Goal: Task Accomplishment & Management: Manage account settings

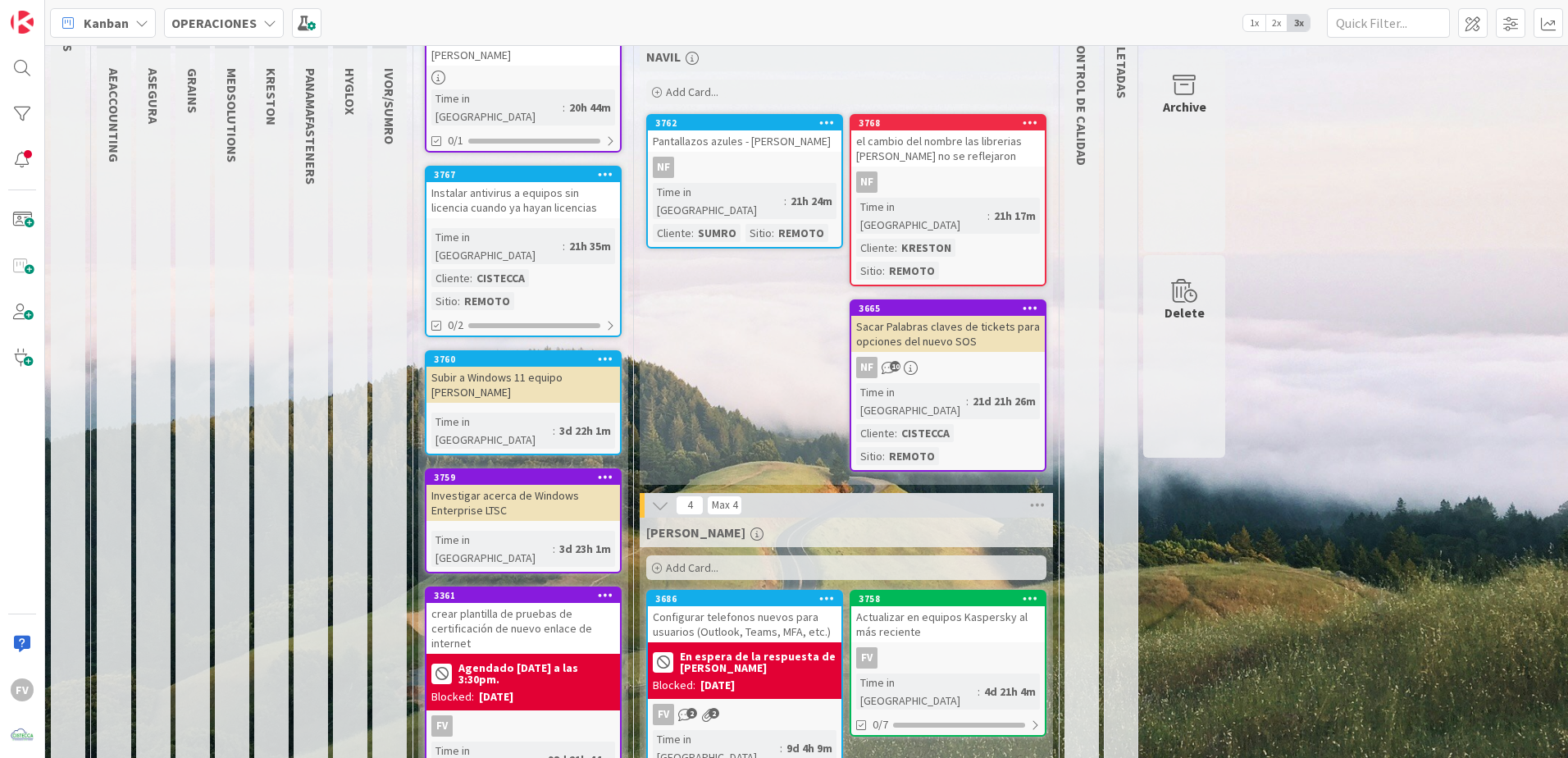
scroll to position [164, 0]
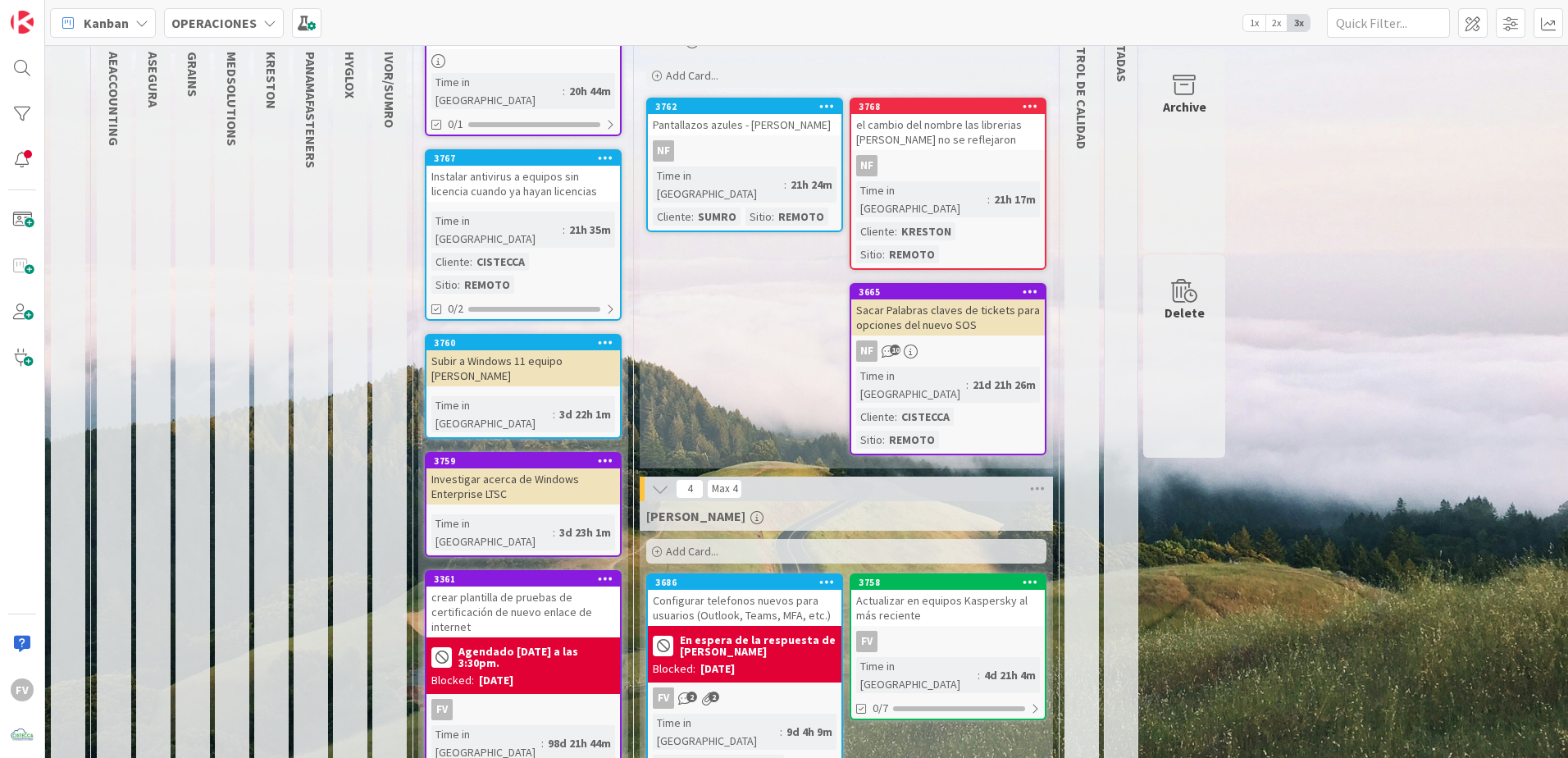
click at [496, 473] on div "Agendado [DATE] a las 3:30pm. Blocked: [DATE]" at bounding box center [524, 666] width 194 height 57
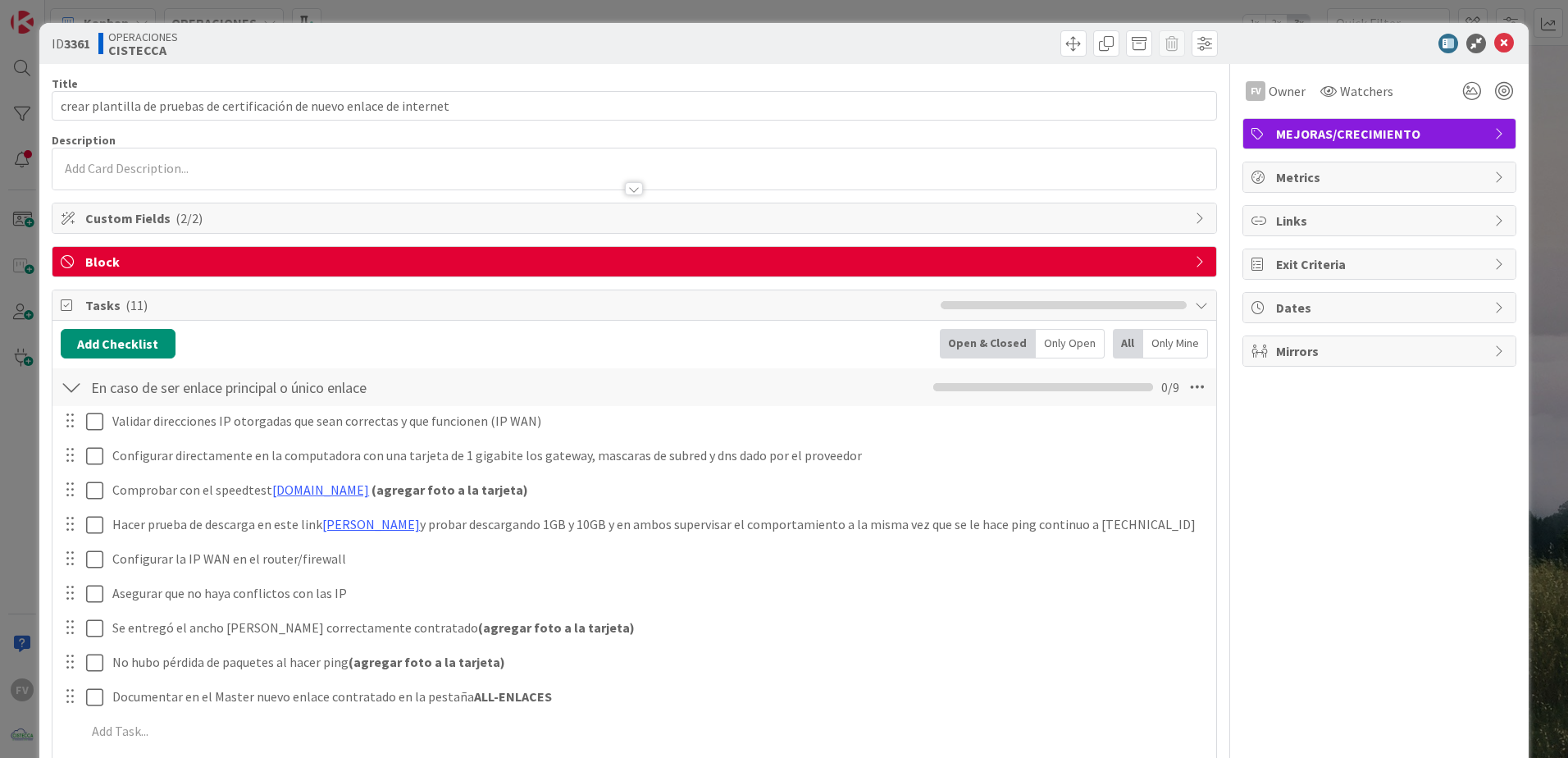
click at [226, 267] on span "Block" at bounding box center [636, 261] width 1101 height 20
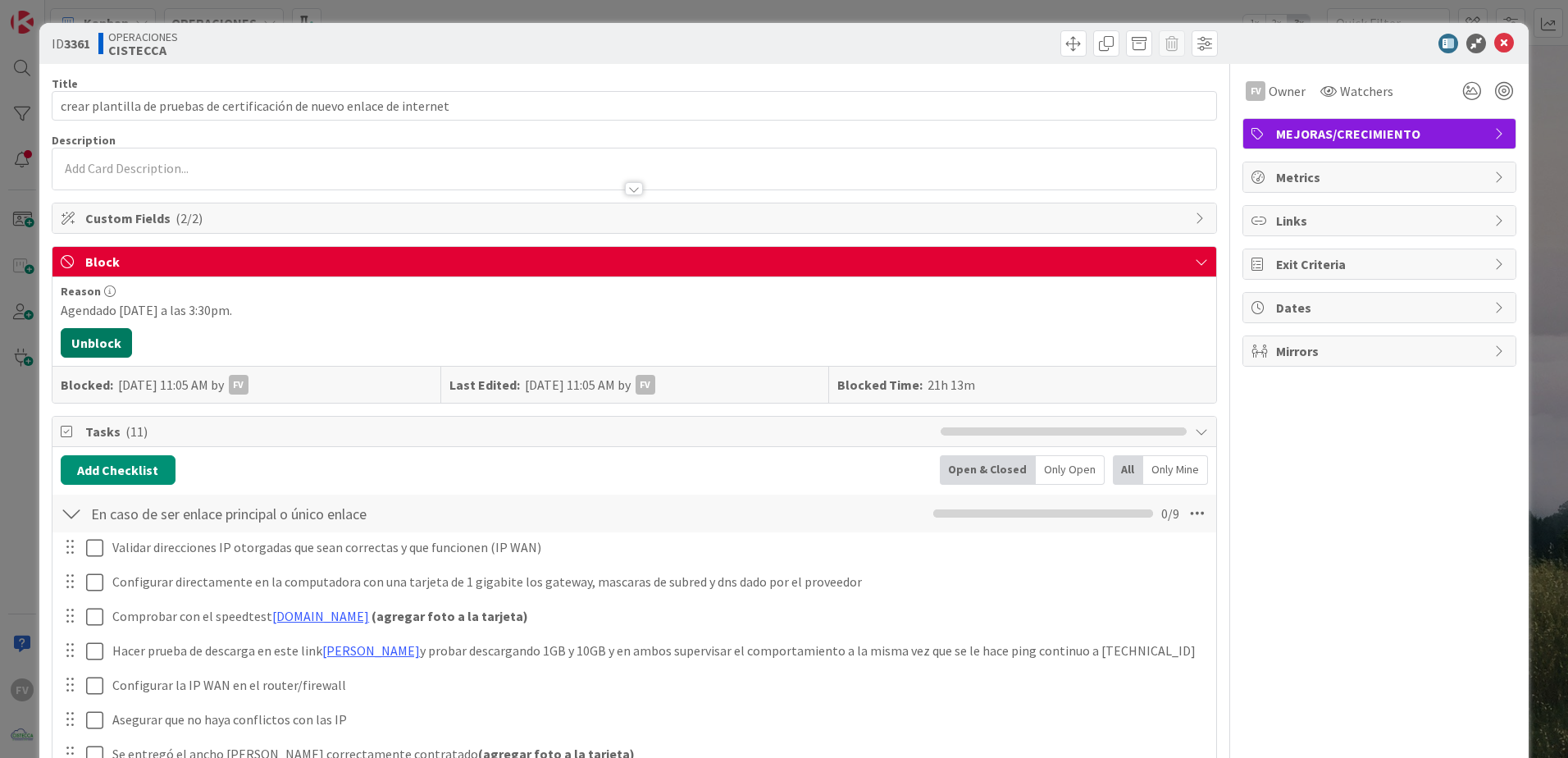
click at [100, 334] on button "Unblock" at bounding box center [96, 342] width 71 height 29
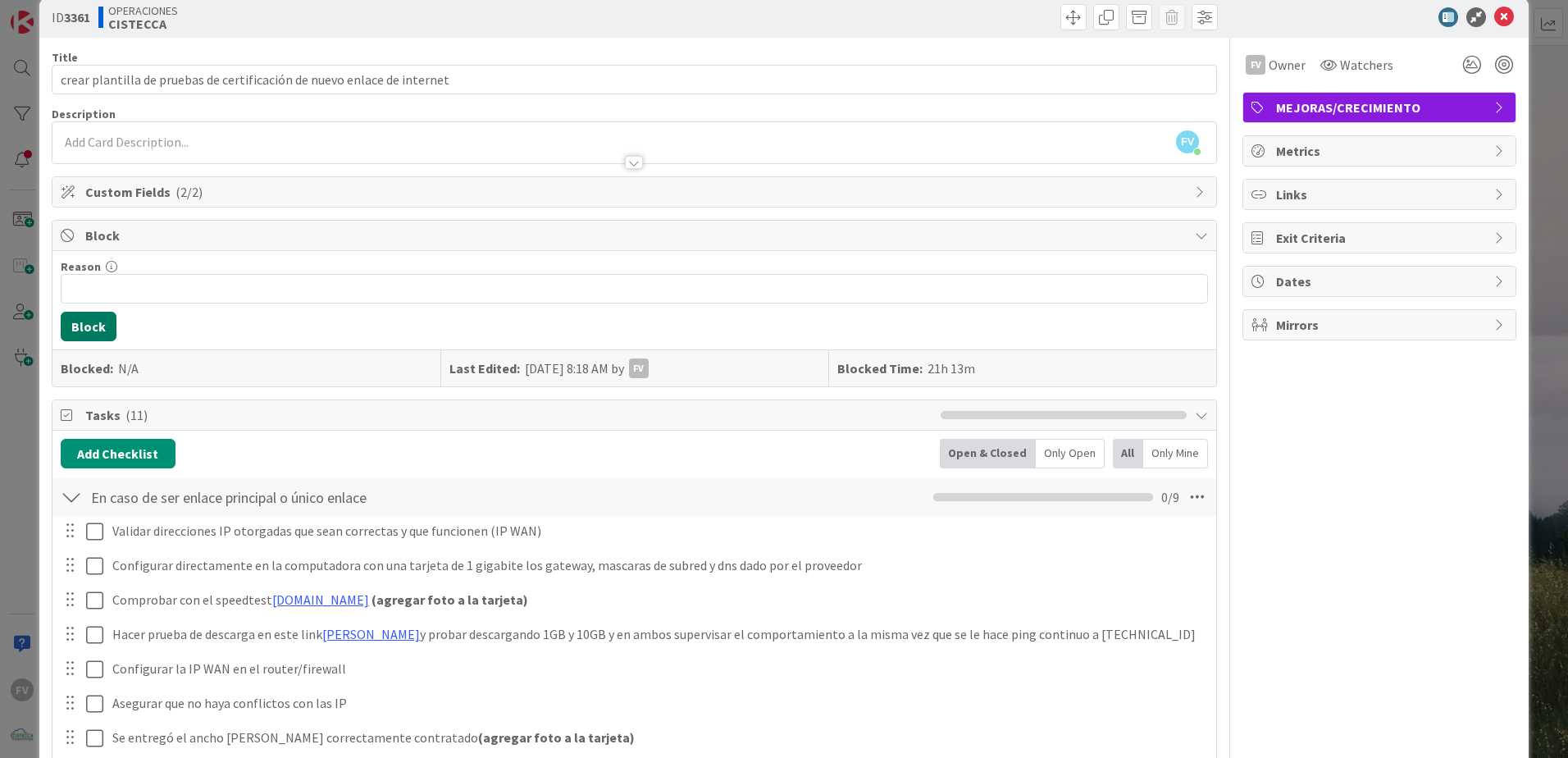
scroll to position [246, 0]
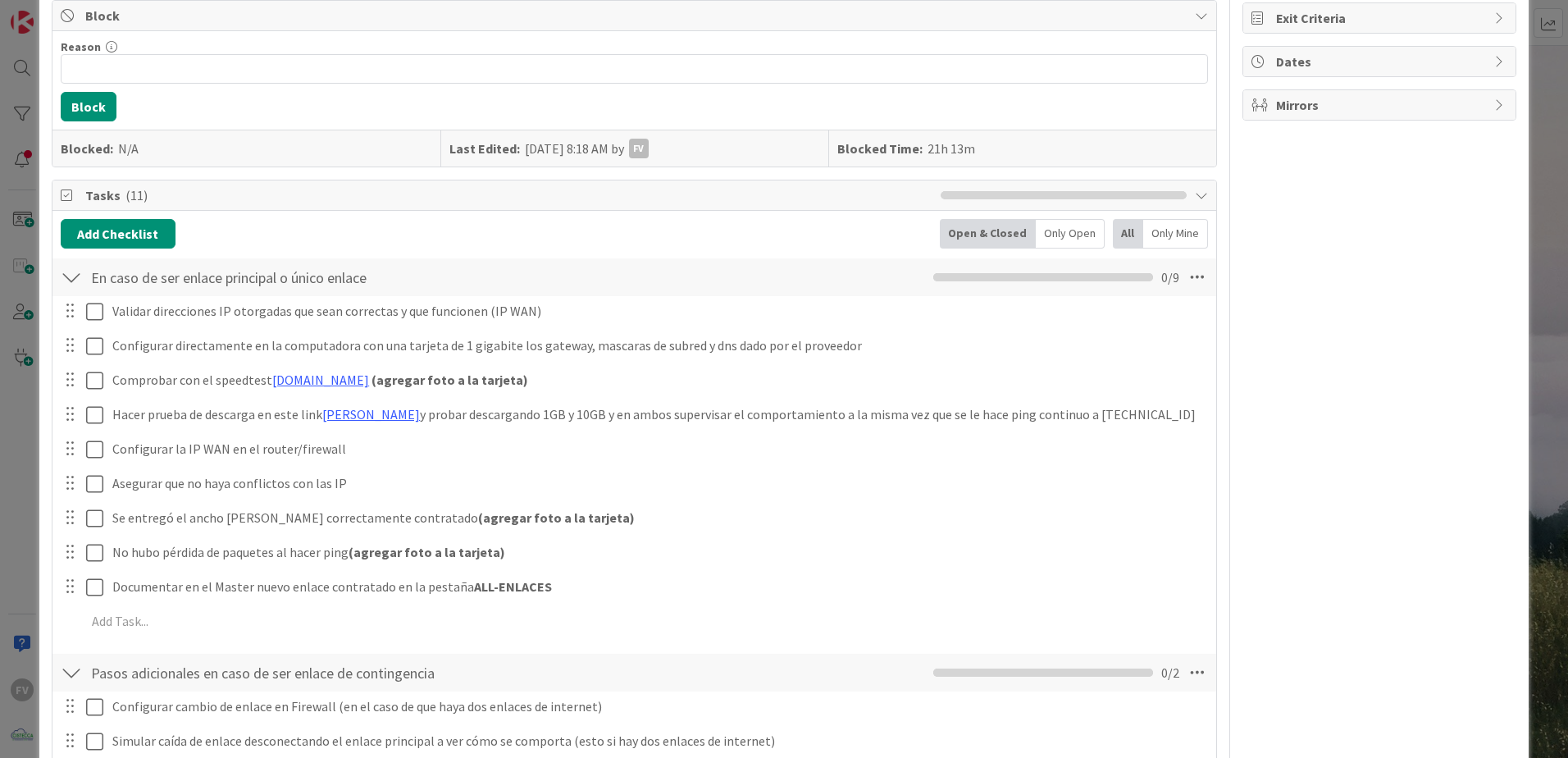
click at [773, 432] on div "FV Owner Watchers MEJORAS/CRECIMIENTO Metrics Links Exit Criteria Dates Mirrors" at bounding box center [1380, 433] width 274 height 1231
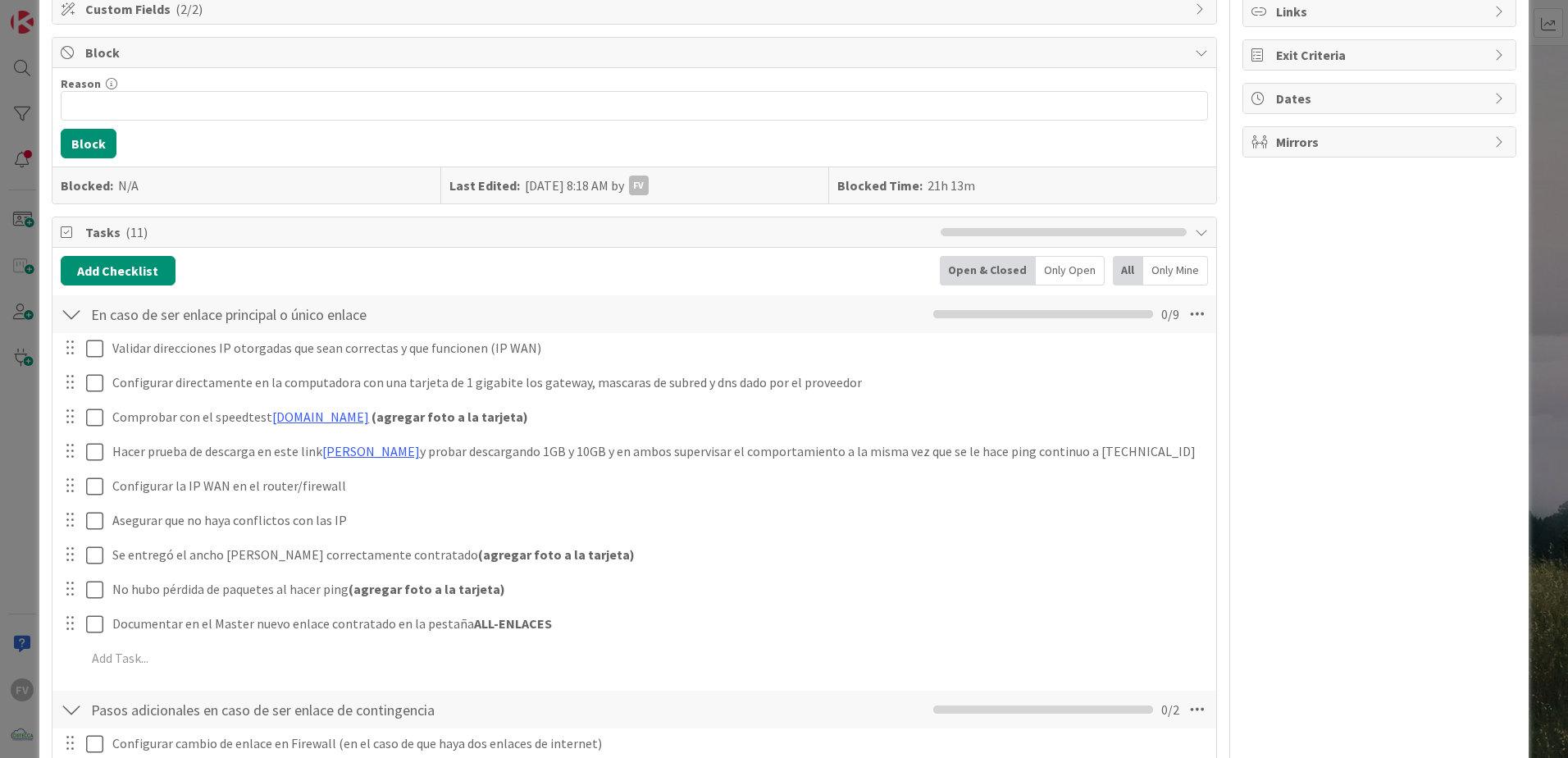
scroll to position [0, 0]
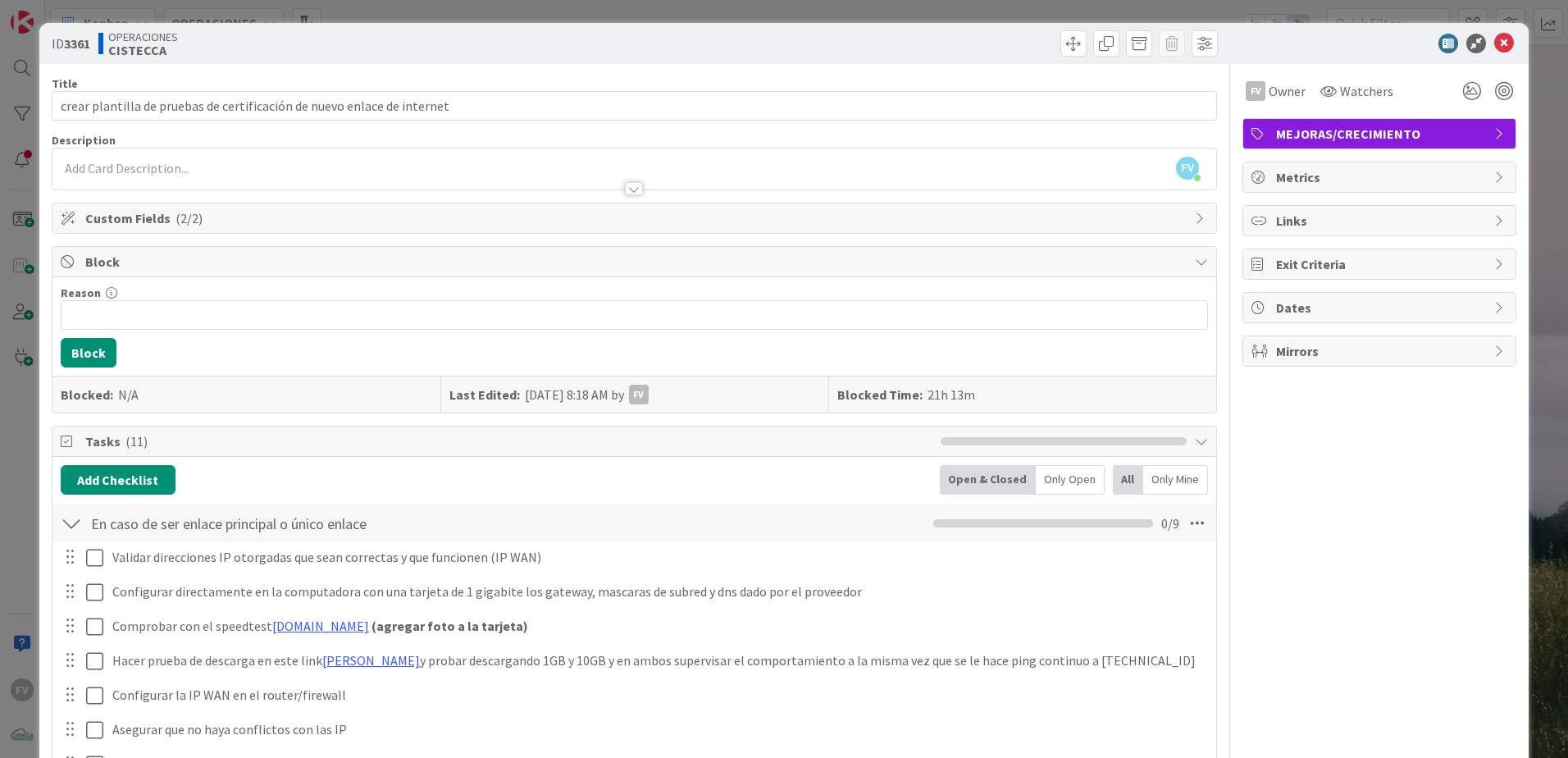
click at [184, 268] on span "Block" at bounding box center [636, 261] width 1101 height 20
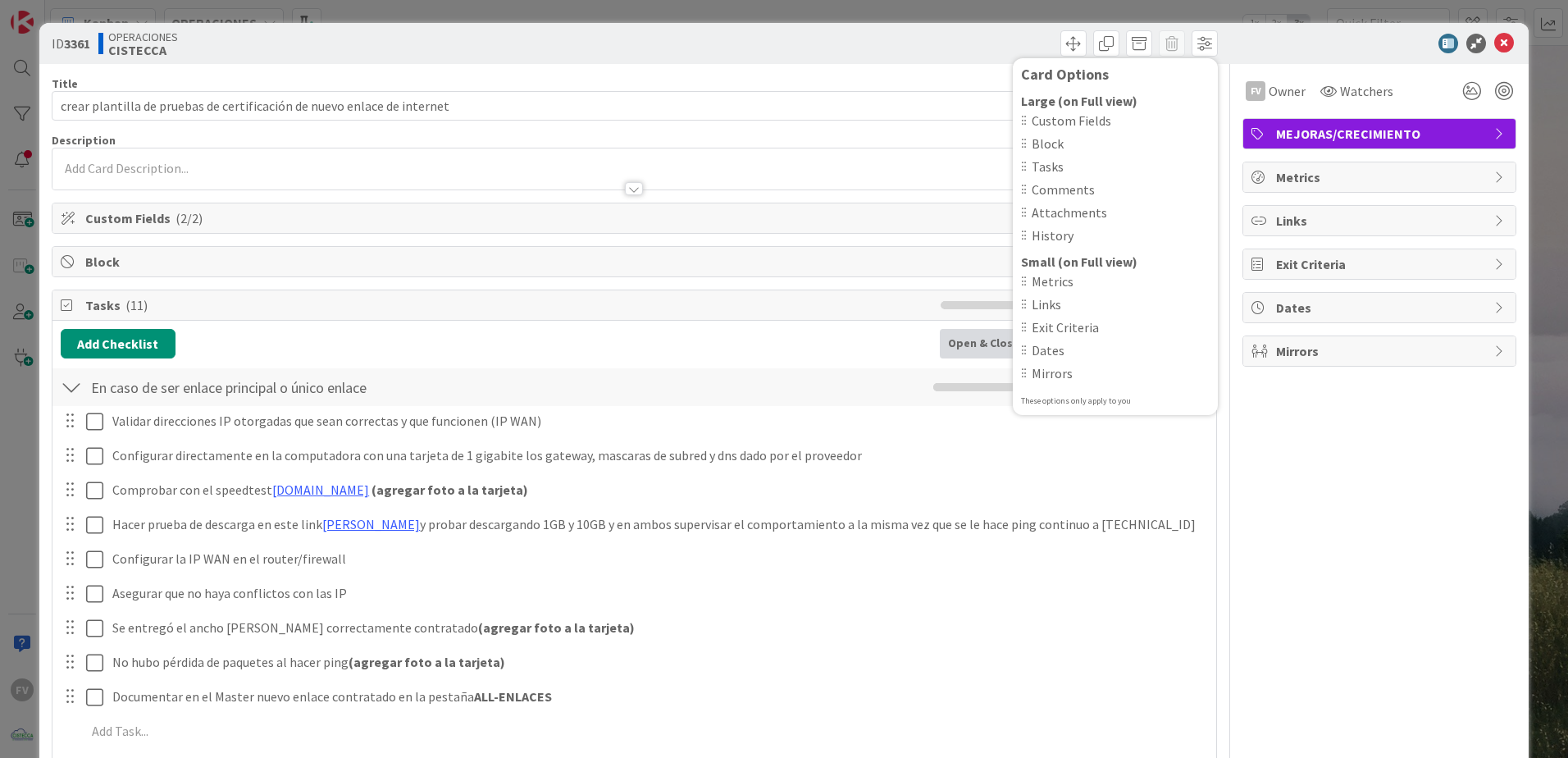
click at [773, 49] on div at bounding box center [1372, 44] width 291 height 20
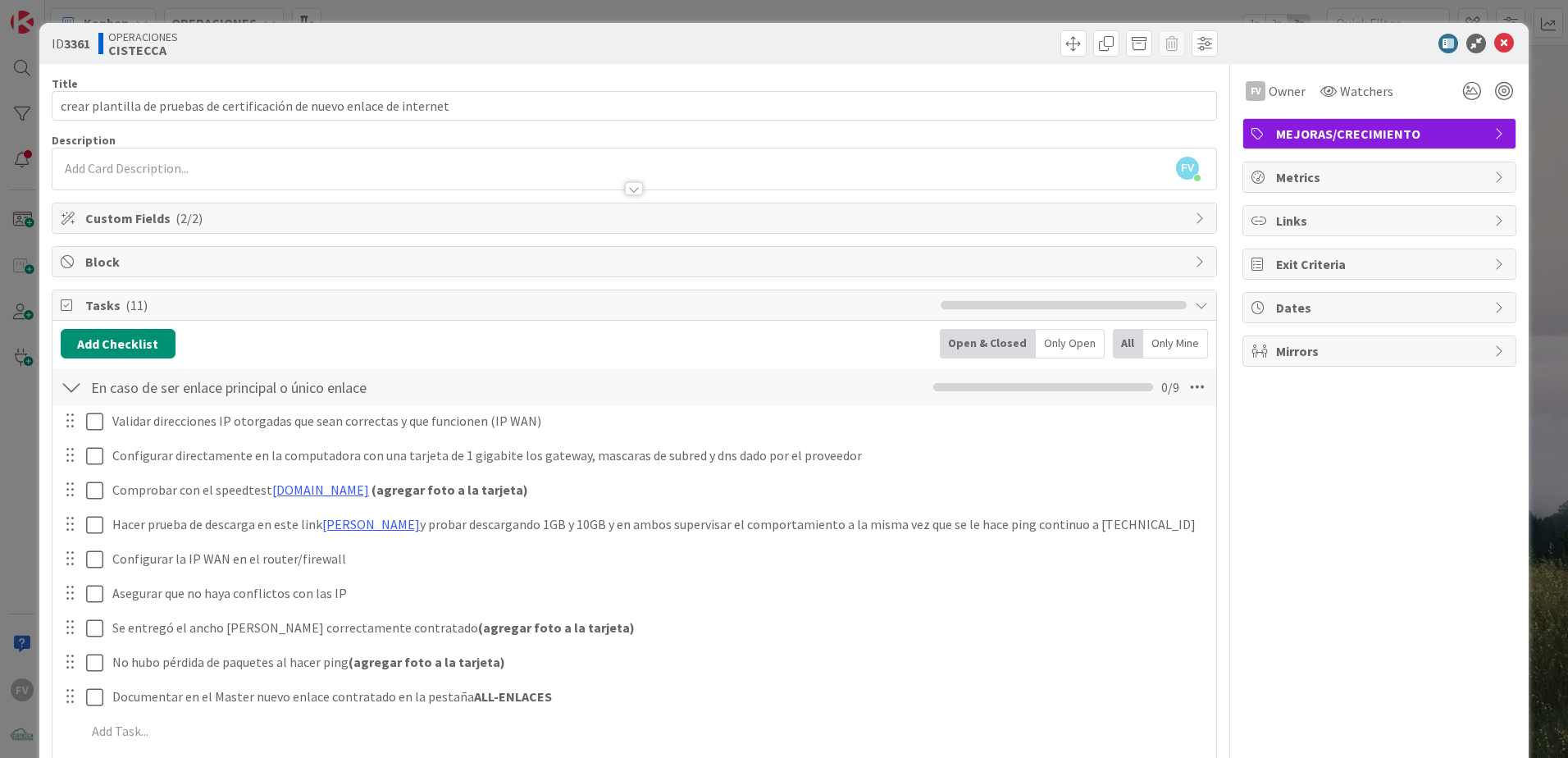
click at [773, 15] on div "ID 3361 OPERACIONES CISTECCA Card Options Large (on Full view) Custom Fields Bl…" at bounding box center [784, 379] width 1568 height 758
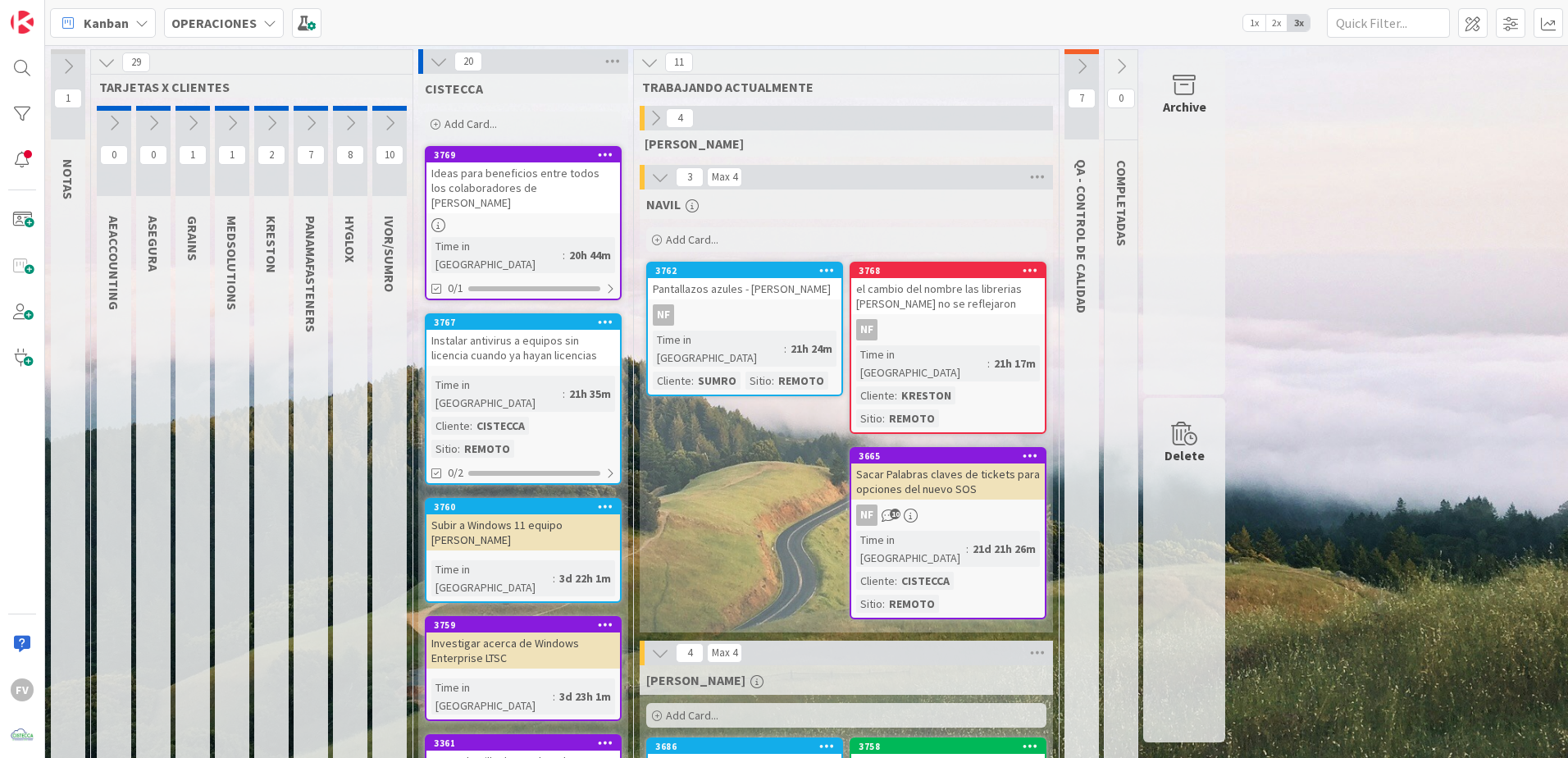
click at [773, 62] on button at bounding box center [1082, 67] width 35 height 25
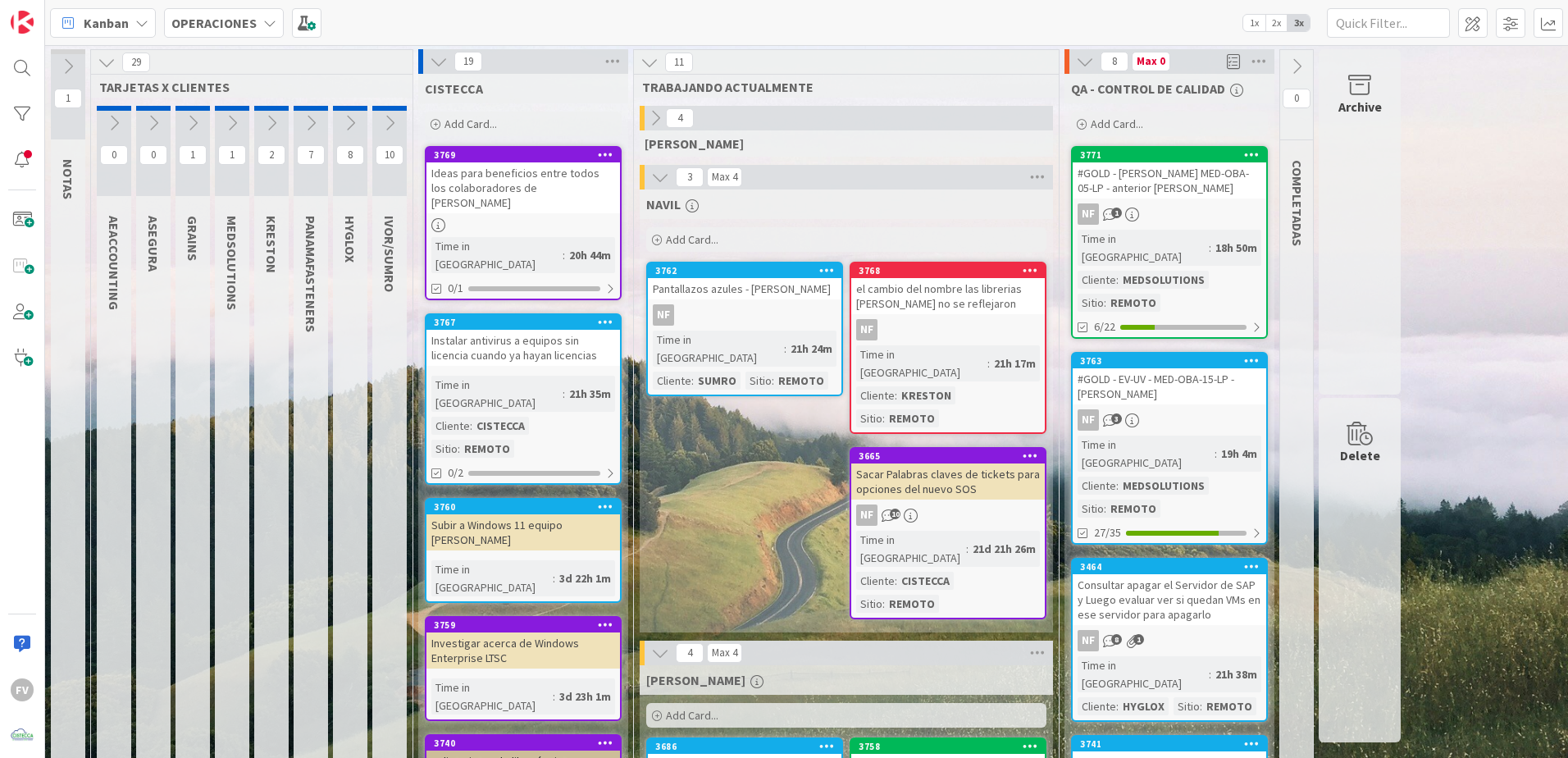
click at [773, 68] on icon at bounding box center [1085, 61] width 18 height 18
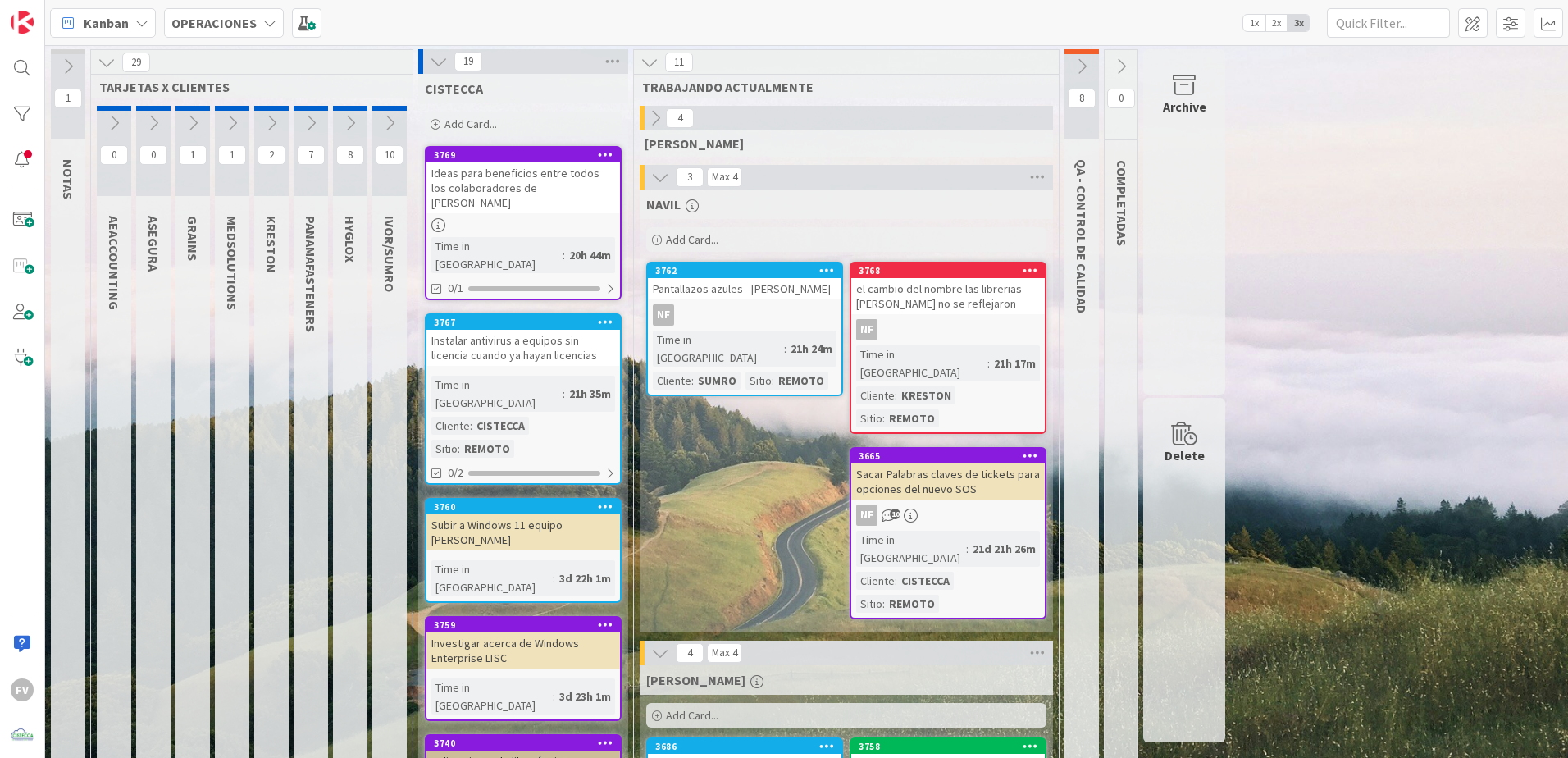
click at [773, 68] on icon at bounding box center [1082, 67] width 18 height 18
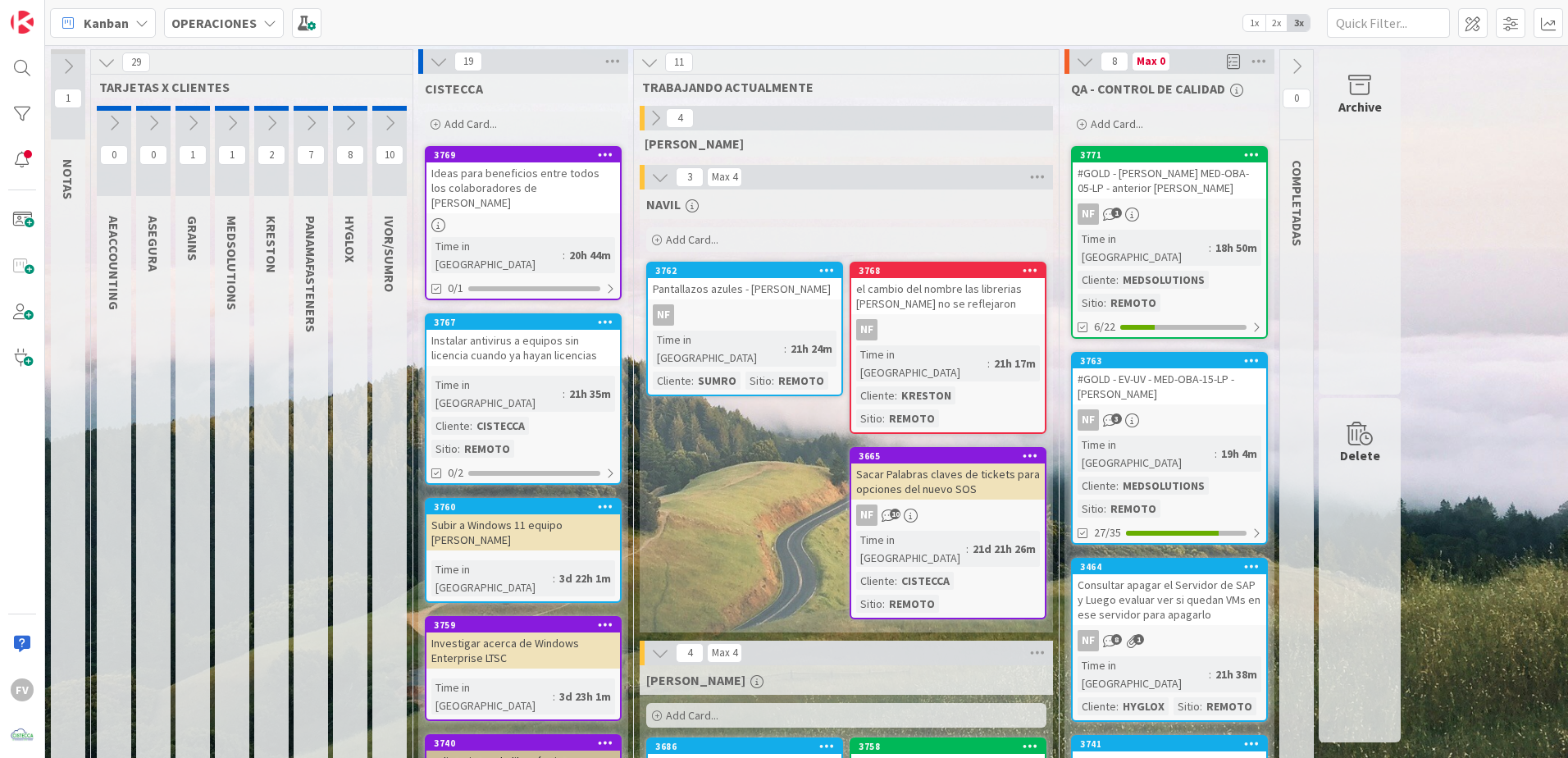
click at [773, 68] on icon at bounding box center [1085, 61] width 18 height 18
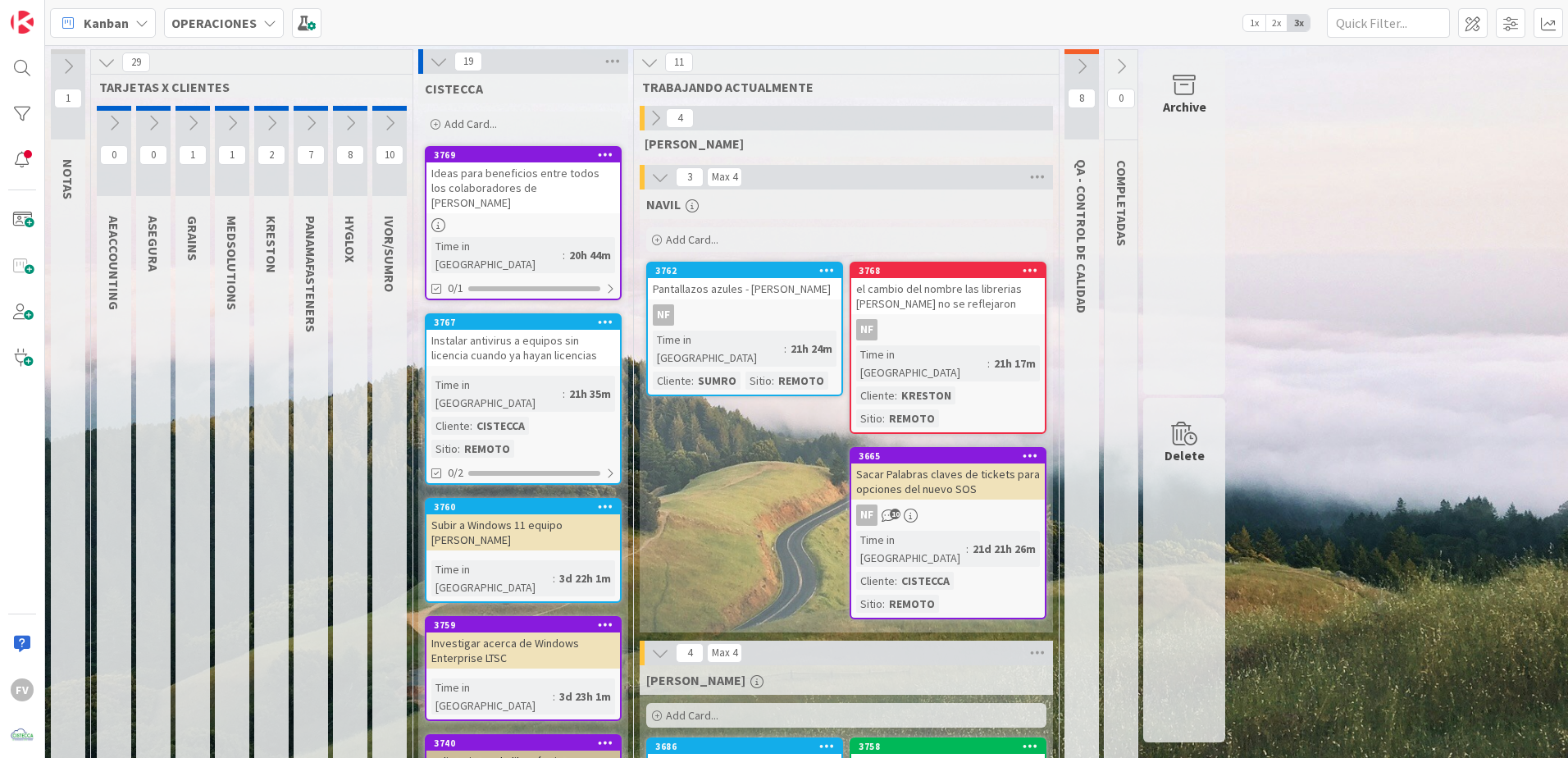
click at [437, 60] on icon at bounding box center [439, 61] width 18 height 18
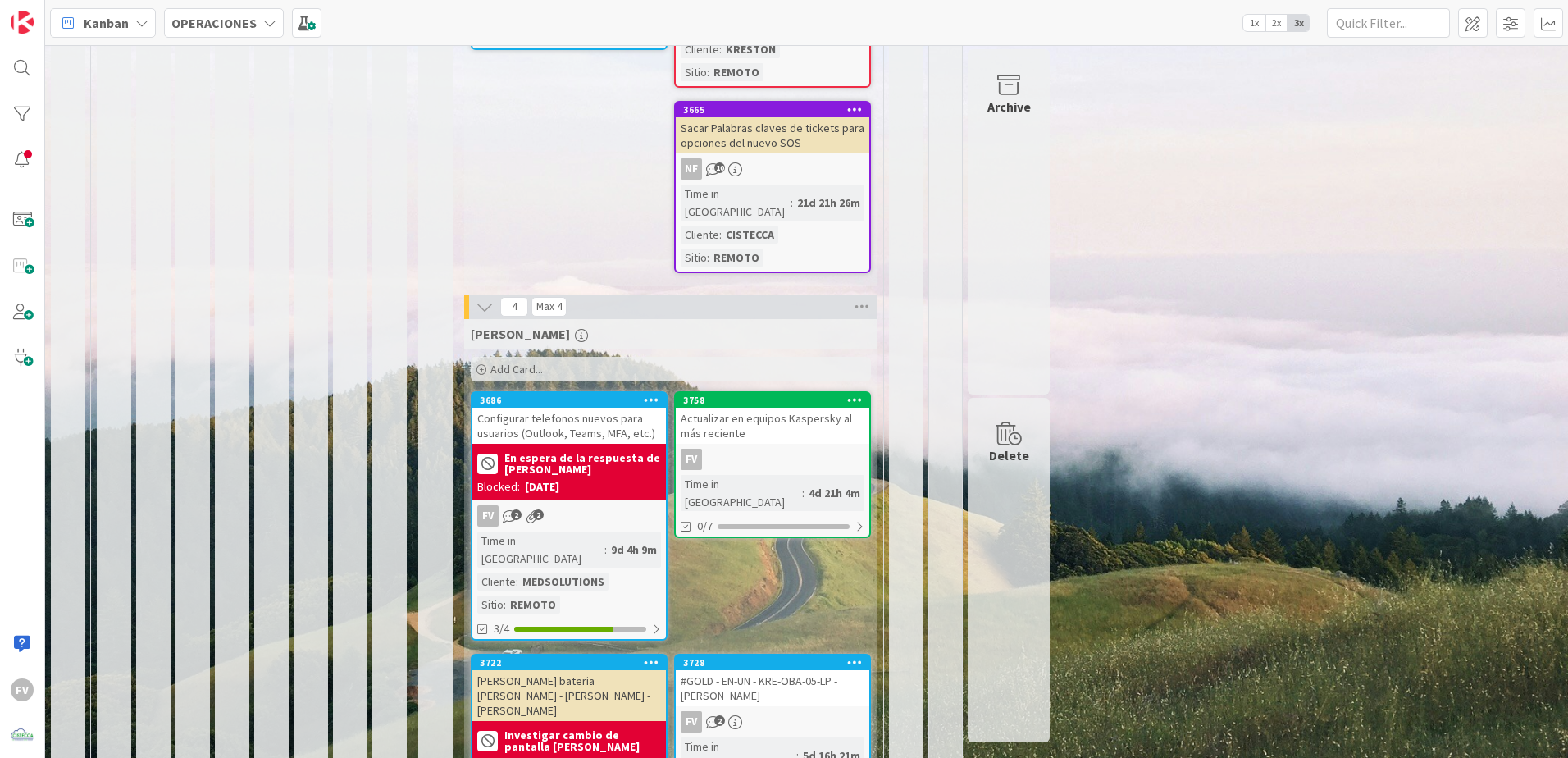
scroll to position [360, 0]
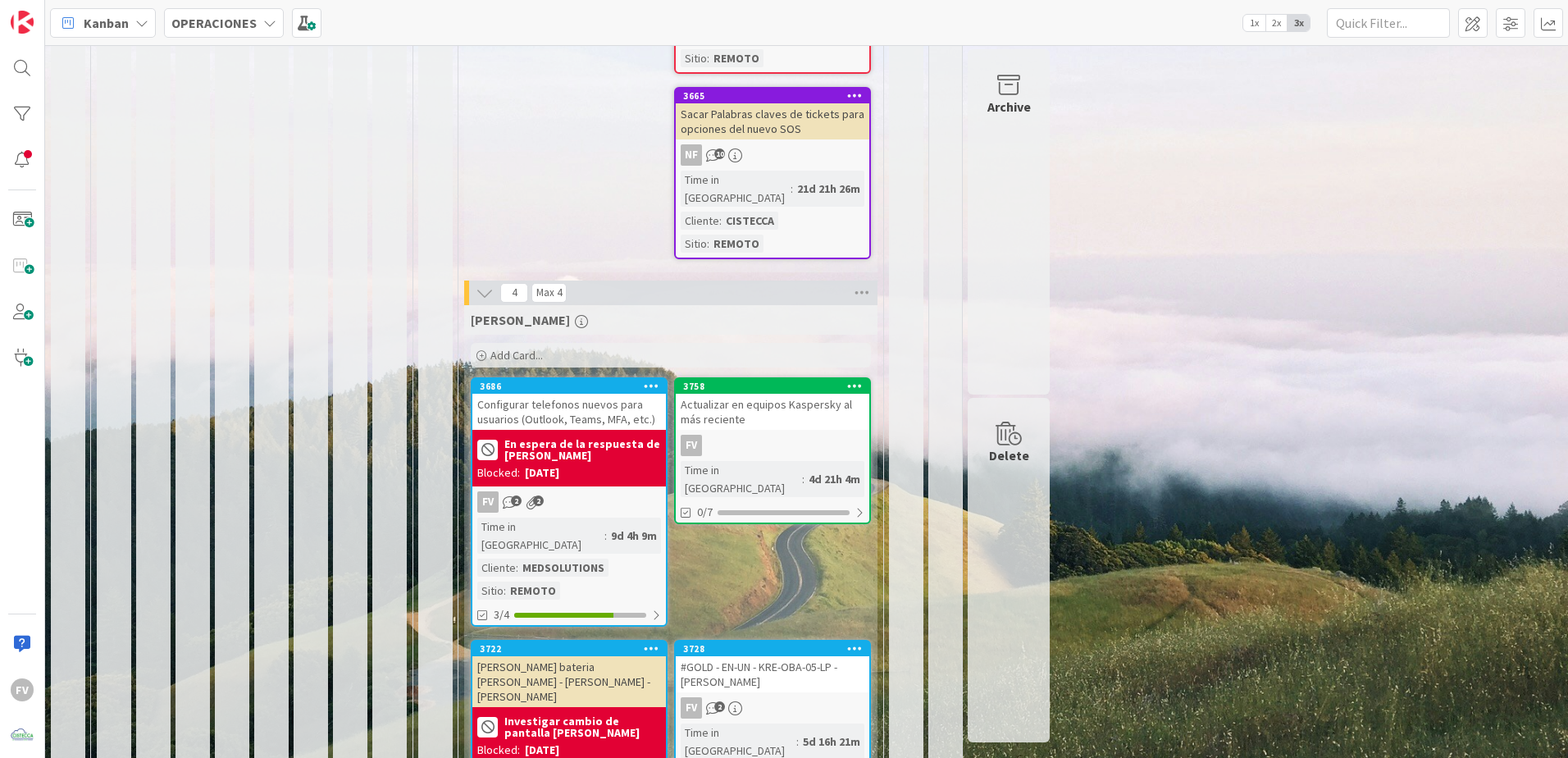
click at [756, 394] on div "Actualizar en equipos Kaspersky al más reciente" at bounding box center [772, 411] width 194 height 36
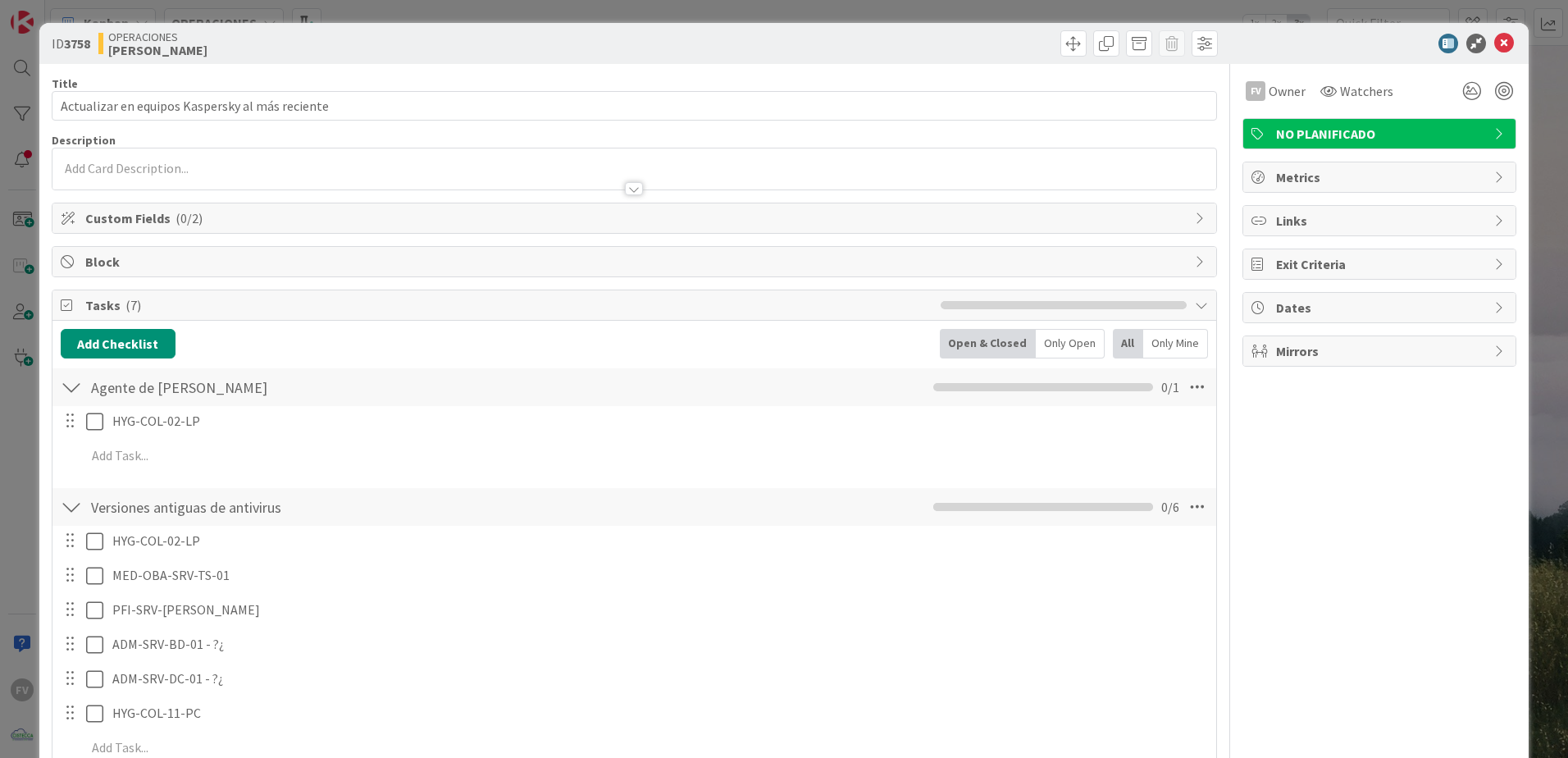
click at [184, 260] on span "Block" at bounding box center [636, 261] width 1101 height 20
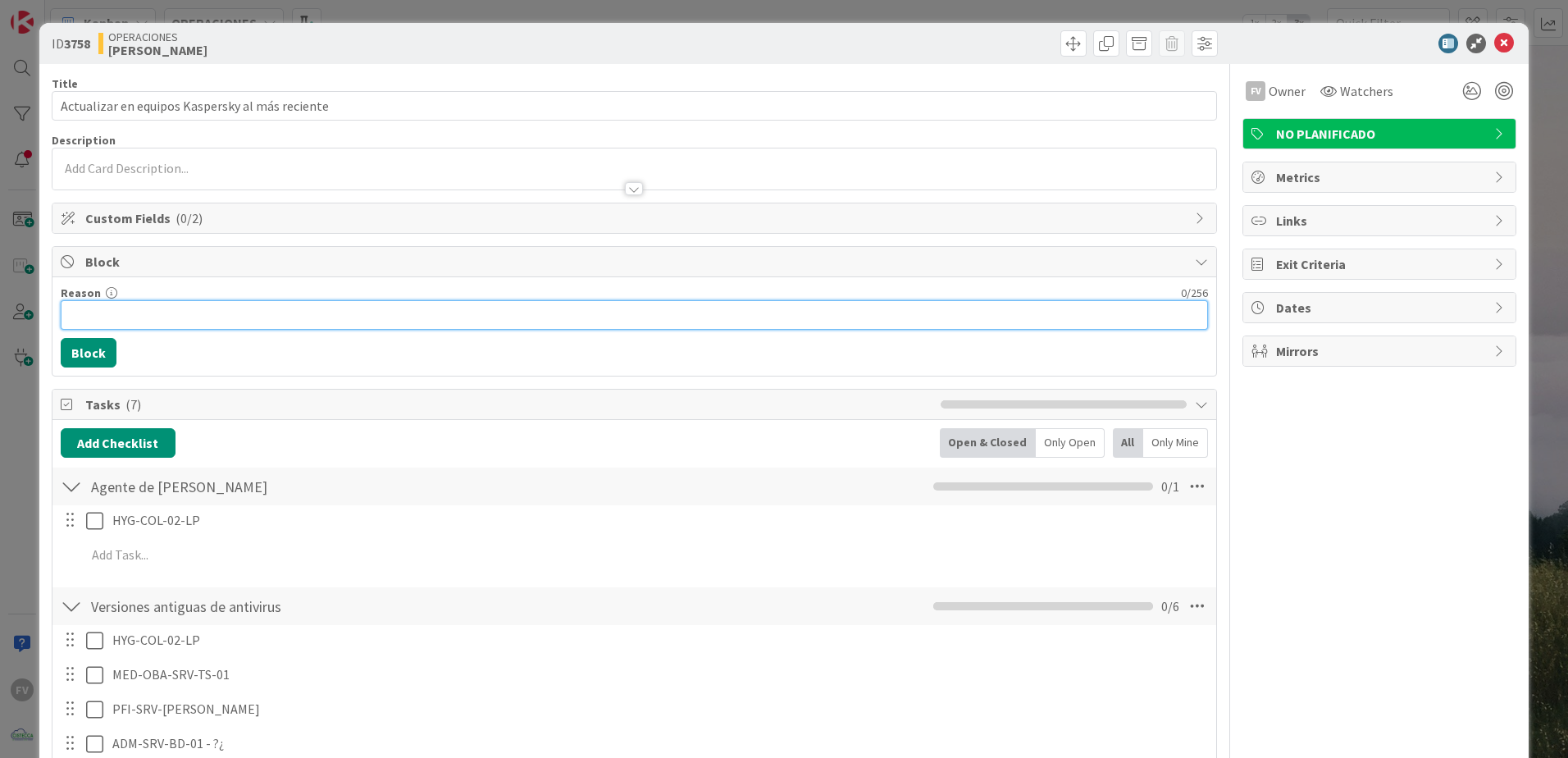
click at [153, 310] on input "Reason" at bounding box center [634, 315] width 1148 height 29
click at [161, 315] on input "Agendado" at bounding box center [634, 315] width 1148 height 29
type input "Agendado ver los servidores la tarde [PERSON_NAME][DATE]"
click at [110, 352] on button "Block" at bounding box center [88, 352] width 56 height 29
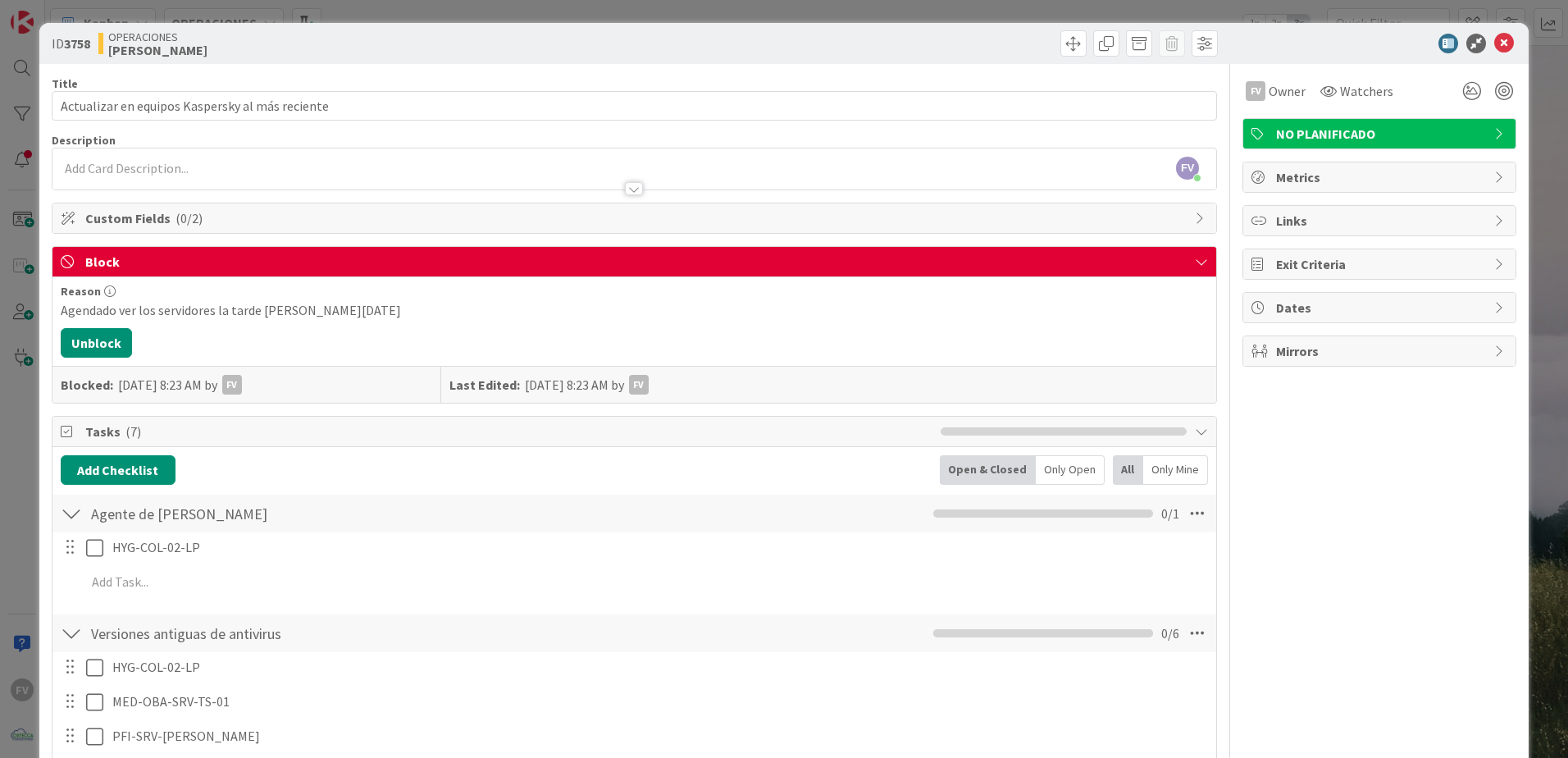
click at [372, 260] on span "Block" at bounding box center [636, 261] width 1101 height 20
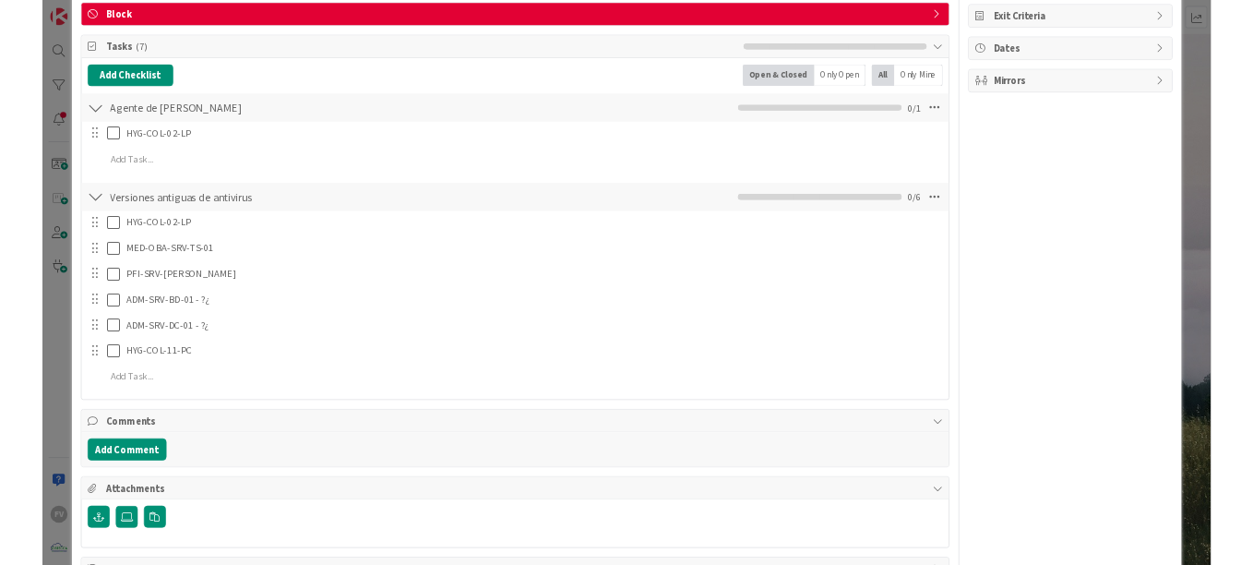
scroll to position [277, 0]
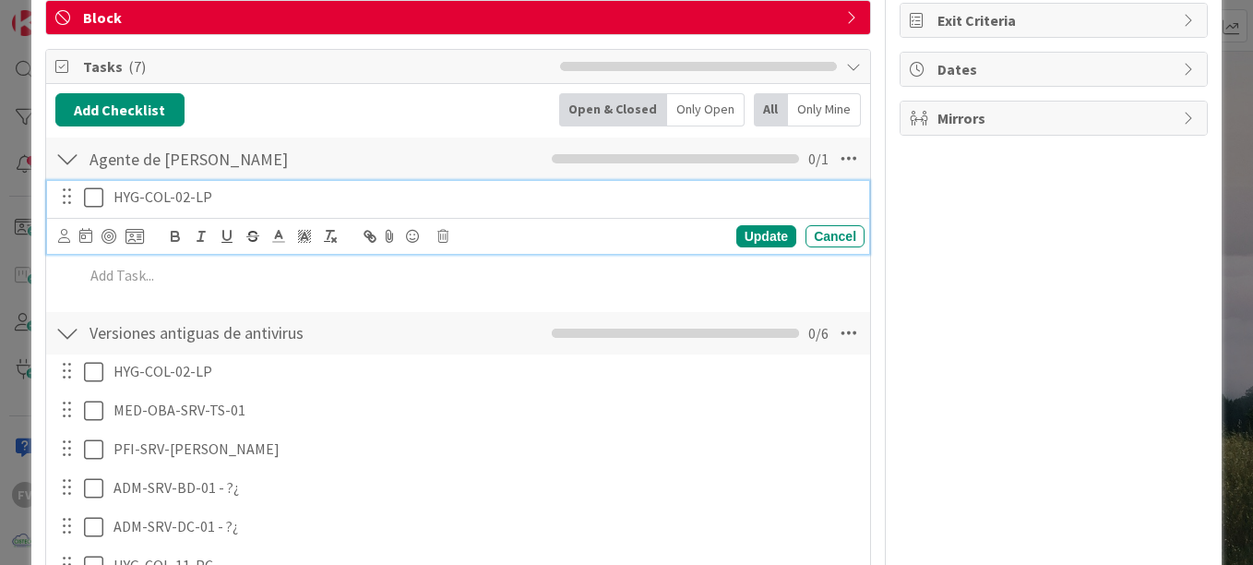
click at [93, 191] on icon at bounding box center [93, 197] width 19 height 22
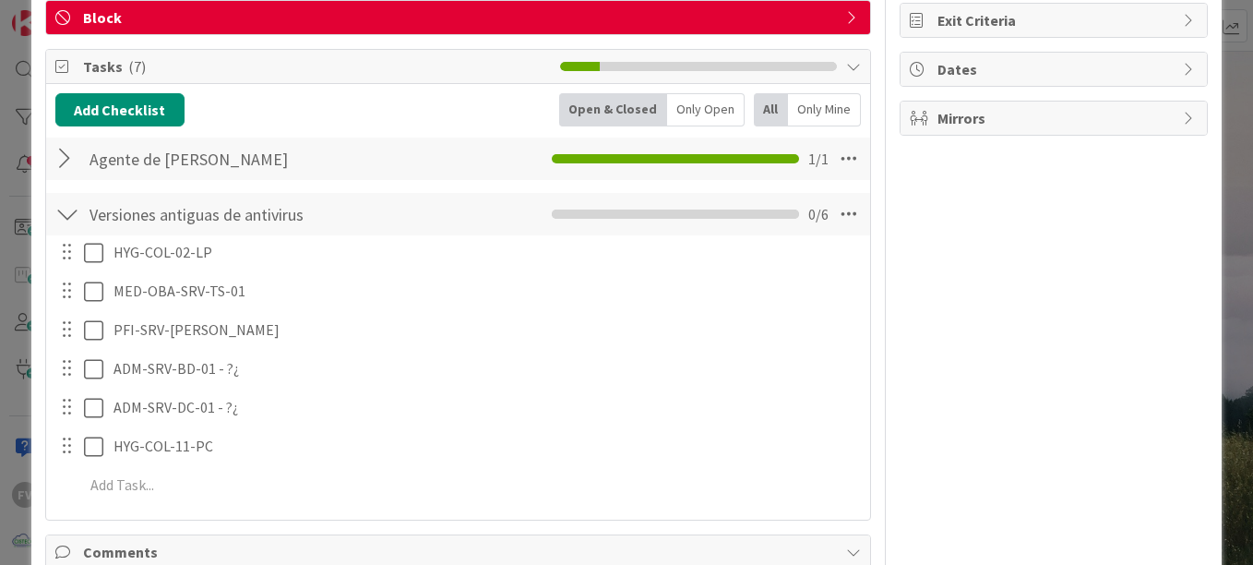
click at [67, 163] on div at bounding box center [67, 158] width 24 height 33
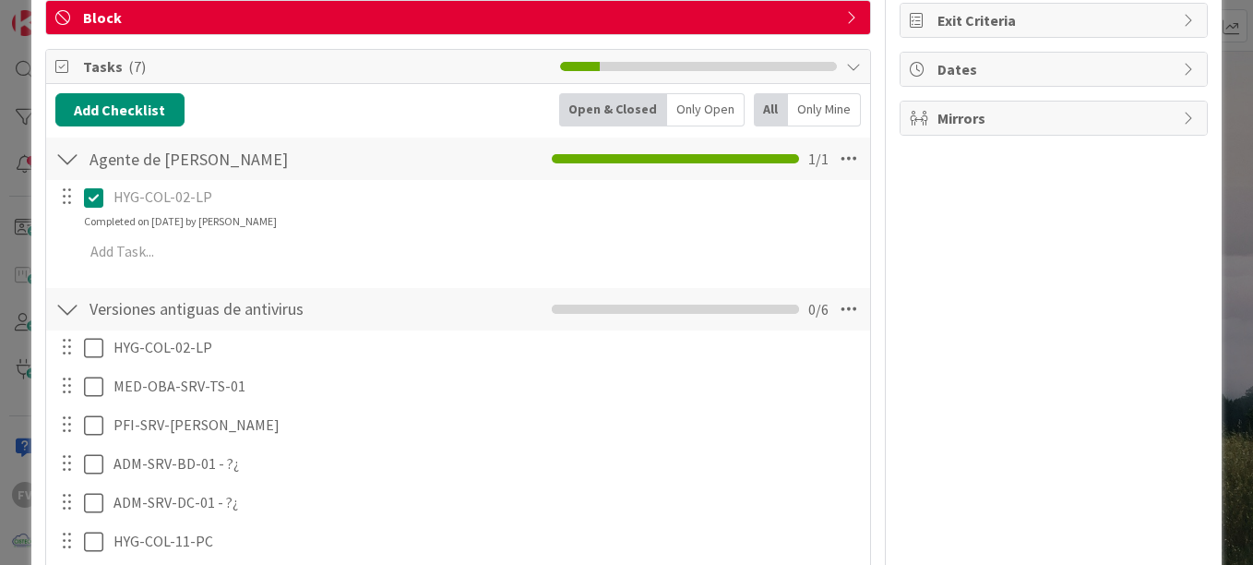
click at [103, 201] on button at bounding box center [95, 198] width 22 height 30
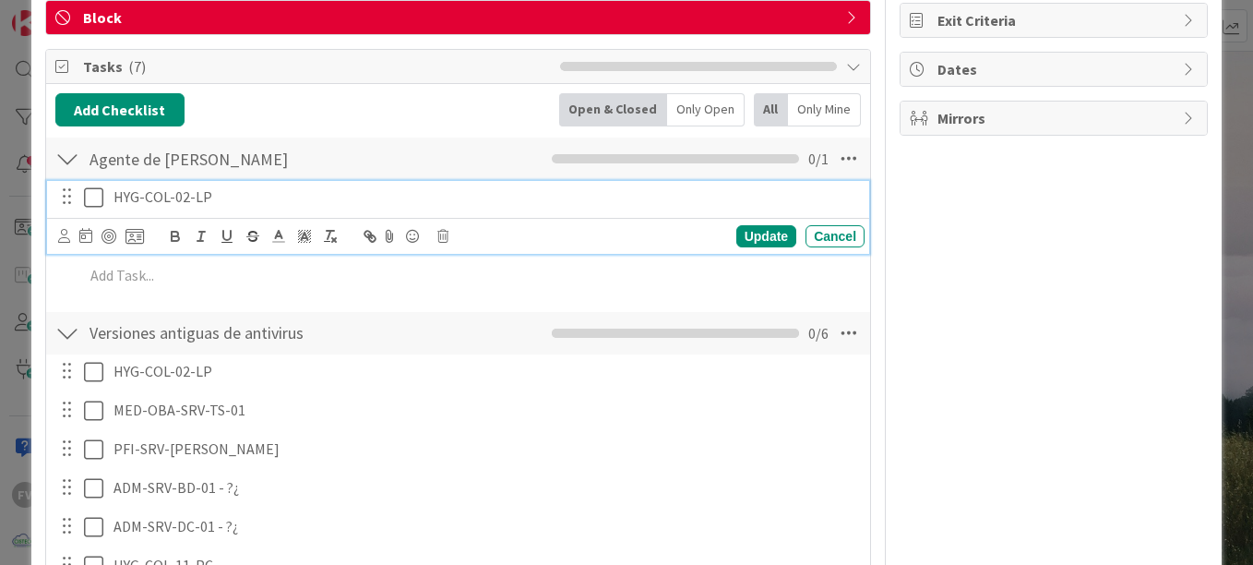
click at [231, 197] on p "HYG-COL-02-LP" at bounding box center [486, 196] width 744 height 21
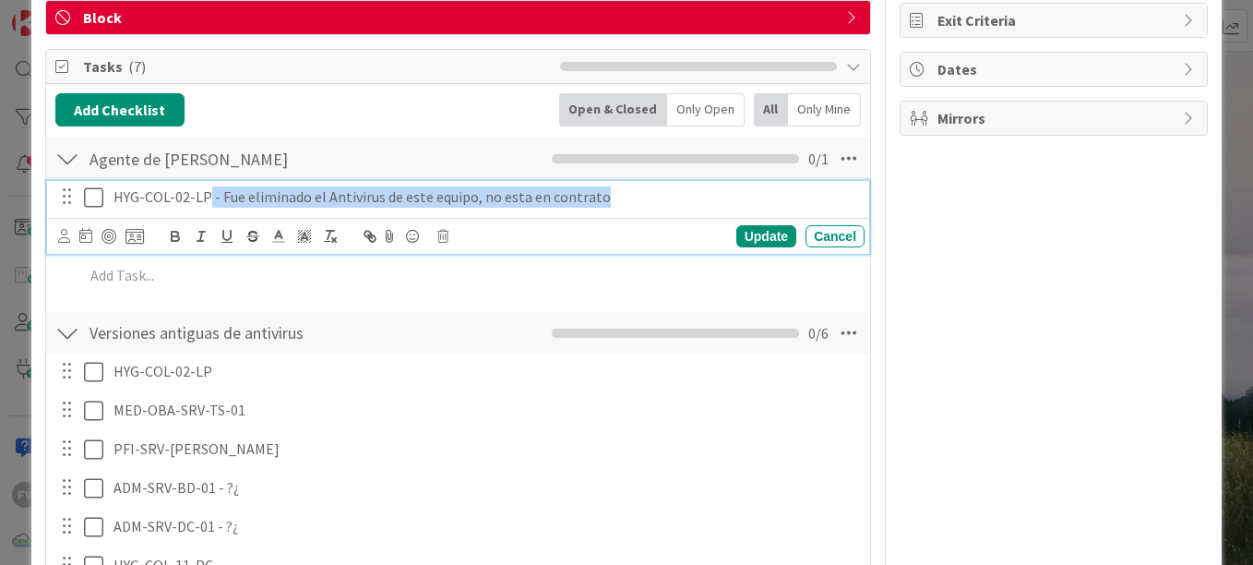
drag, startPoint x: 606, startPoint y: 198, endPoint x: 209, endPoint y: 209, distance: 397.9
click at [209, 209] on div "HYG-COL-02-LP - Fue eliminado el Antivirus de este equipo, no esta en contrato" at bounding box center [485, 197] width 759 height 32
copy p "- Fue eliminado el Antivirus de este equipo, no esta en contrato"
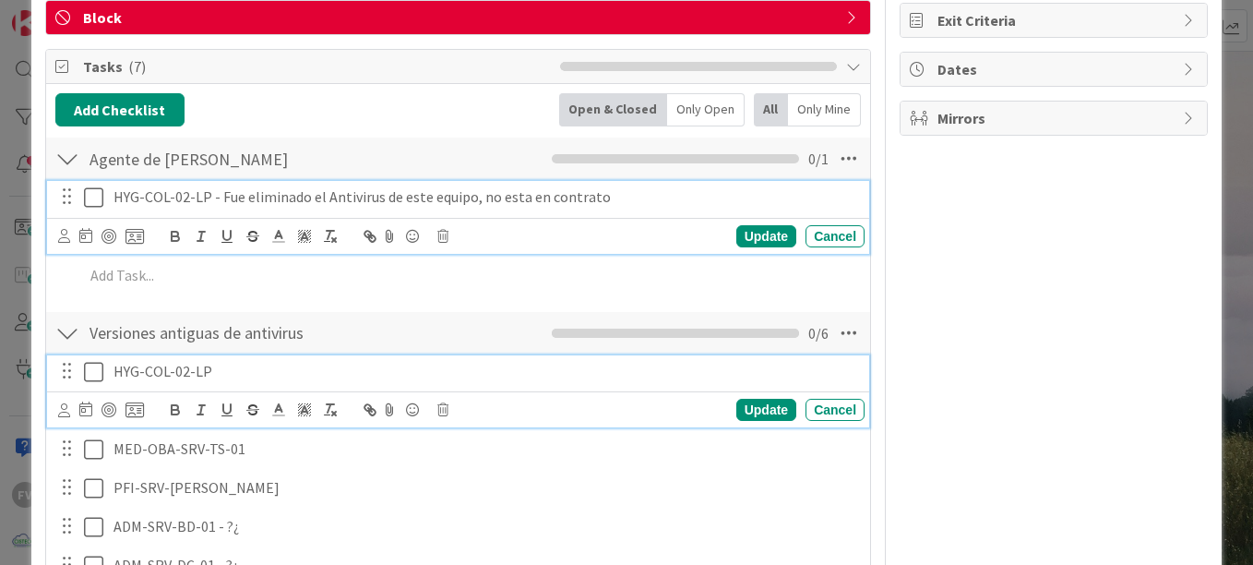
click at [235, 365] on p "HYG-COL-02-LP" at bounding box center [486, 371] width 744 height 21
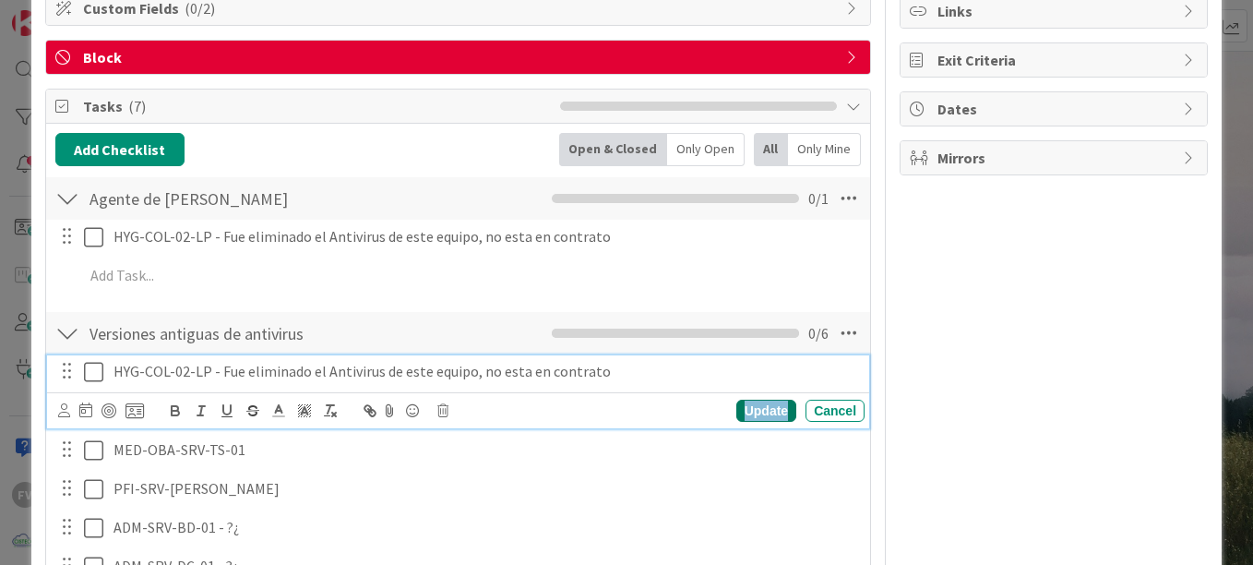
click at [770, 406] on div "Update" at bounding box center [766, 411] width 60 height 22
click at [94, 369] on icon at bounding box center [93, 372] width 19 height 22
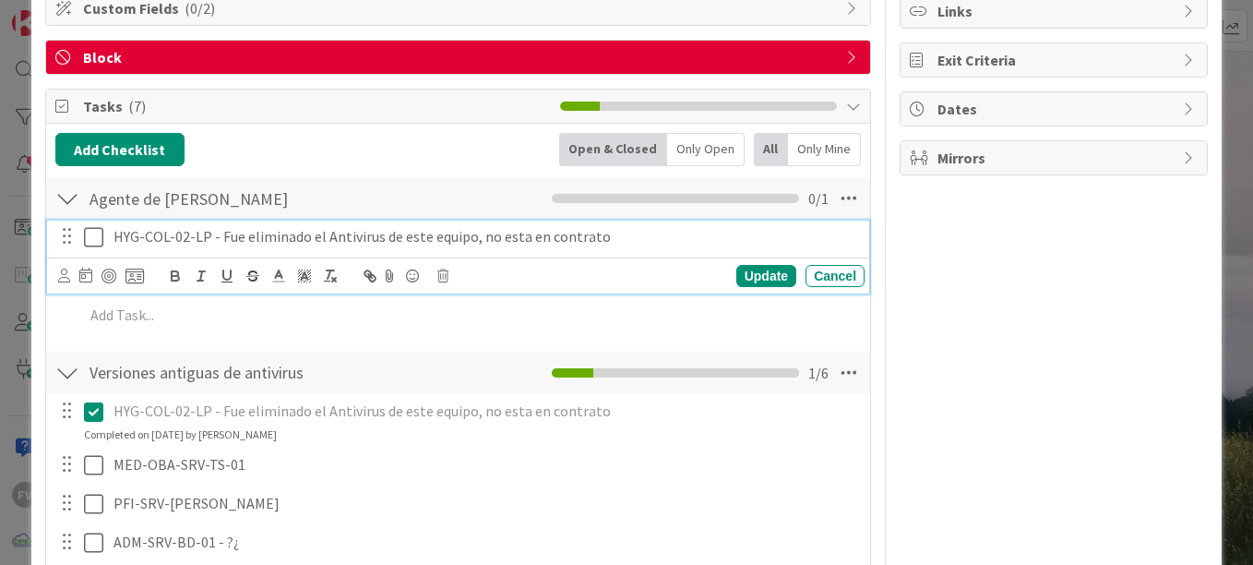
click at [88, 242] on icon at bounding box center [93, 237] width 19 height 22
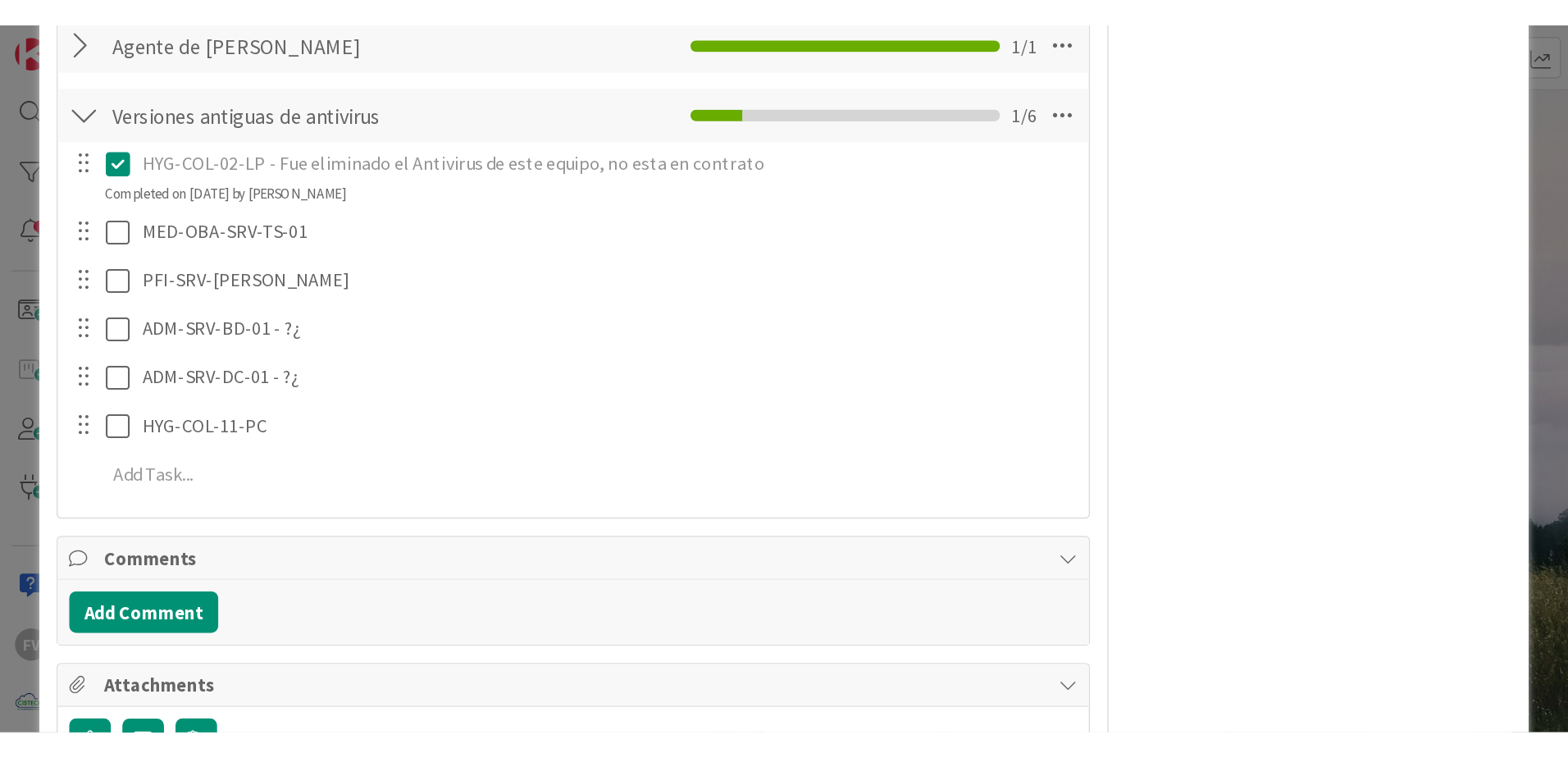
scroll to position [375, 0]
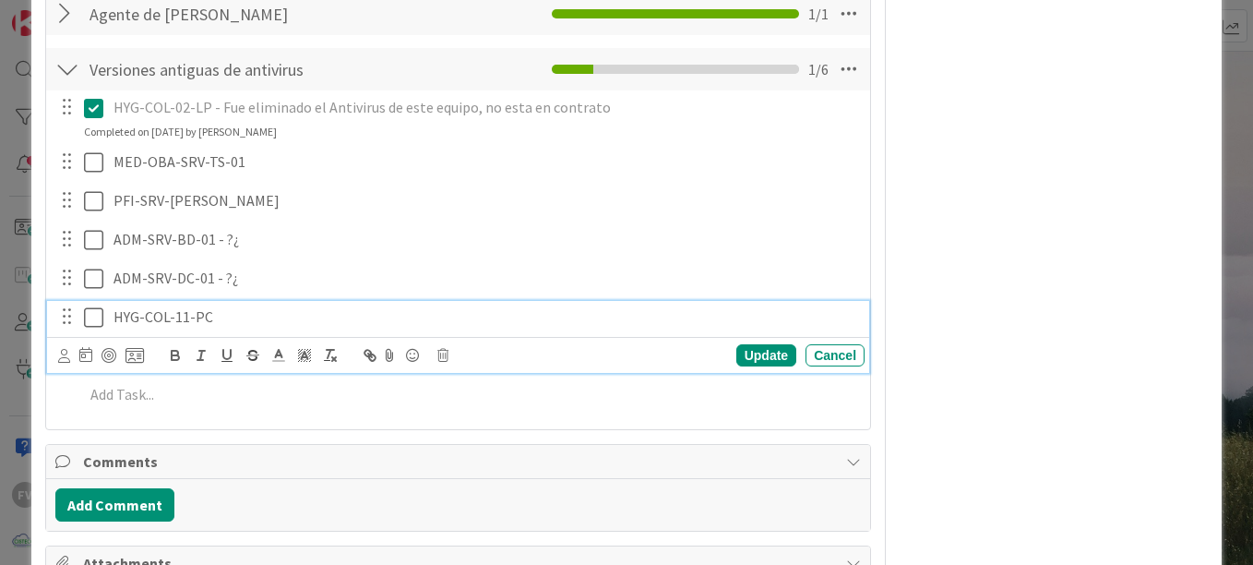
click at [244, 321] on p "HYG-COL-11-PC" at bounding box center [486, 316] width 744 height 21
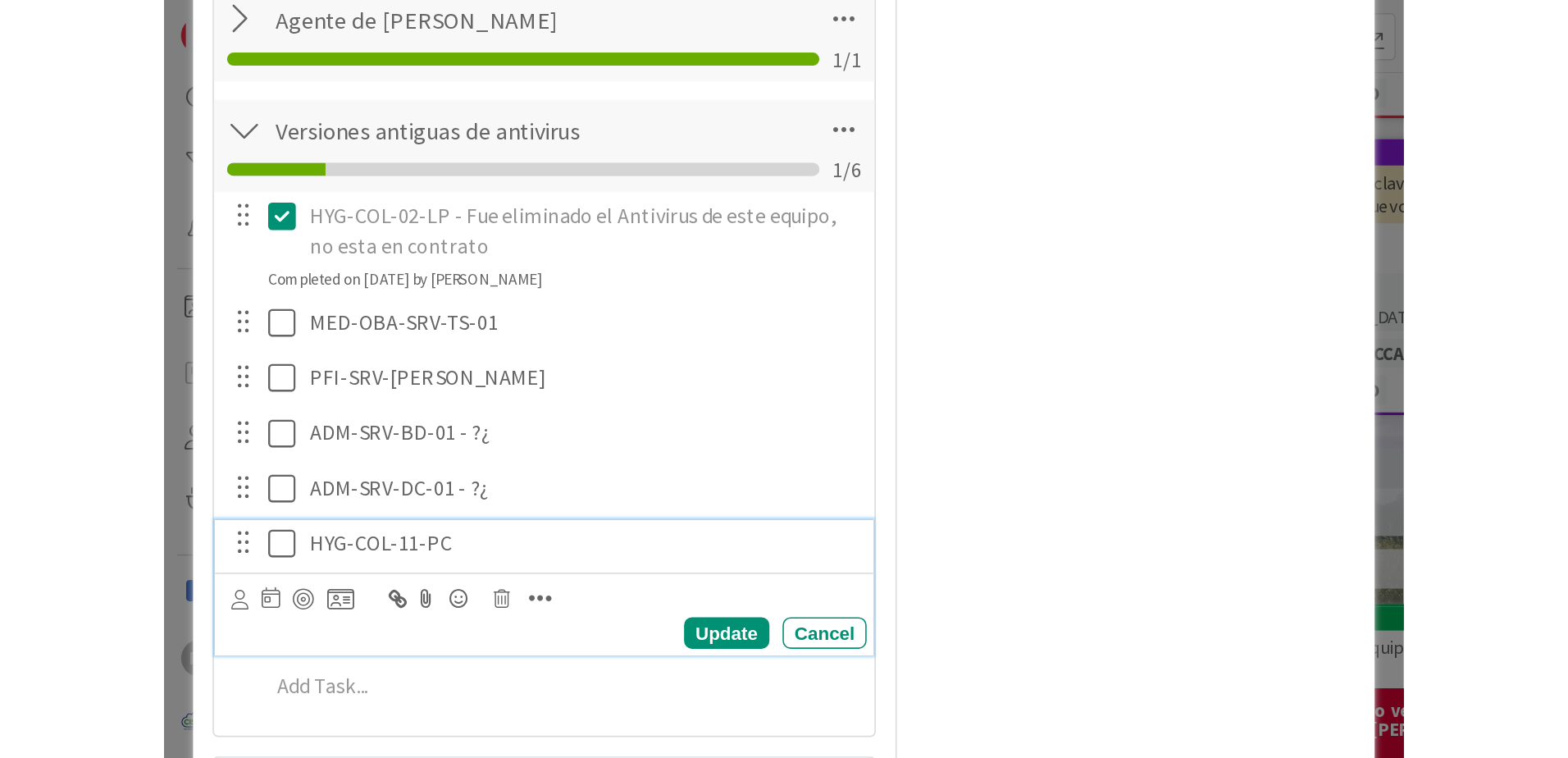
scroll to position [276, 0]
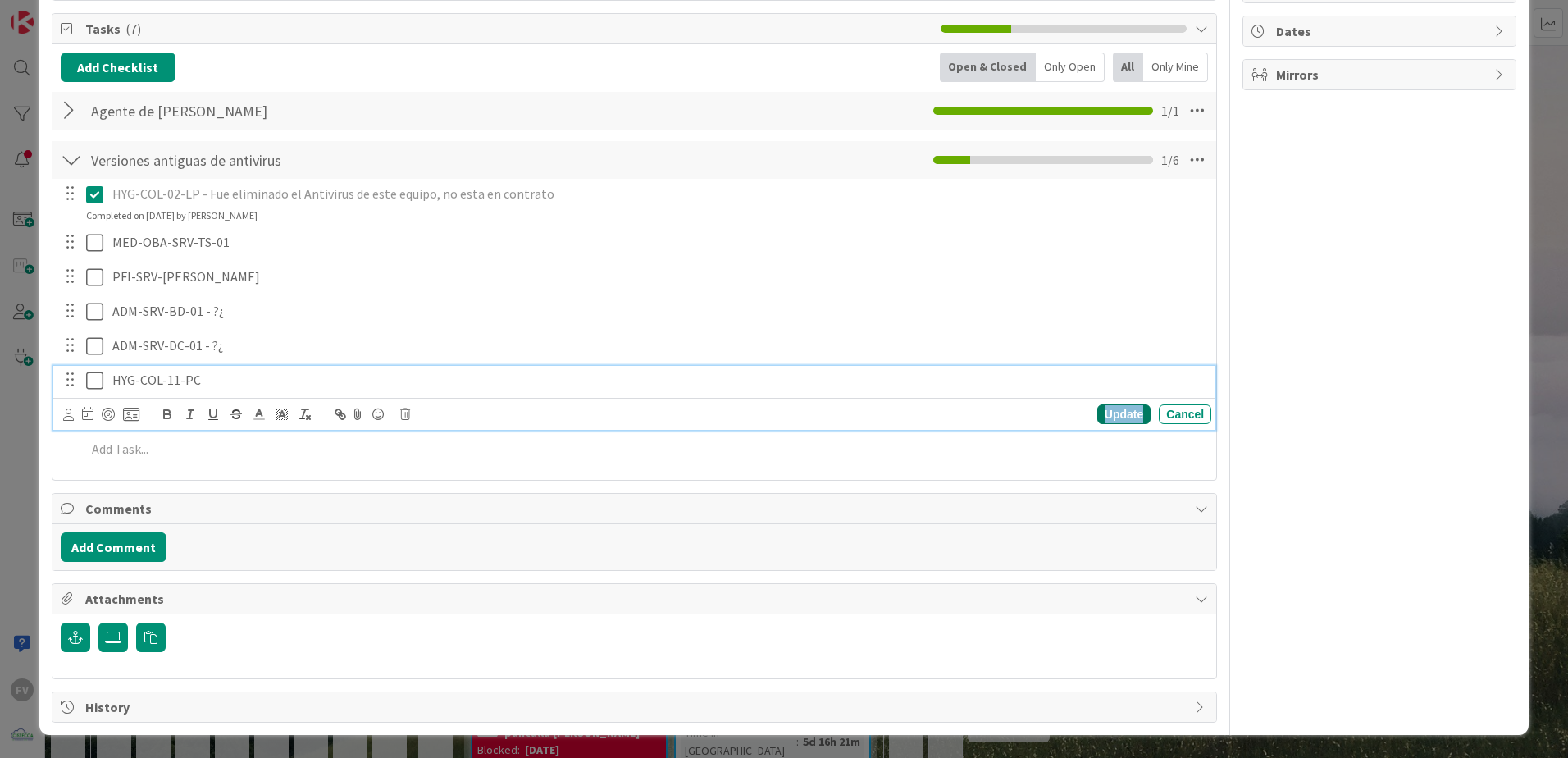
click at [773, 410] on div "Update" at bounding box center [1124, 414] width 53 height 20
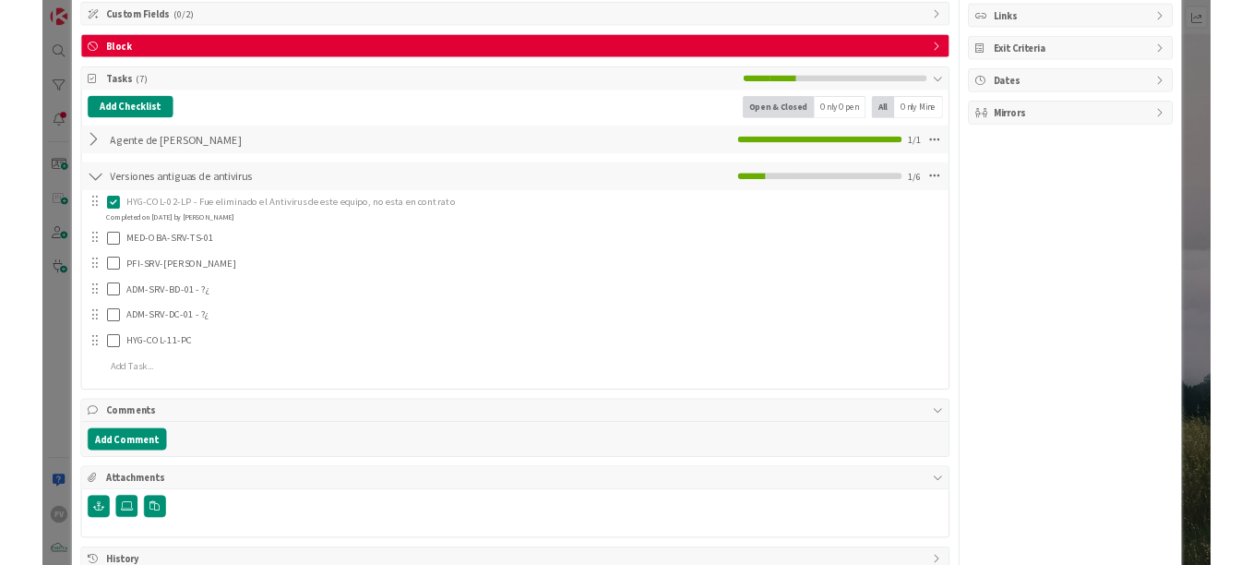
scroll to position [180, 0]
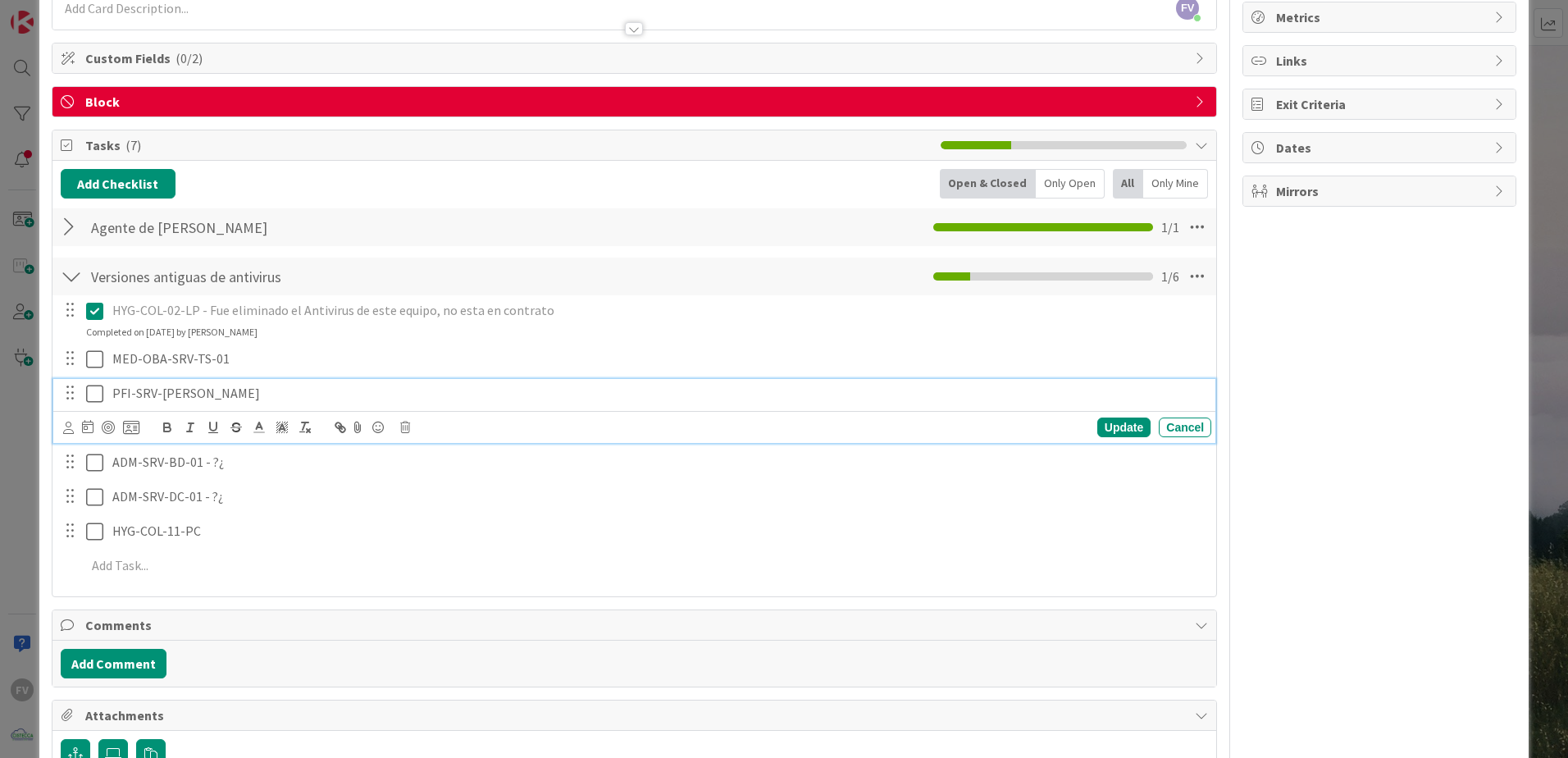
click at [203, 398] on p "PFI-SRV-[PERSON_NAME]" at bounding box center [658, 393] width 1092 height 19
drag, startPoint x: 107, startPoint y: 431, endPoint x: 150, endPoint y: 432, distance: 43.0
click at [150, 432] on div "Update Cancel" at bounding box center [637, 427] width 1148 height 23
click at [773, 427] on div "Update" at bounding box center [1124, 427] width 53 height 20
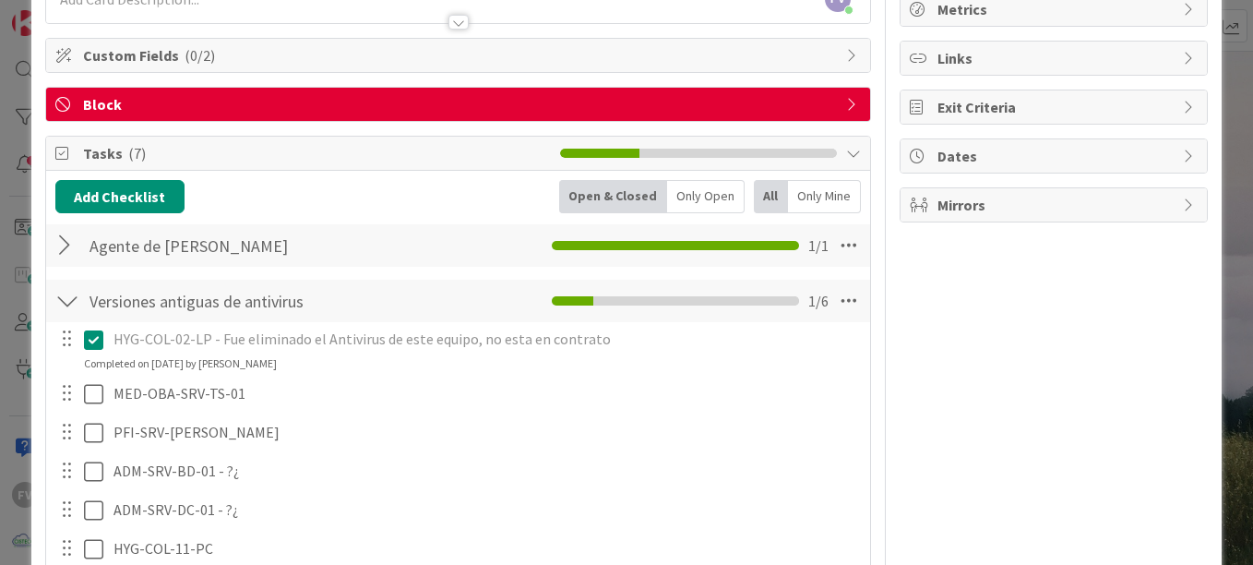
scroll to position [0, 0]
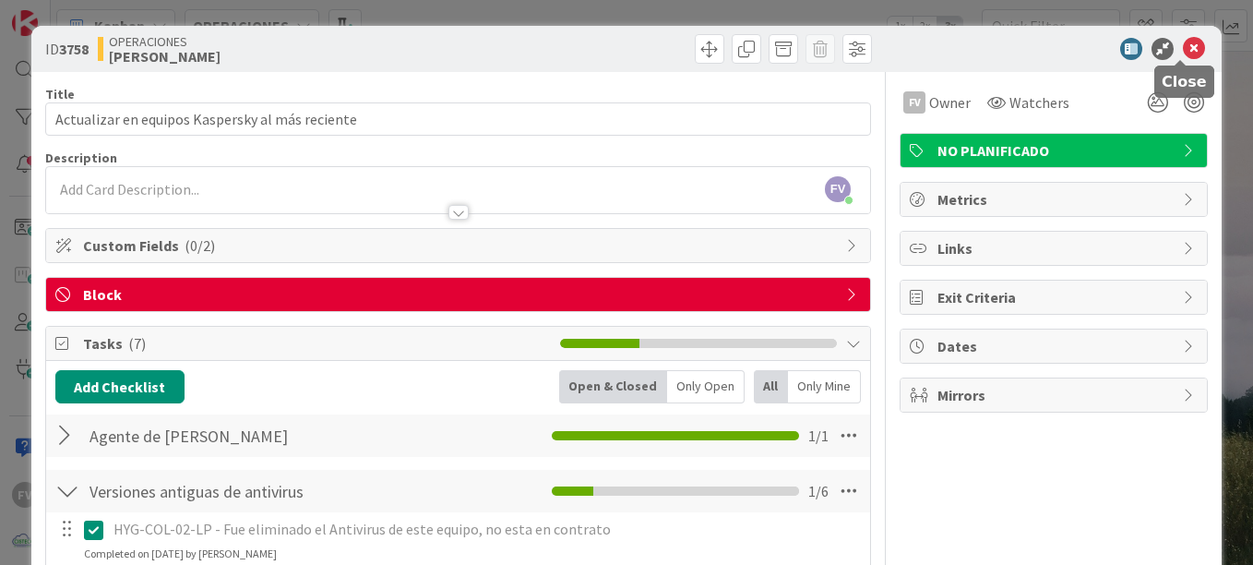
click at [870, 52] on icon at bounding box center [1194, 49] width 22 height 22
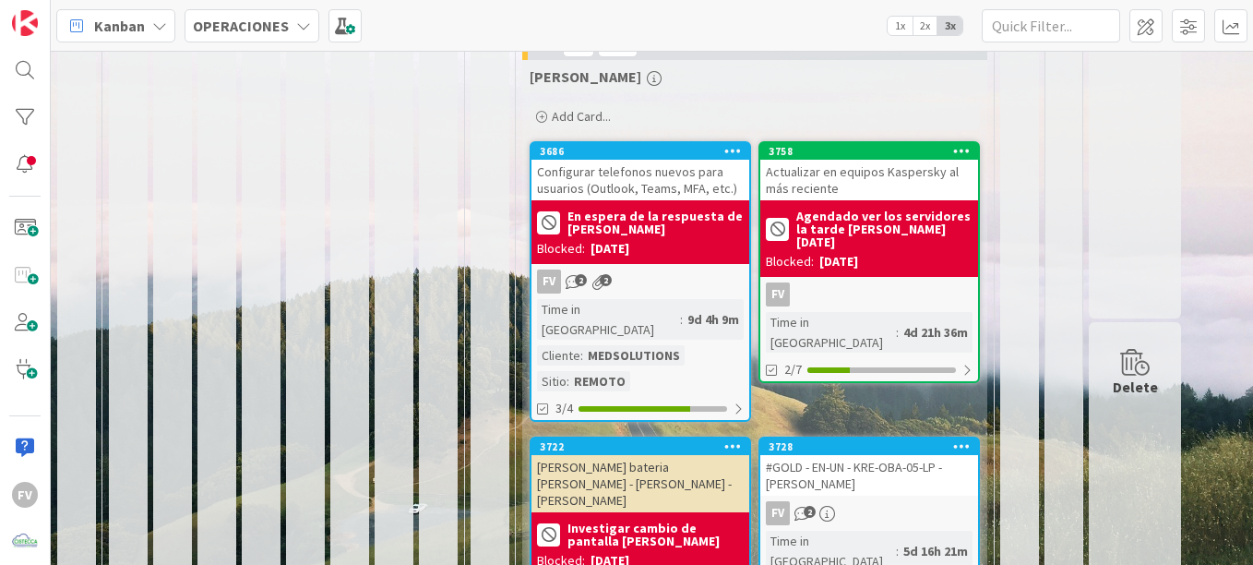
scroll to position [693, 0]
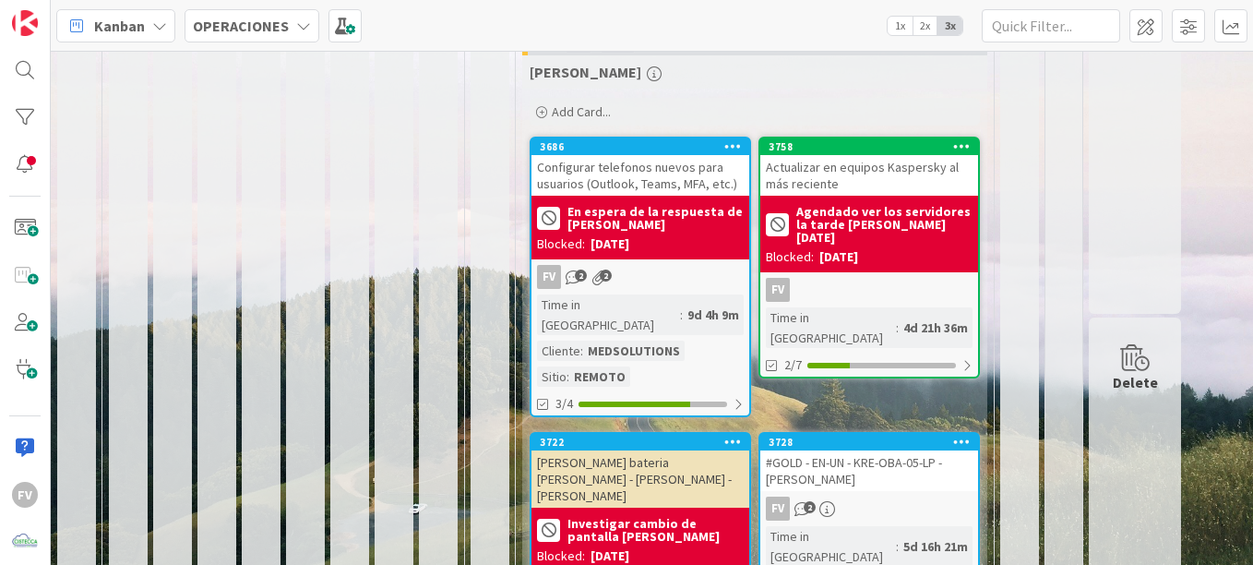
drag, startPoint x: 1002, startPoint y: 305, endPoint x: 891, endPoint y: 519, distance: 241.5
click at [870, 519] on div "[PERSON_NAME] Add Card... 3758 Actualizar en equipos Kaspersky al más reciente …" at bounding box center [754, 375] width 465 height 640
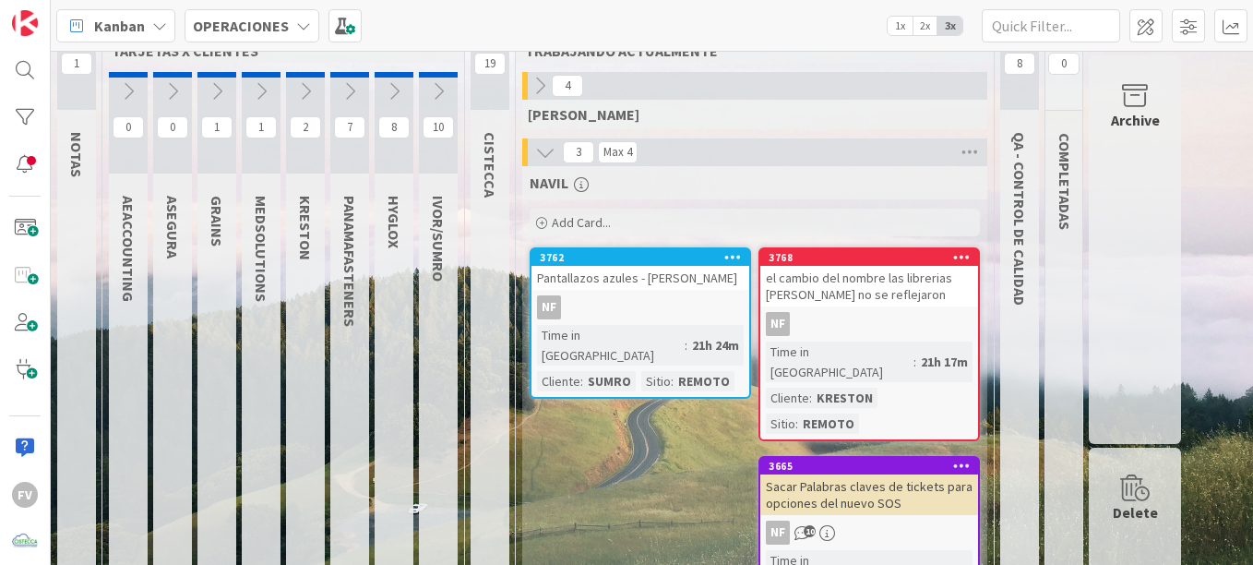
scroll to position [0, 0]
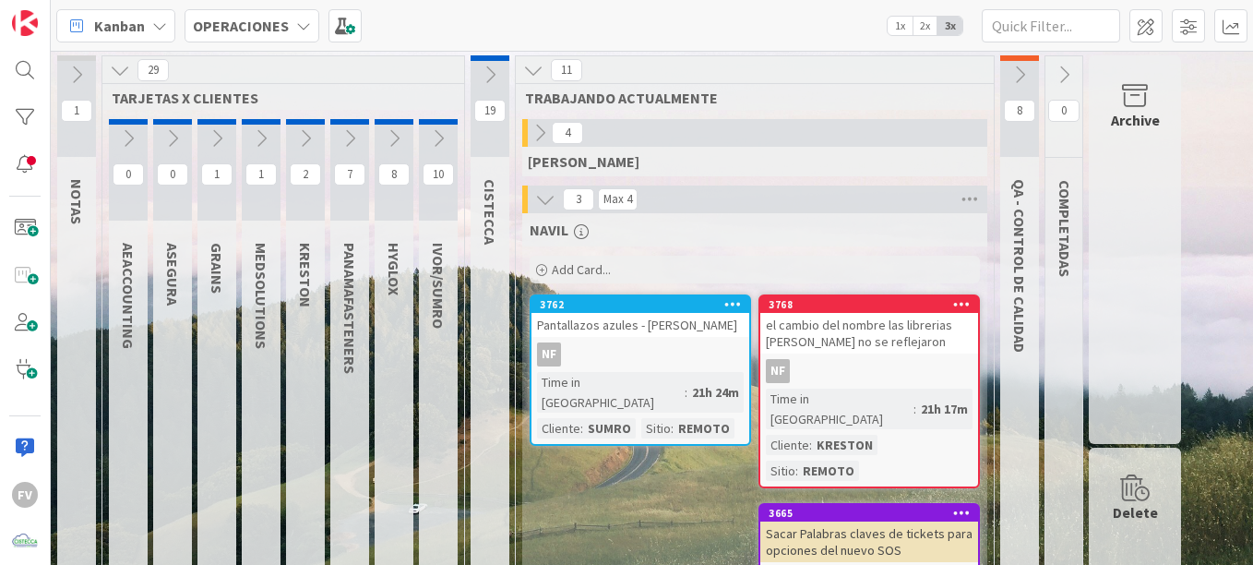
click at [108, 72] on button at bounding box center [120, 70] width 24 height 24
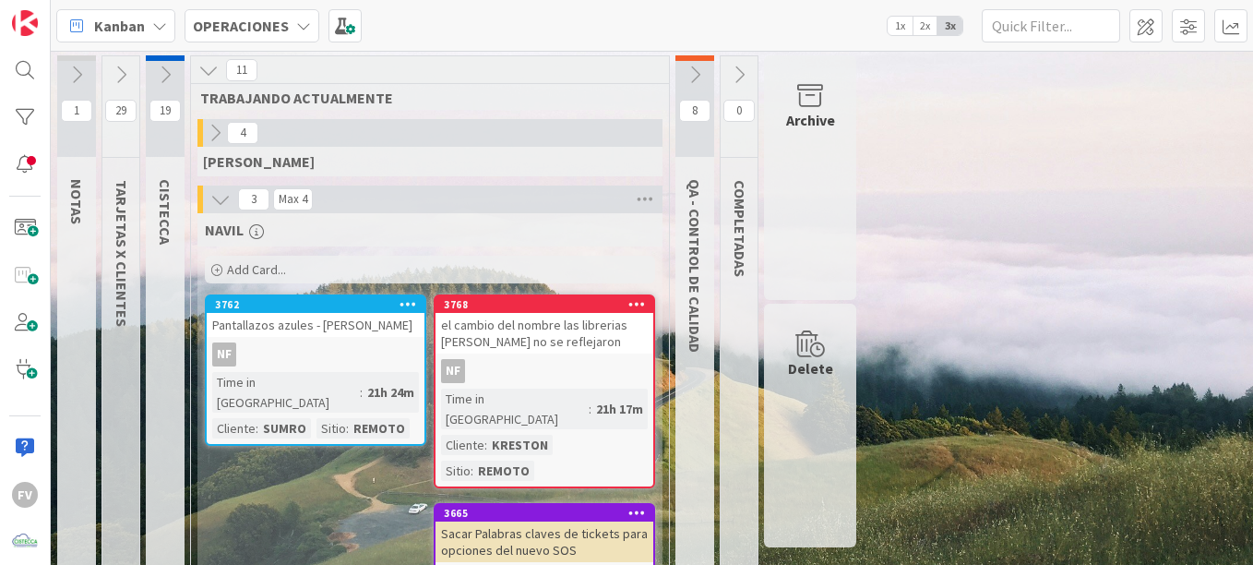
click at [229, 190] on icon at bounding box center [220, 199] width 20 height 20
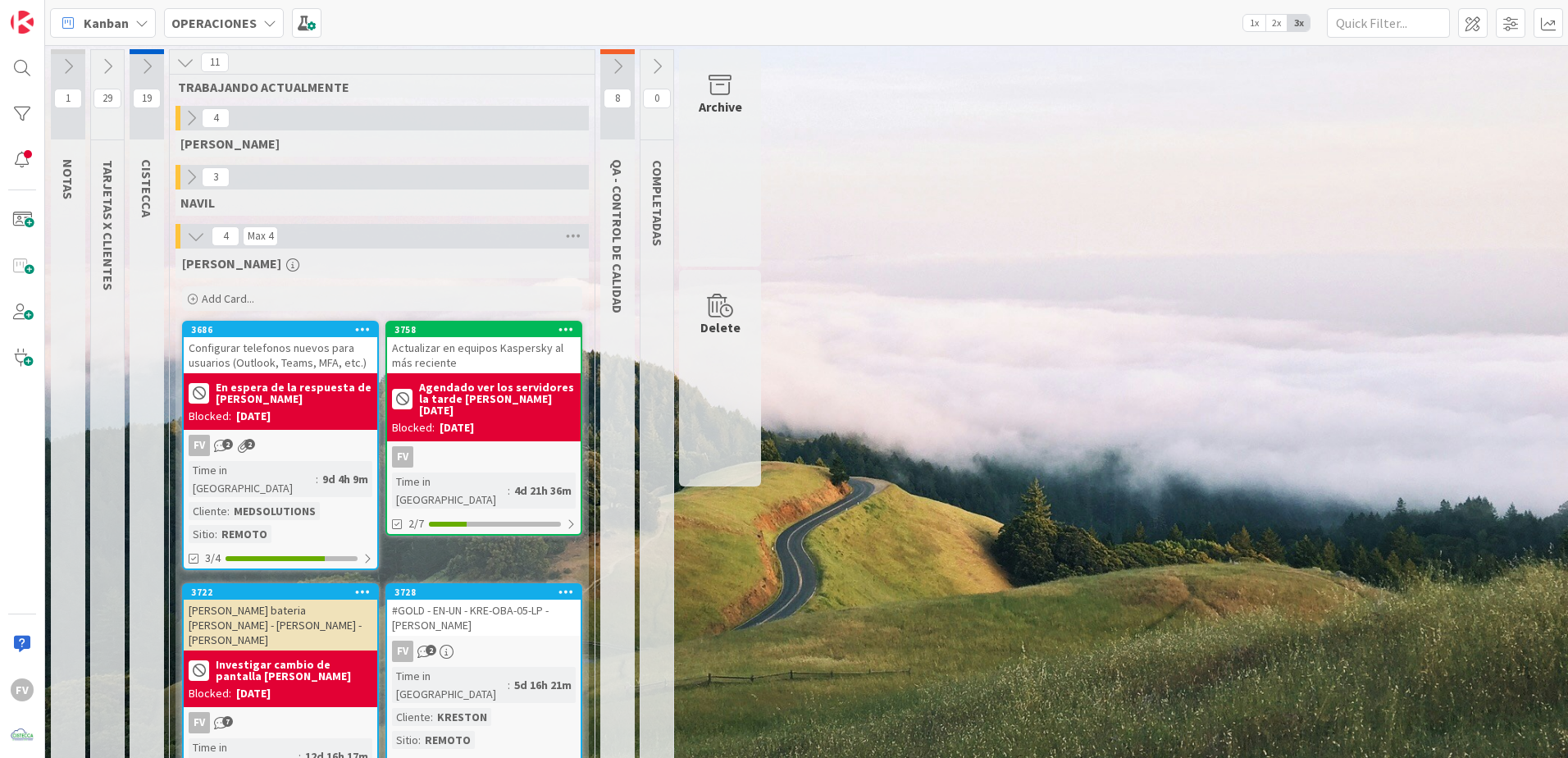
scroll to position [26, 0]
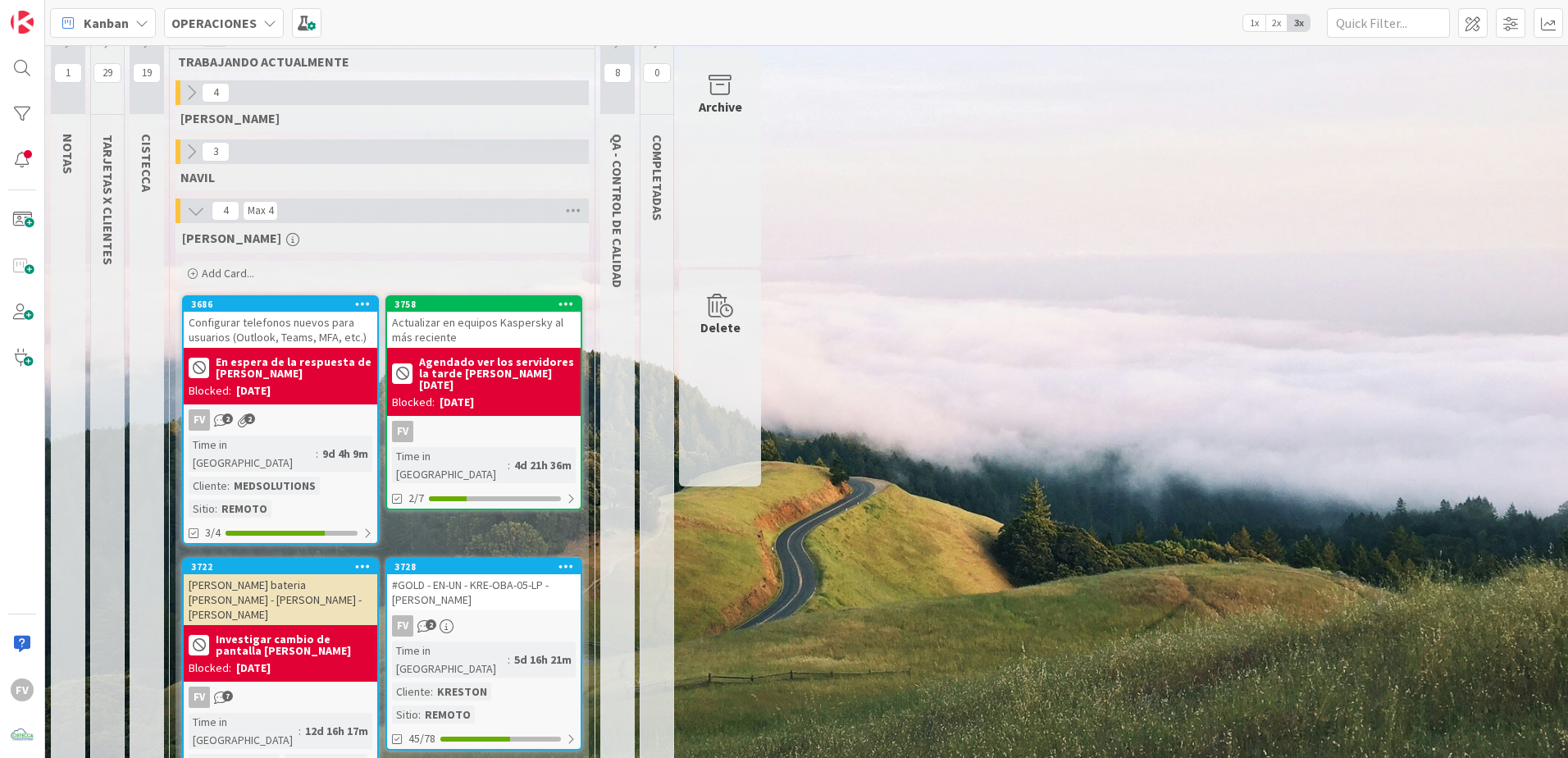
click at [196, 219] on icon at bounding box center [196, 211] width 18 height 18
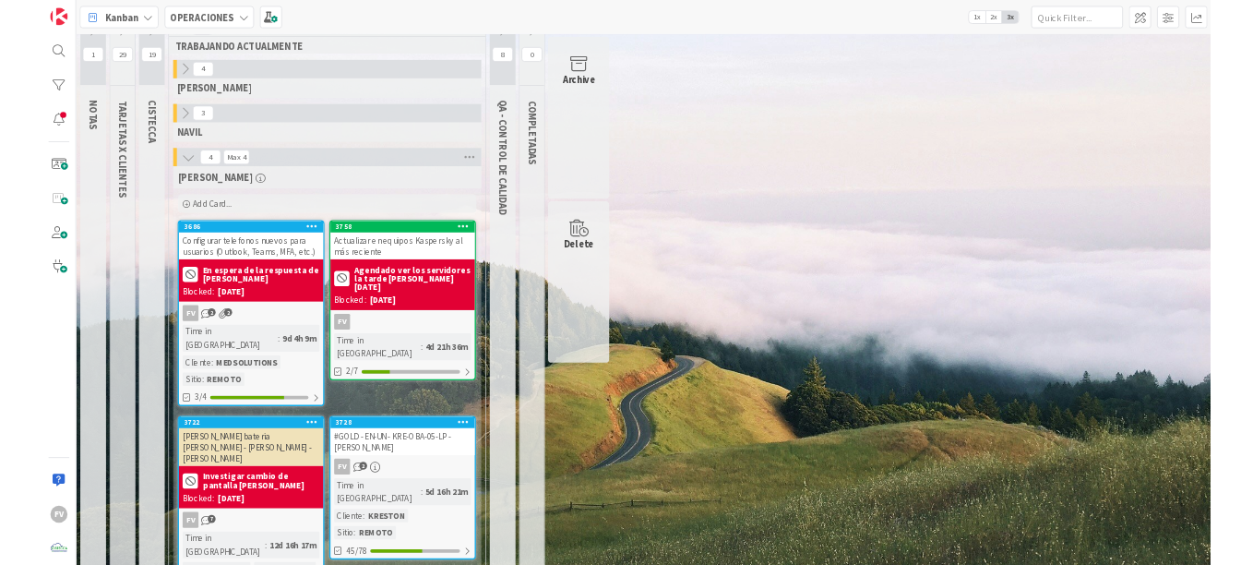
scroll to position [0, 0]
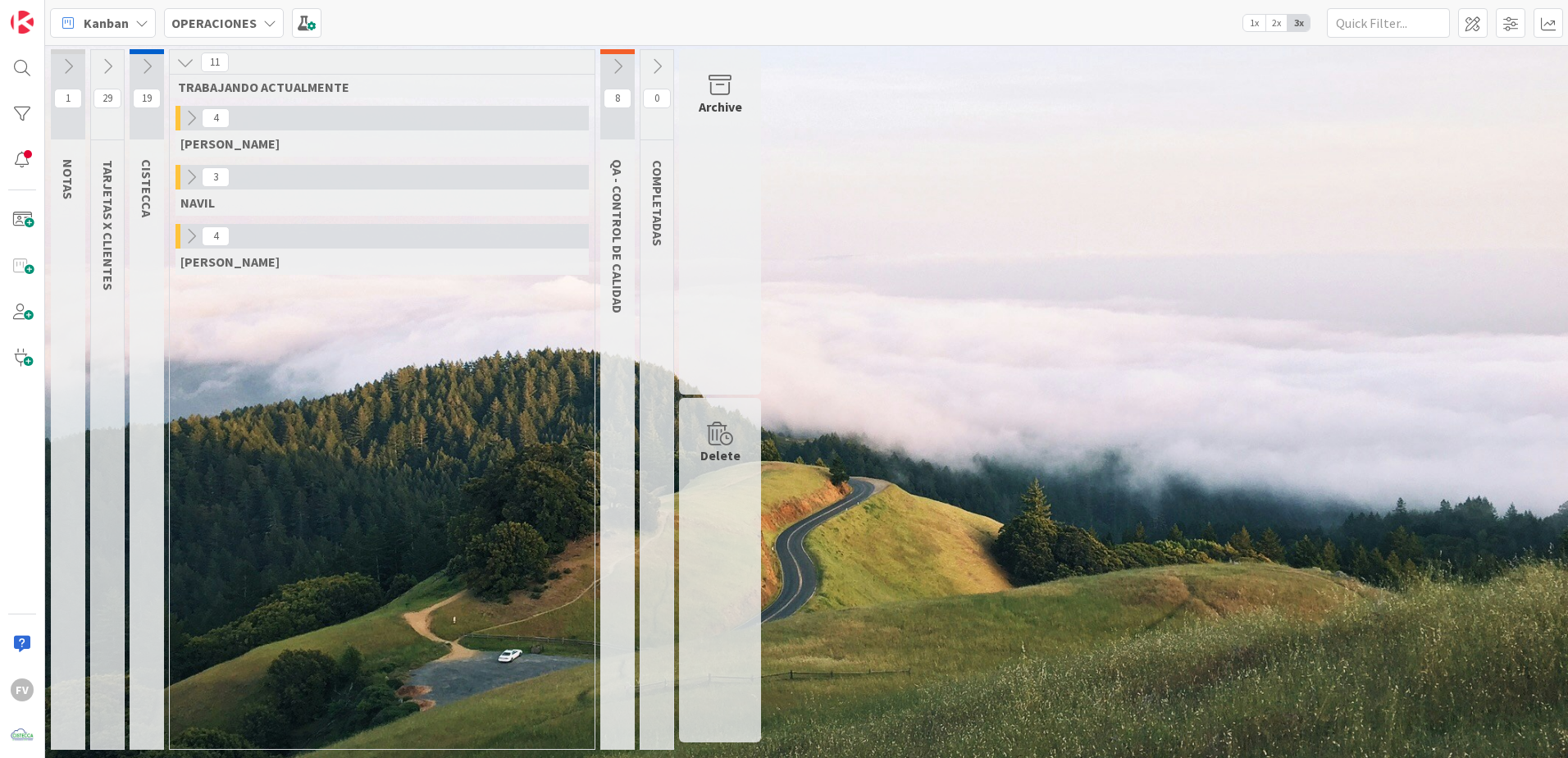
click at [194, 234] on icon at bounding box center [191, 236] width 18 height 18
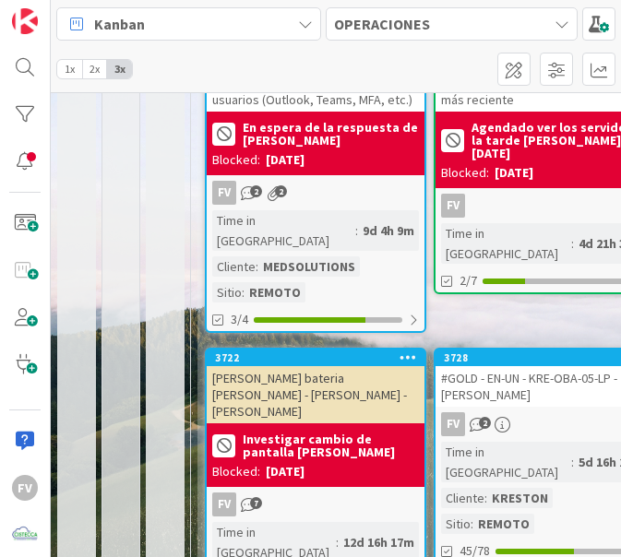
scroll to position [379, 0]
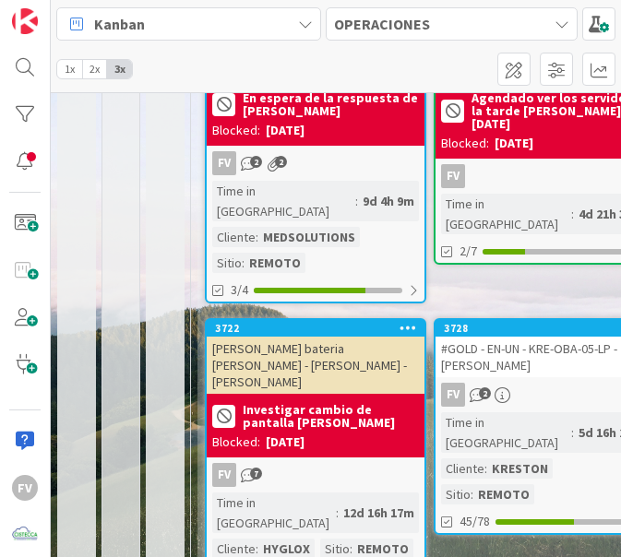
click at [536, 341] on div "#GOLD - EN-UN - KRE-OBA-05-LP - [PERSON_NAME]" at bounding box center [545, 357] width 218 height 41
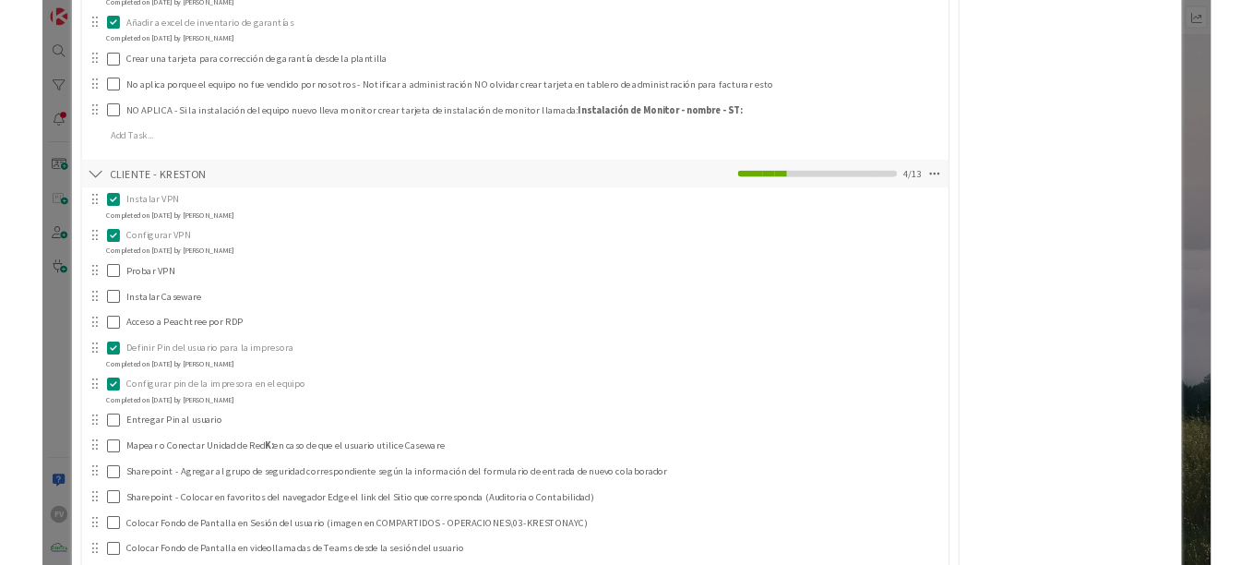
scroll to position [3047, 0]
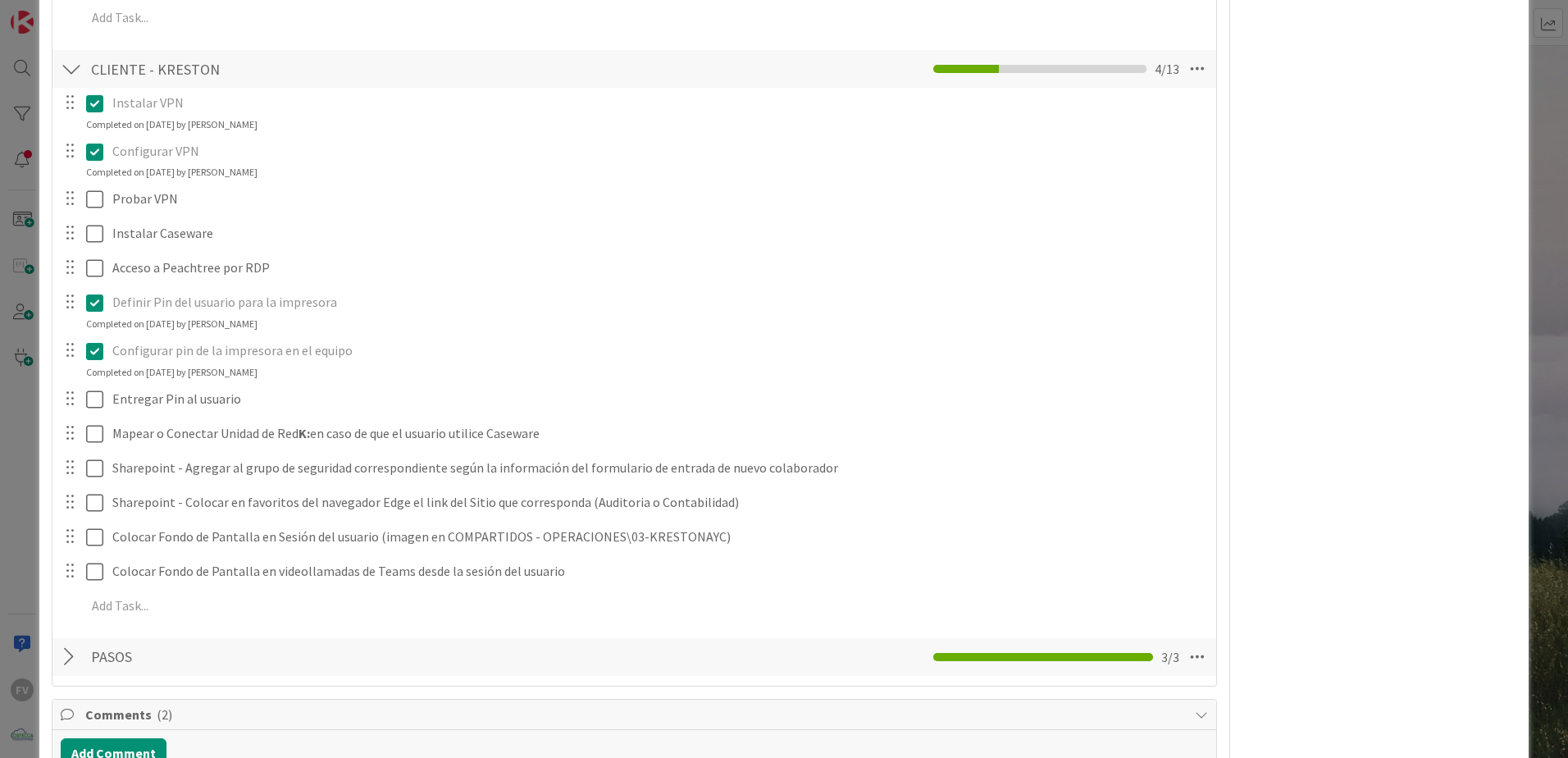
click at [16, 251] on div "**********" at bounding box center [784, 379] width 1568 height 758
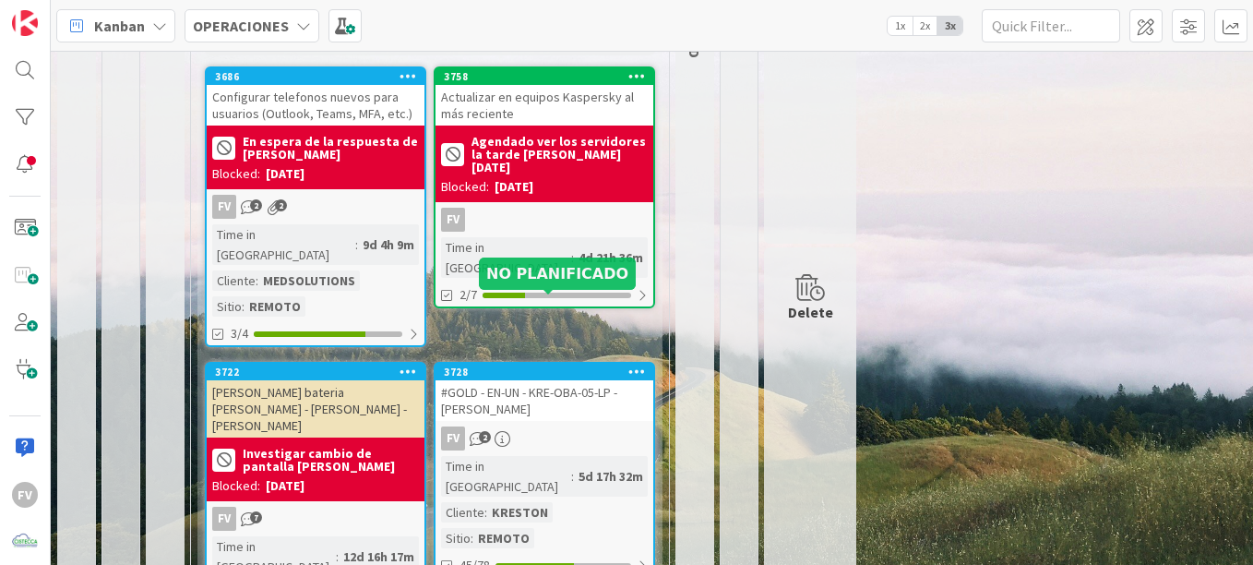
scroll to position [305, 0]
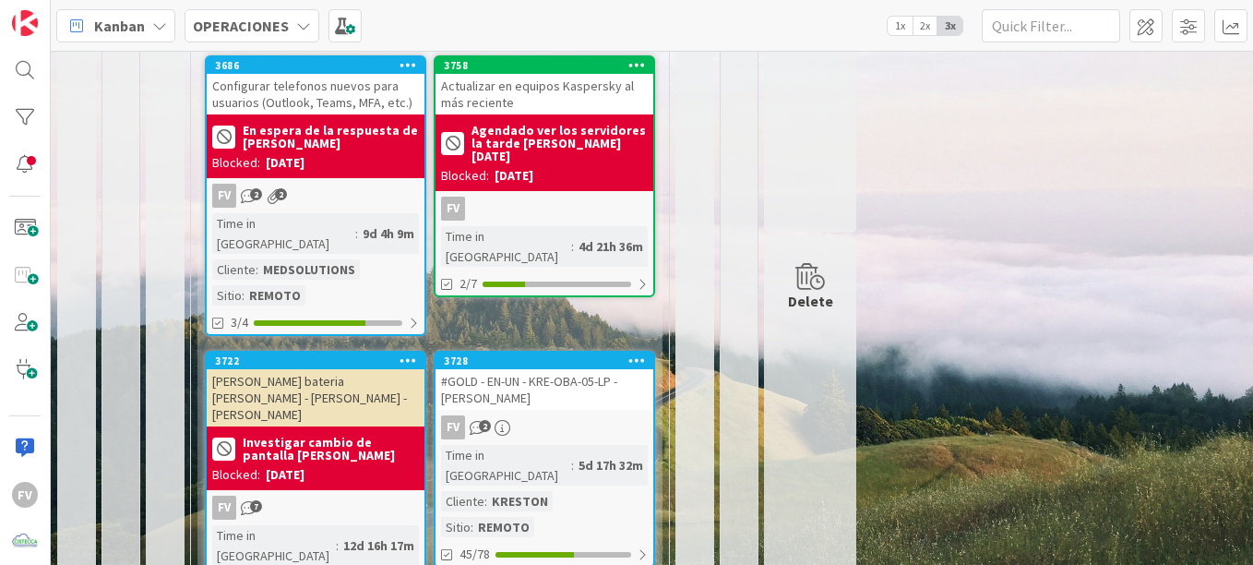
click at [587, 449] on div "Time in Column : 5d 17h 32m Cliente : [PERSON_NAME] Sitio : REMOTO" at bounding box center [544, 491] width 207 height 92
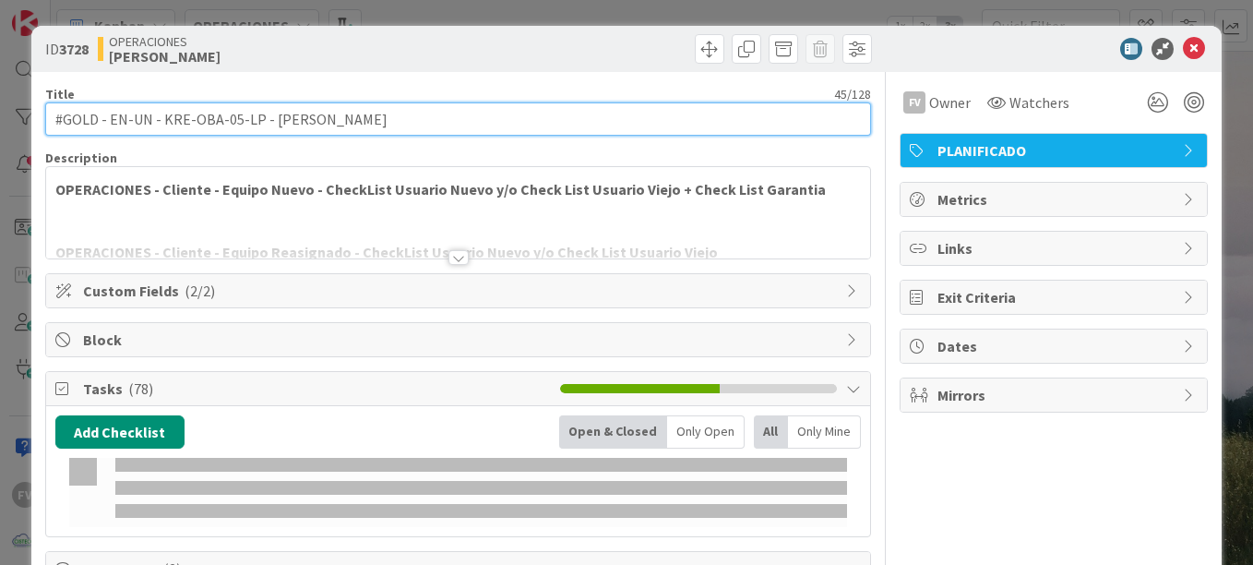
click at [279, 122] on input "#GOLD - EN-UN - KRE-OBA-05-LP - [PERSON_NAME]" at bounding box center [458, 118] width 826 height 33
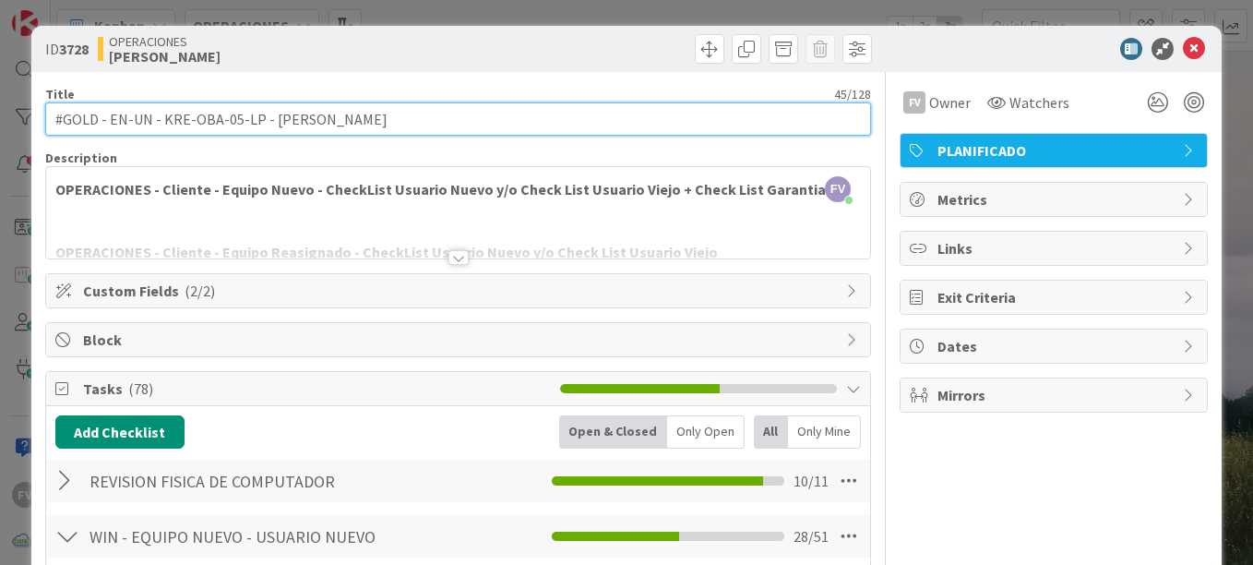
drag, startPoint x: 314, startPoint y: 123, endPoint x: 269, endPoint y: 118, distance: 44.5
click at [269, 118] on input "#GOLD - EN-UN - KRE-OBA-05-LP - [PERSON_NAME]" at bounding box center [458, 118] width 826 height 33
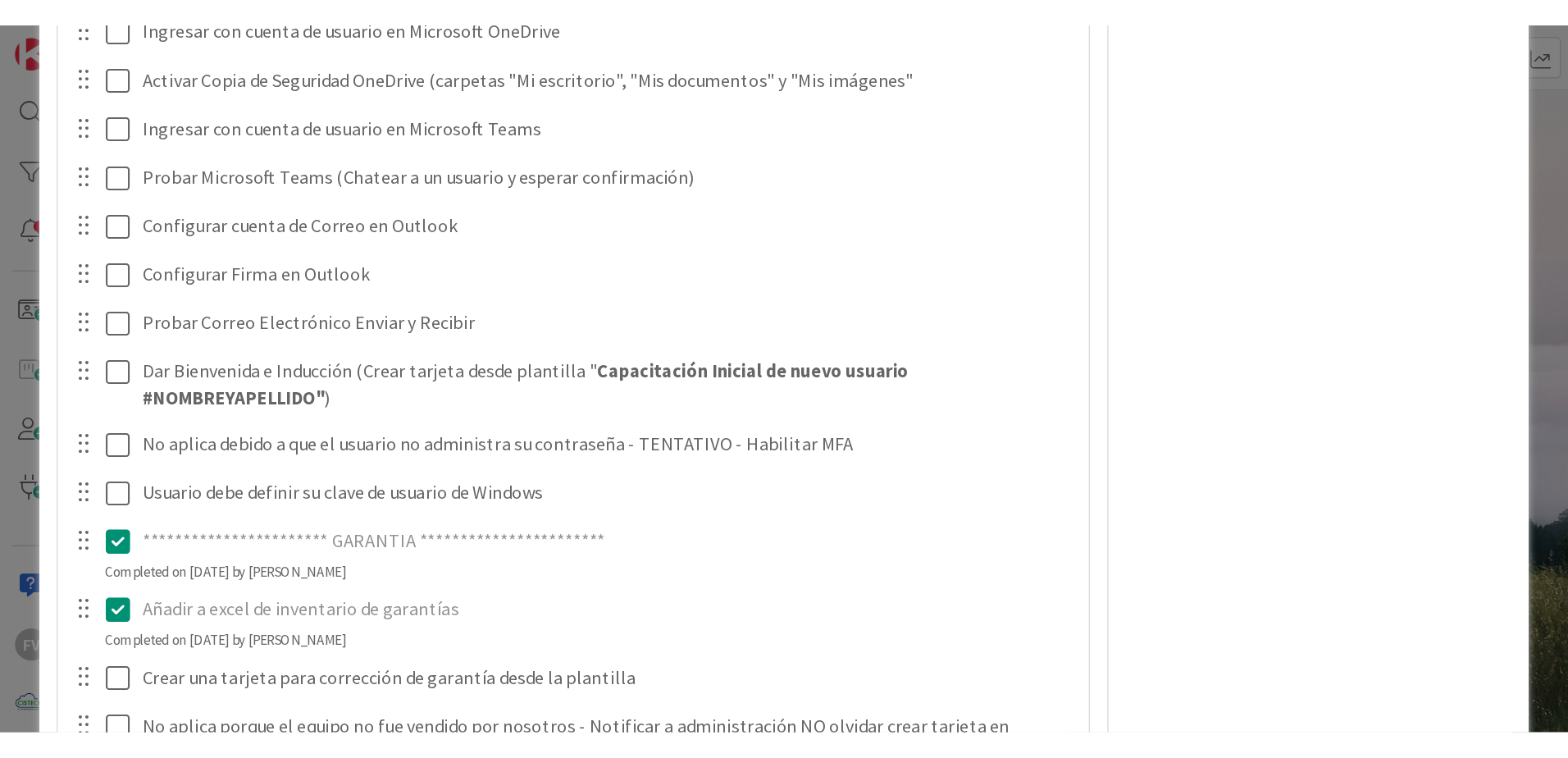
scroll to position [2952, 0]
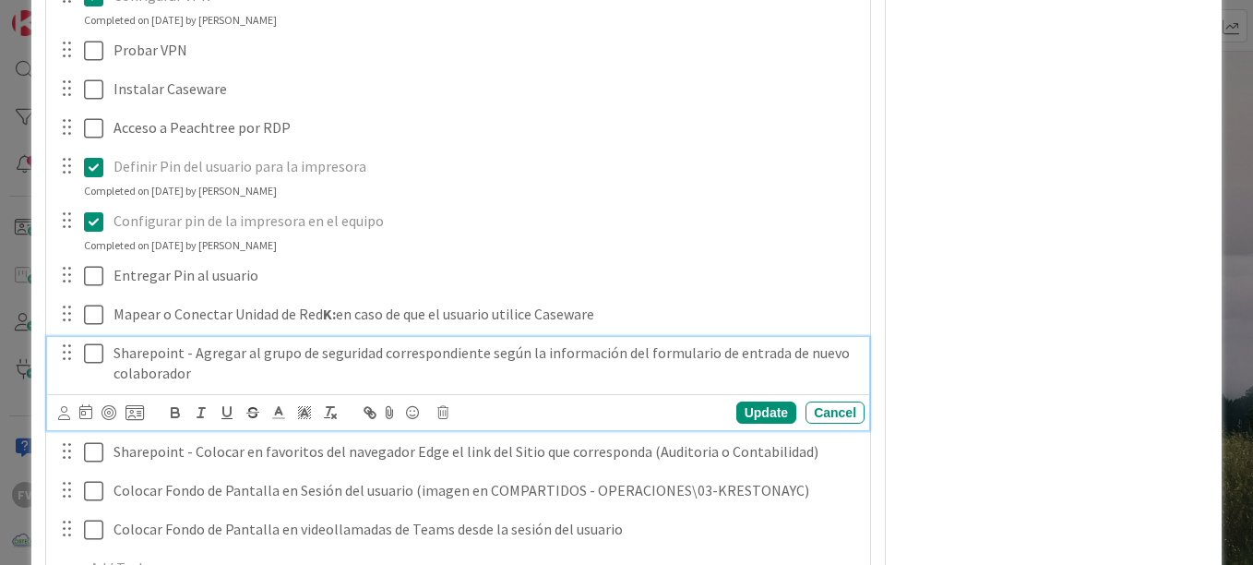
click at [96, 352] on icon at bounding box center [93, 353] width 19 height 22
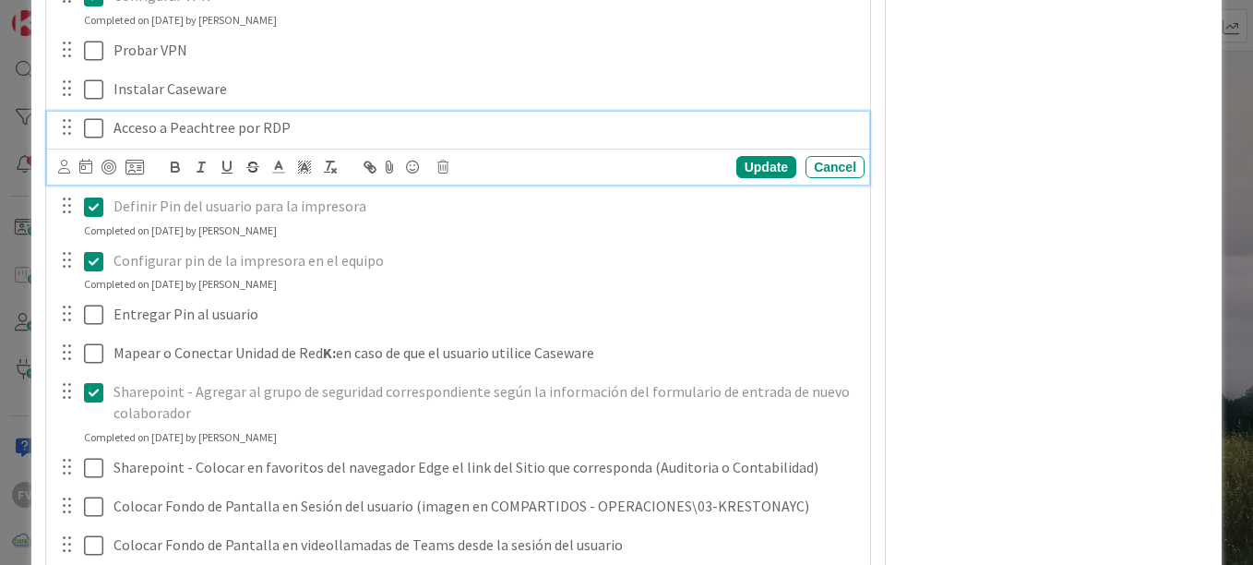
click at [112, 124] on div "Acceso a Peachtree por RDP" at bounding box center [485, 128] width 759 height 32
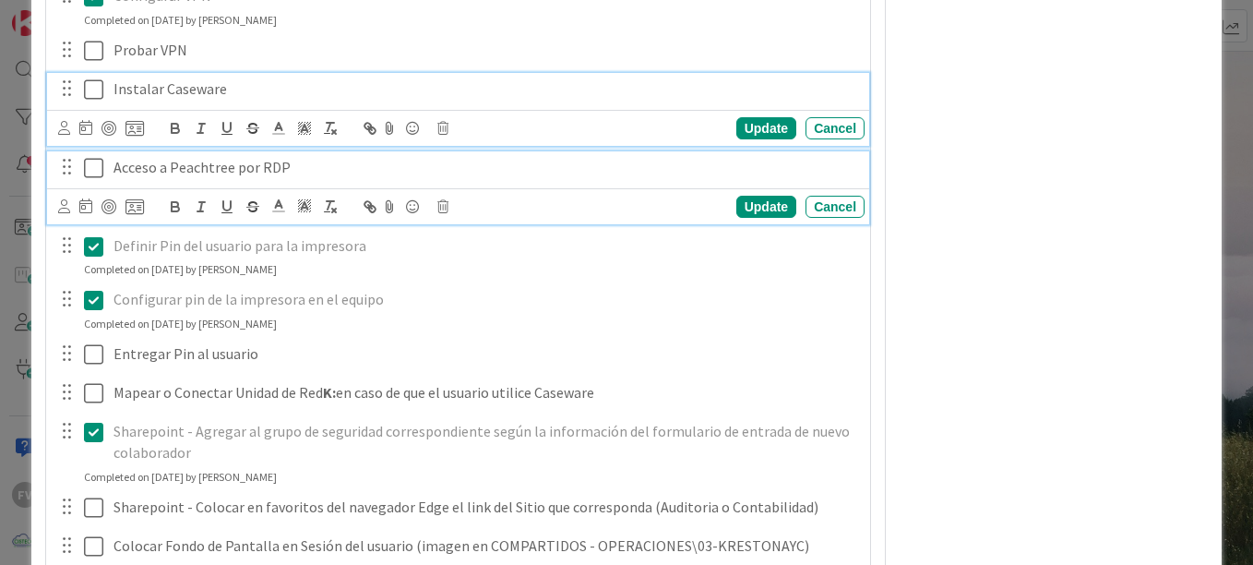
click at [94, 86] on icon at bounding box center [93, 89] width 19 height 22
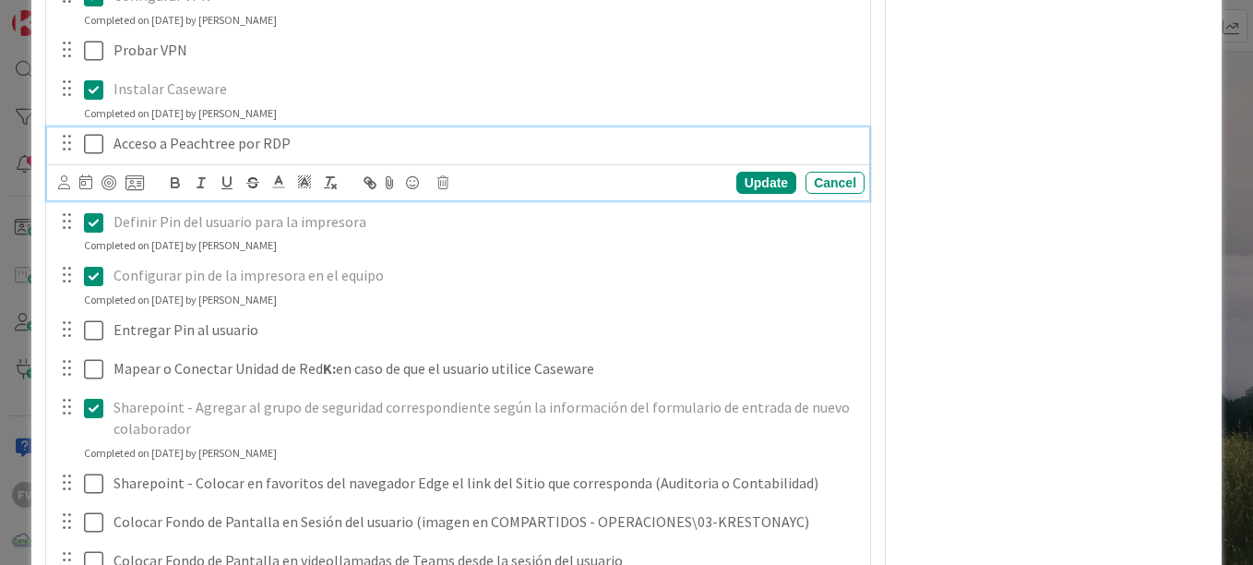
click at [307, 153] on p "Acceso a Peachtree por RDP" at bounding box center [486, 143] width 744 height 21
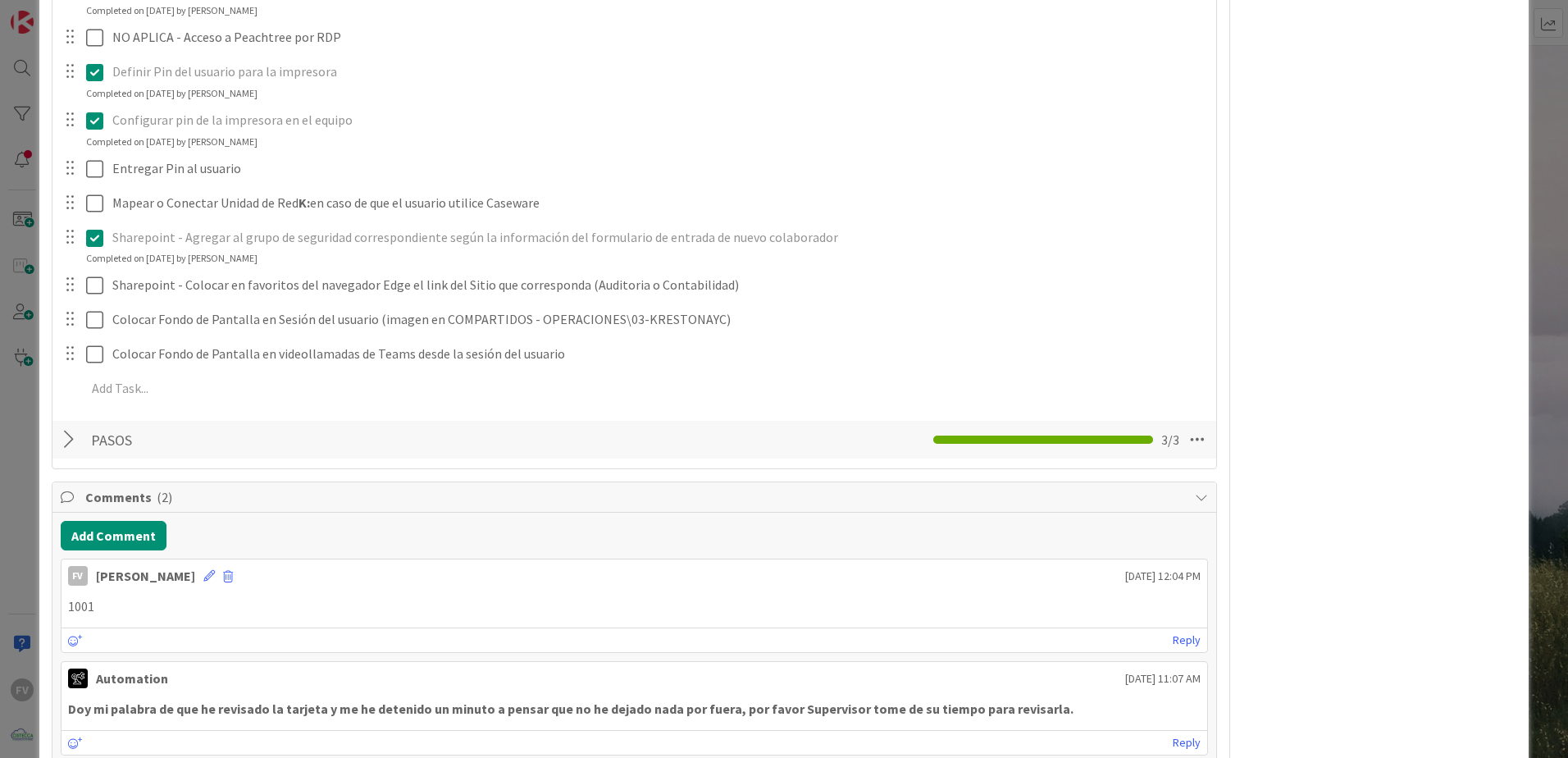
scroll to position [2863, 0]
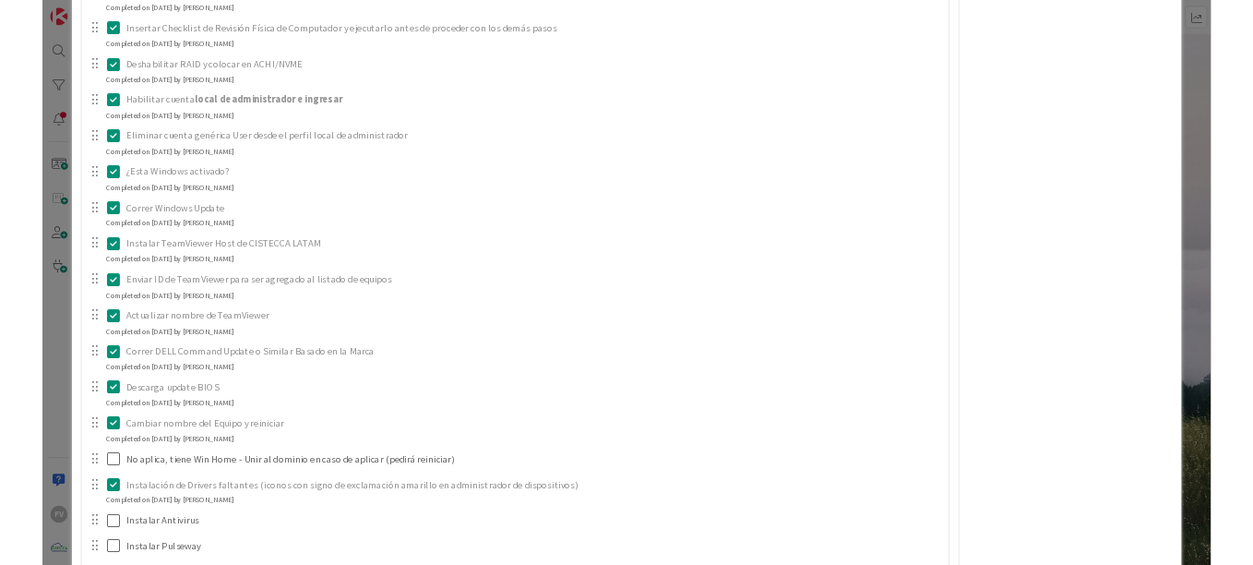
scroll to position [1384, 0]
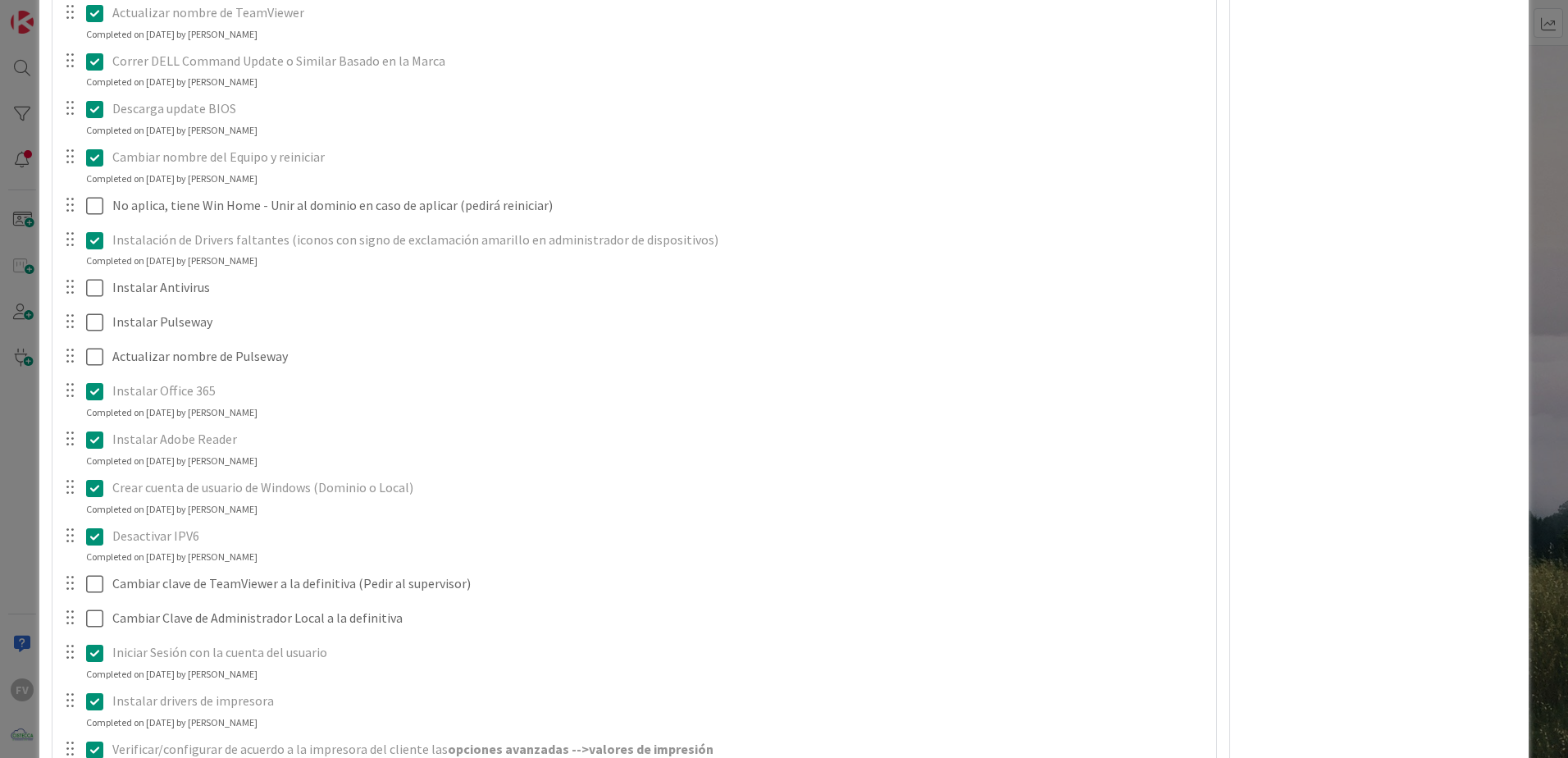
click at [7, 201] on div "**********" at bounding box center [784, 379] width 1568 height 758
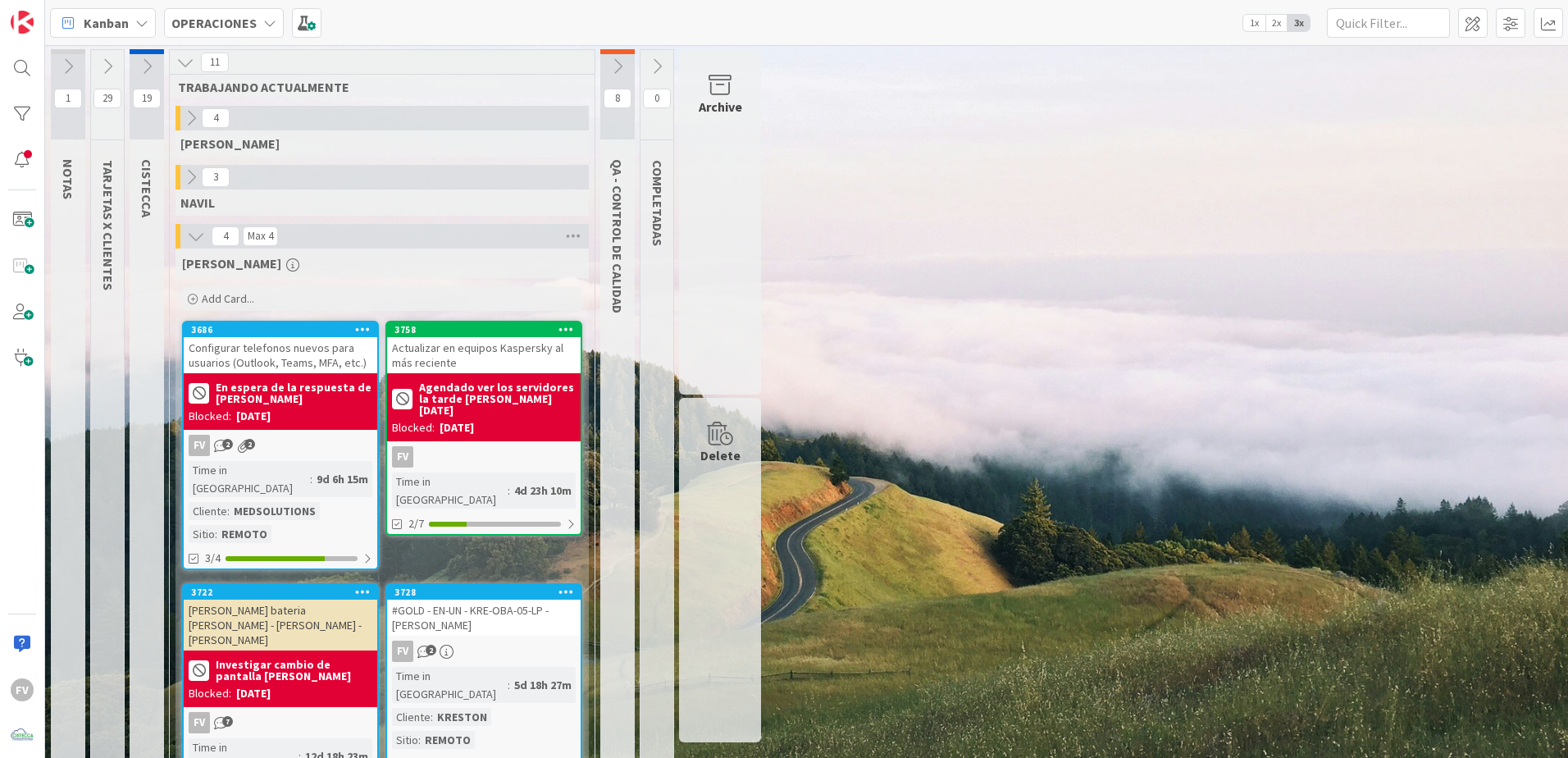
click at [108, 59] on icon at bounding box center [108, 67] width 18 height 18
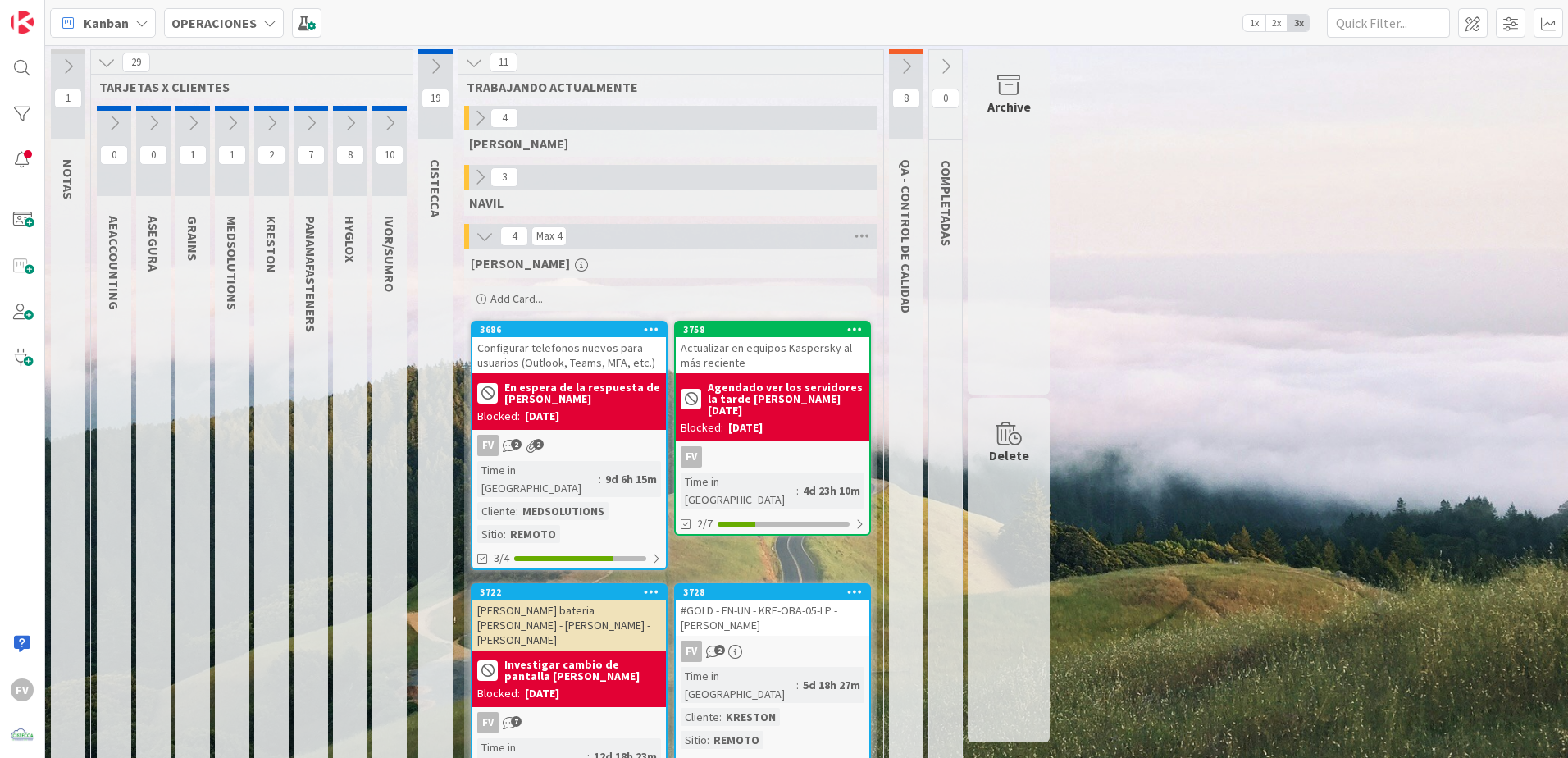
click at [230, 122] on icon at bounding box center [232, 123] width 18 height 18
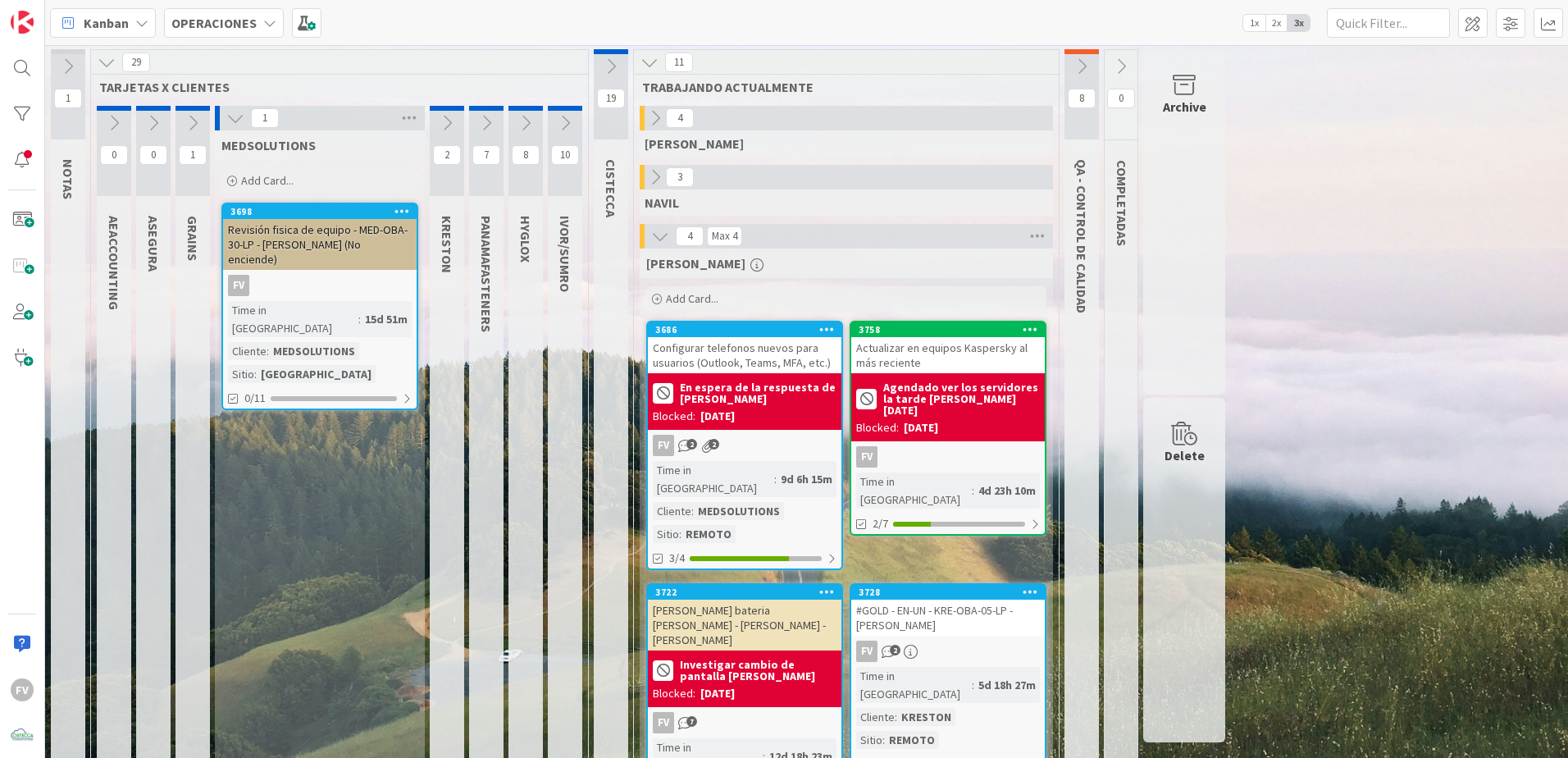
click at [230, 122] on icon at bounding box center [236, 118] width 18 height 18
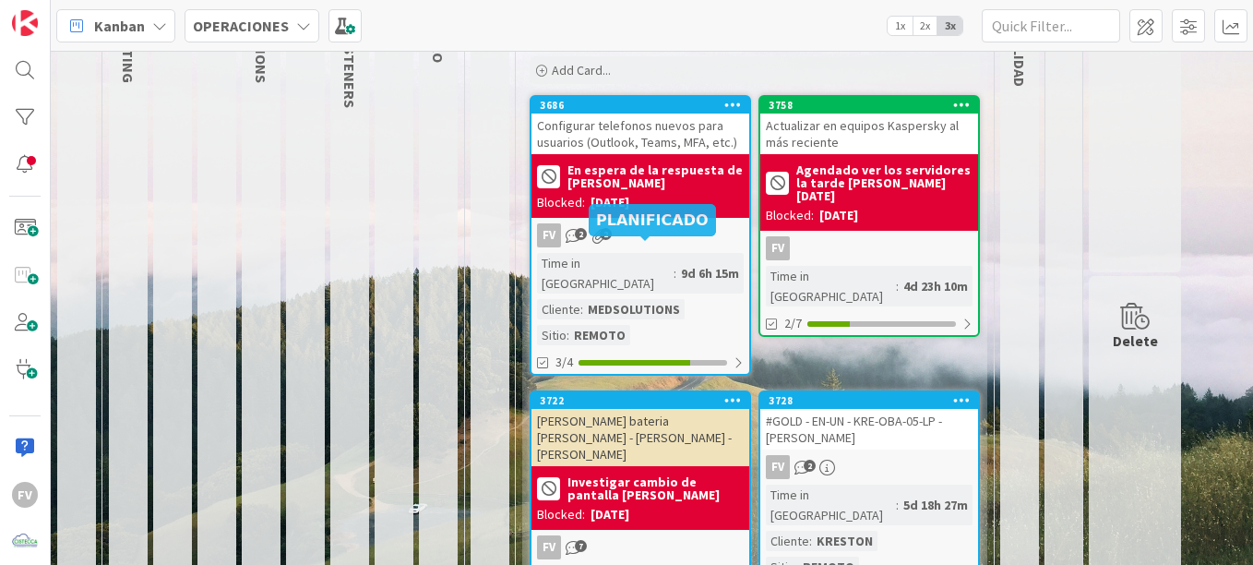
scroll to position [317, 0]
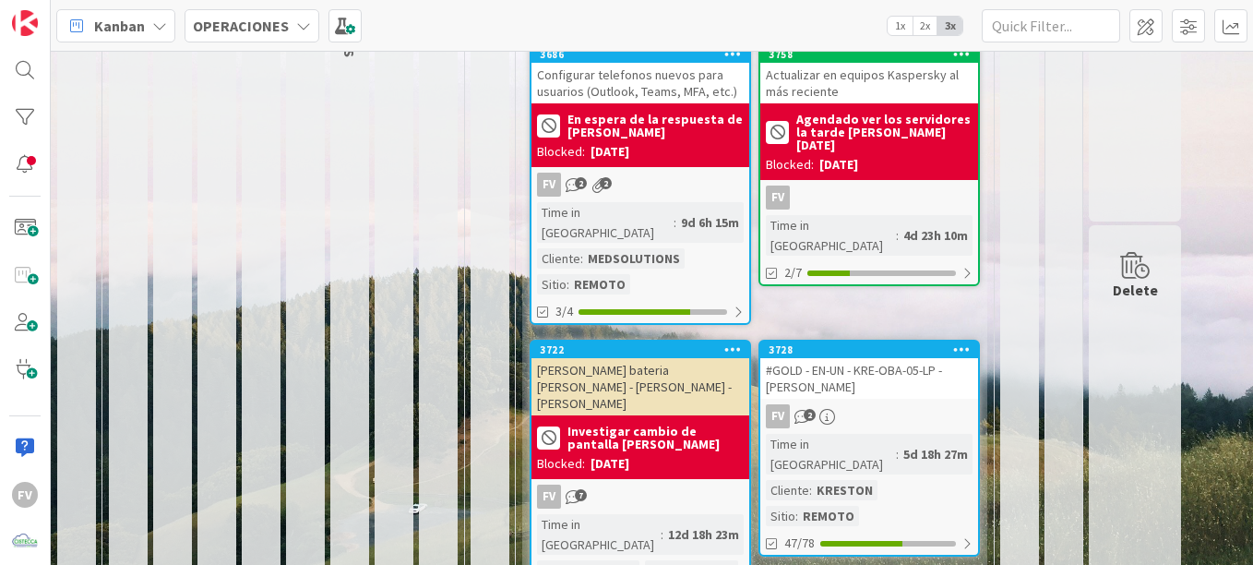
click at [899, 369] on div "#GOLD - EN-UN - KRE-OBA-05-LP - [PERSON_NAME]" at bounding box center [869, 378] width 218 height 41
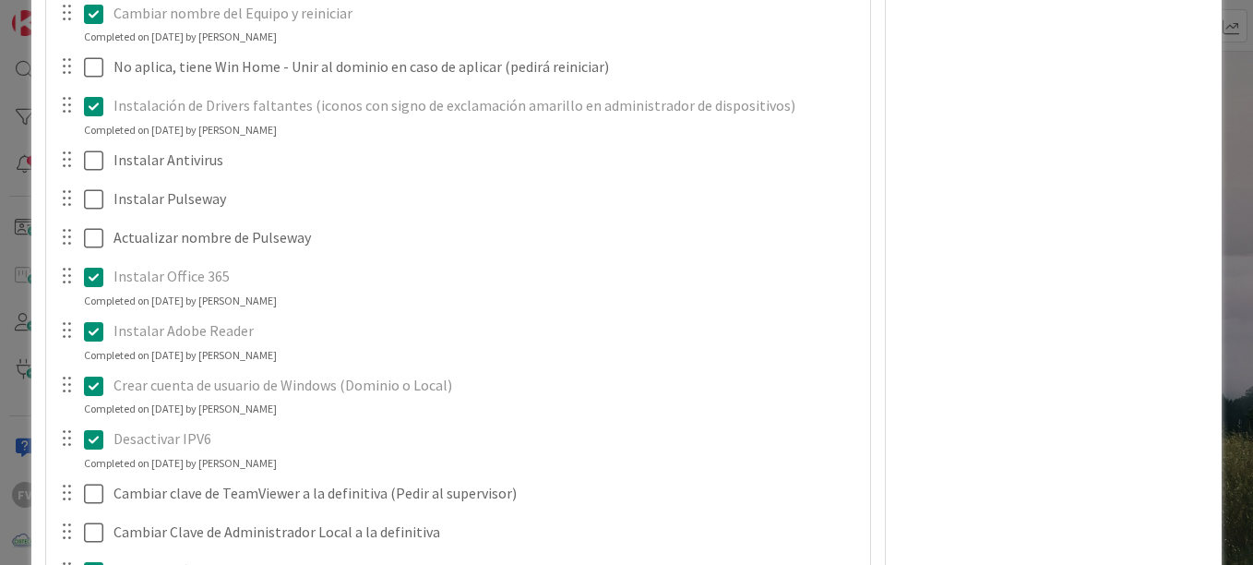
scroll to position [1661, 0]
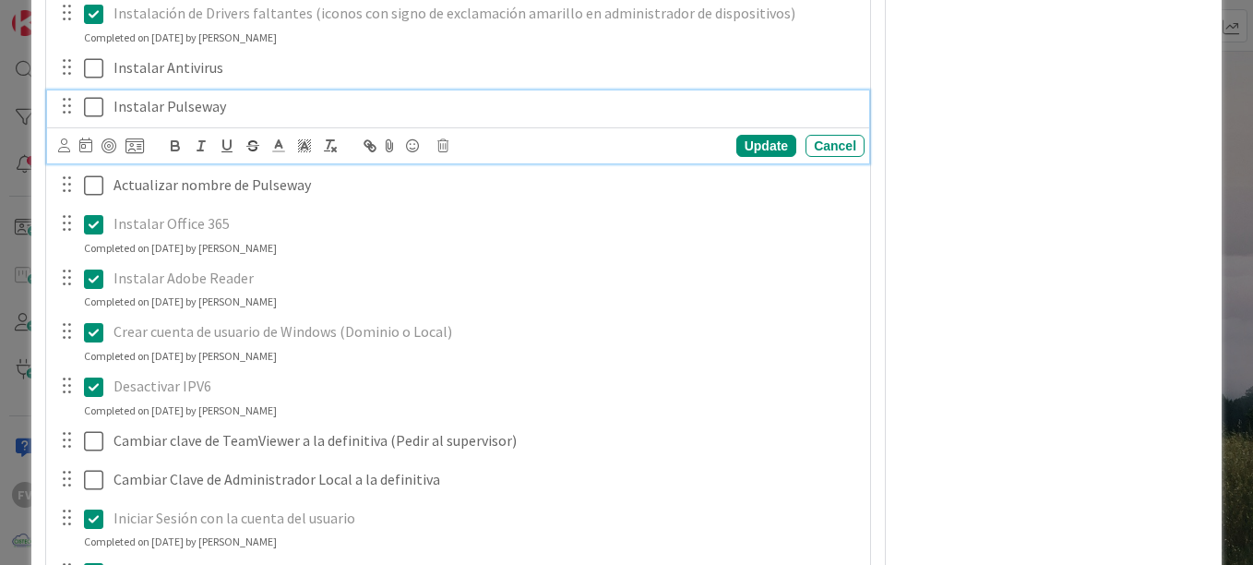
click at [99, 103] on icon at bounding box center [93, 107] width 19 height 22
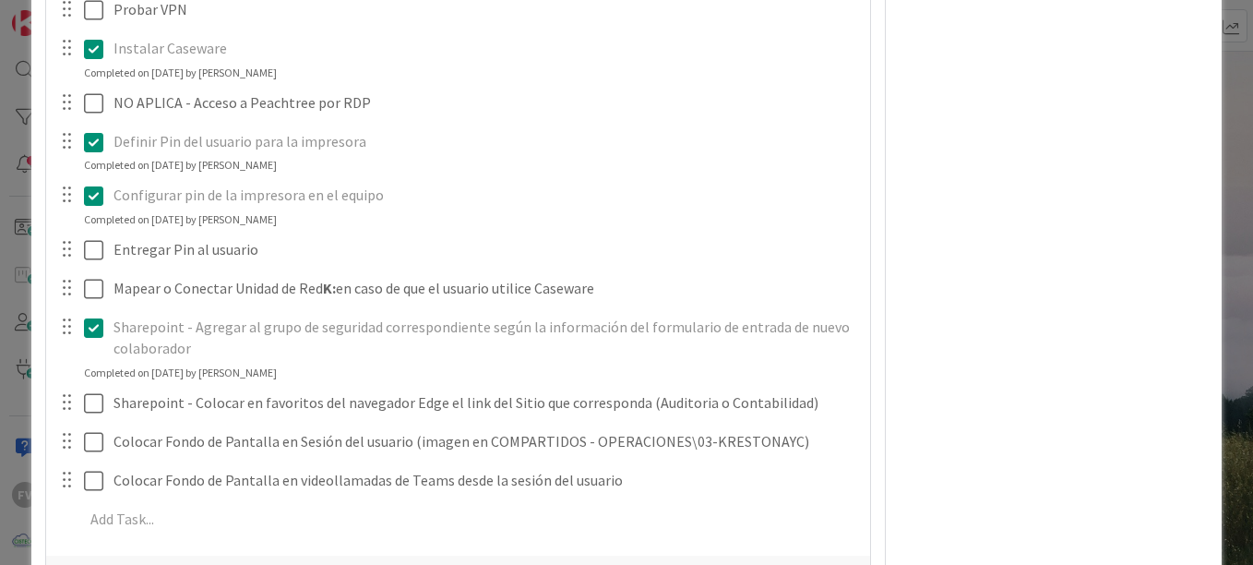
scroll to position [3322, 0]
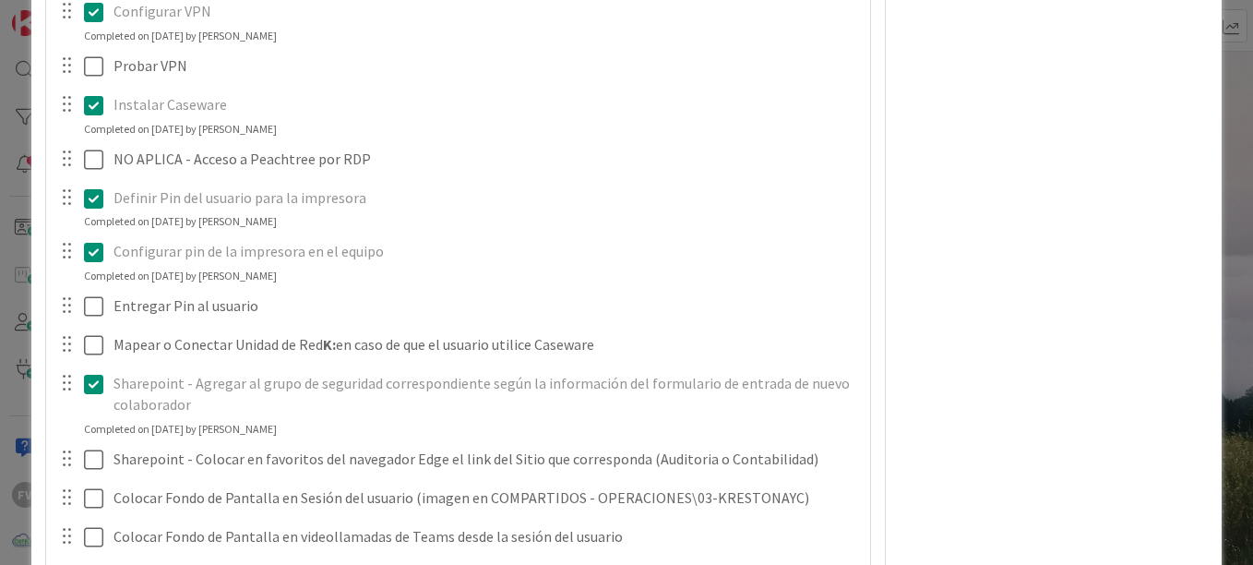
drag, startPoint x: 1226, startPoint y: 254, endPoint x: 900, endPoint y: 378, distance: 348.8
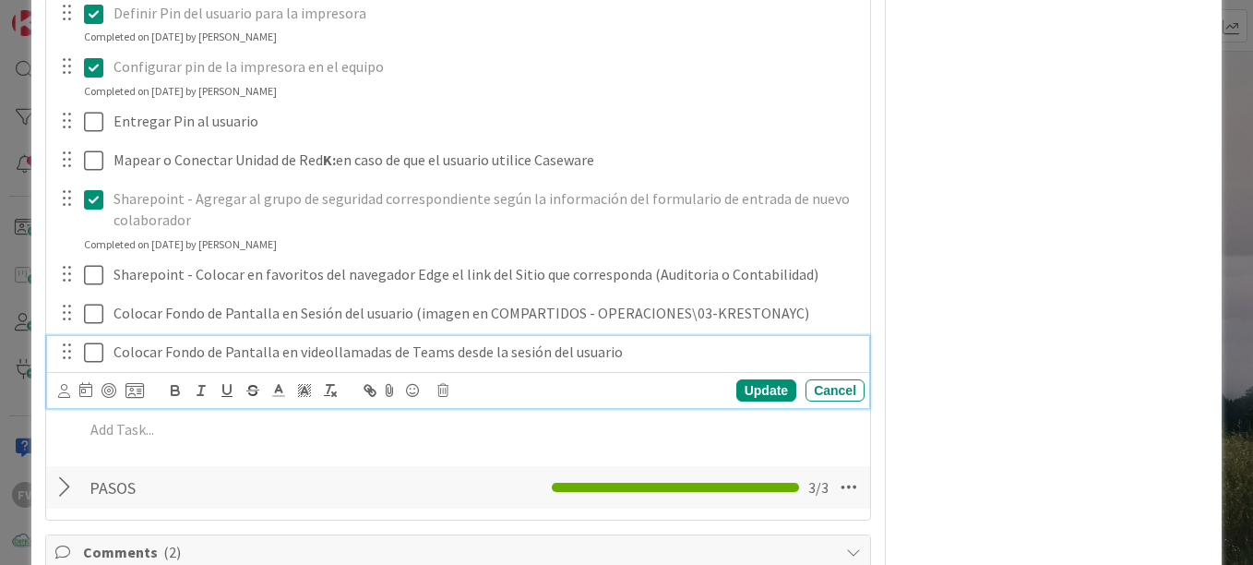
click at [96, 349] on icon at bounding box center [93, 352] width 19 height 22
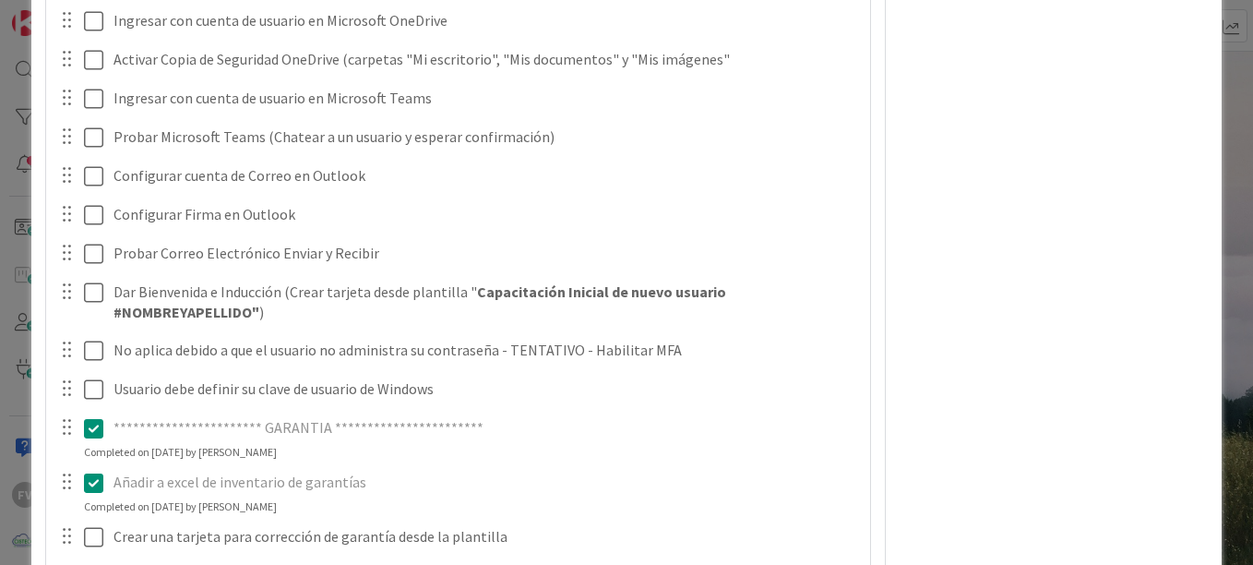
scroll to position [2399, 0]
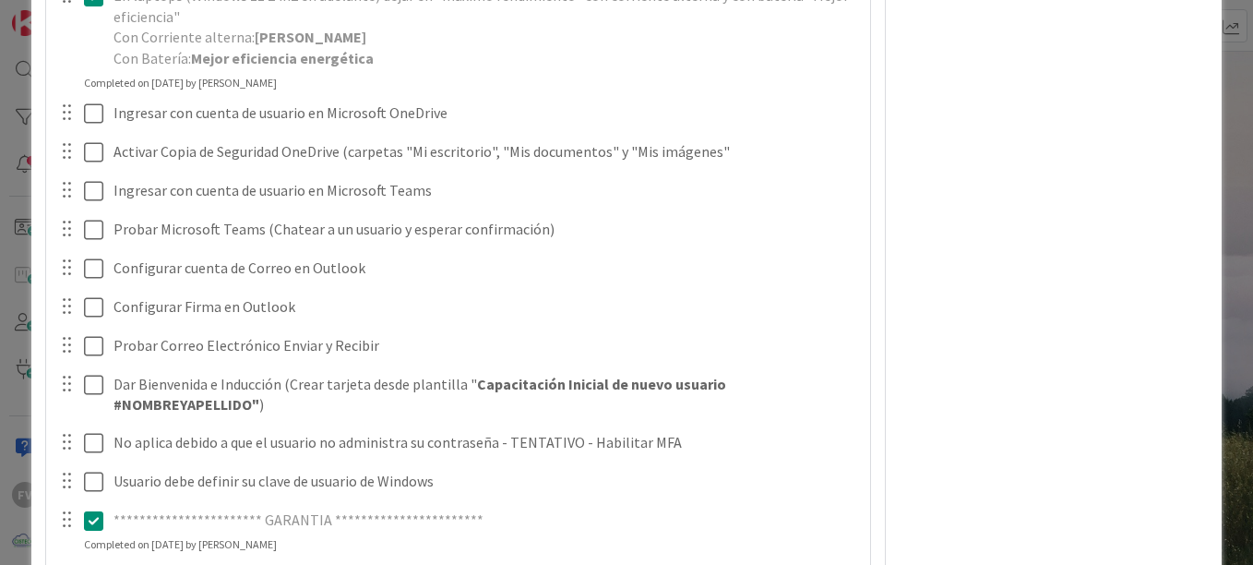
click at [1218, 90] on div "**********" at bounding box center [626, 282] width 1253 height 565
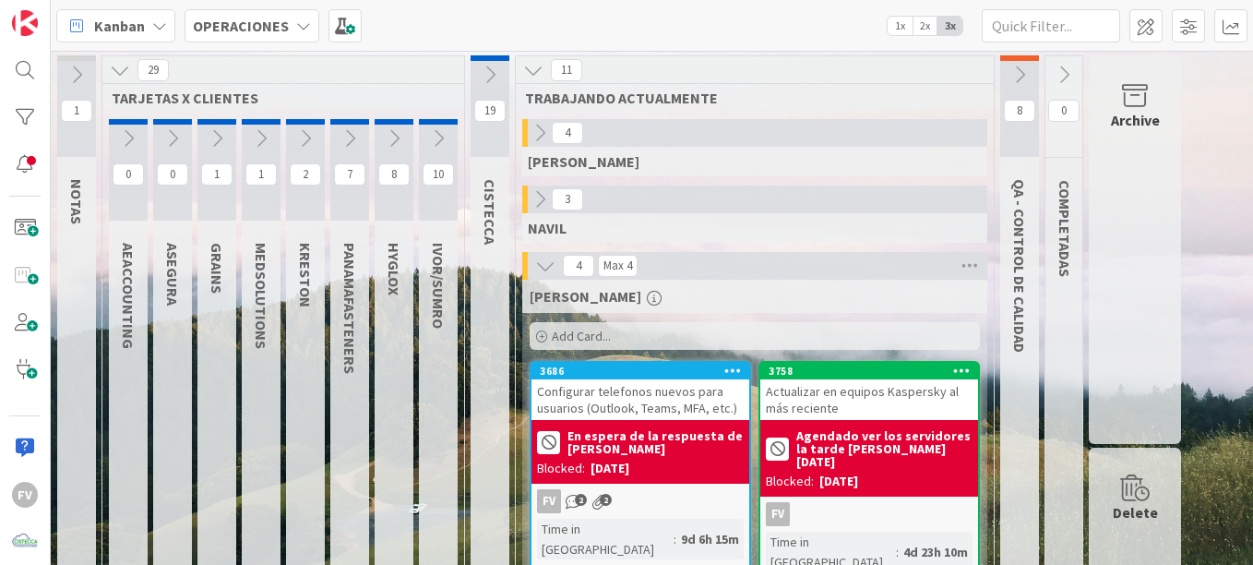
click at [110, 71] on button at bounding box center [120, 70] width 24 height 24
